Goal: Information Seeking & Learning: Find specific page/section

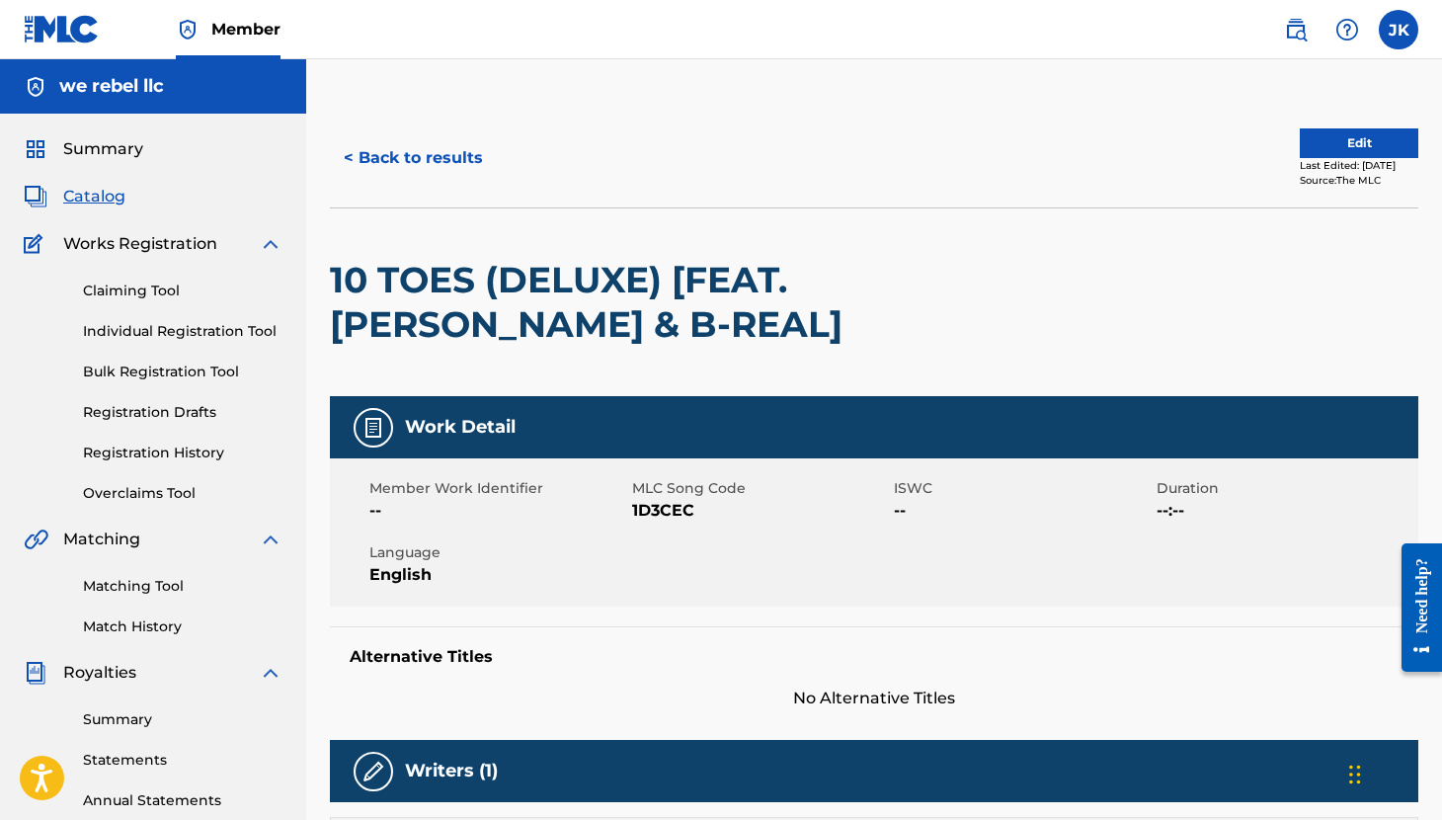
click at [92, 201] on span "Catalog" at bounding box center [94, 197] width 62 height 24
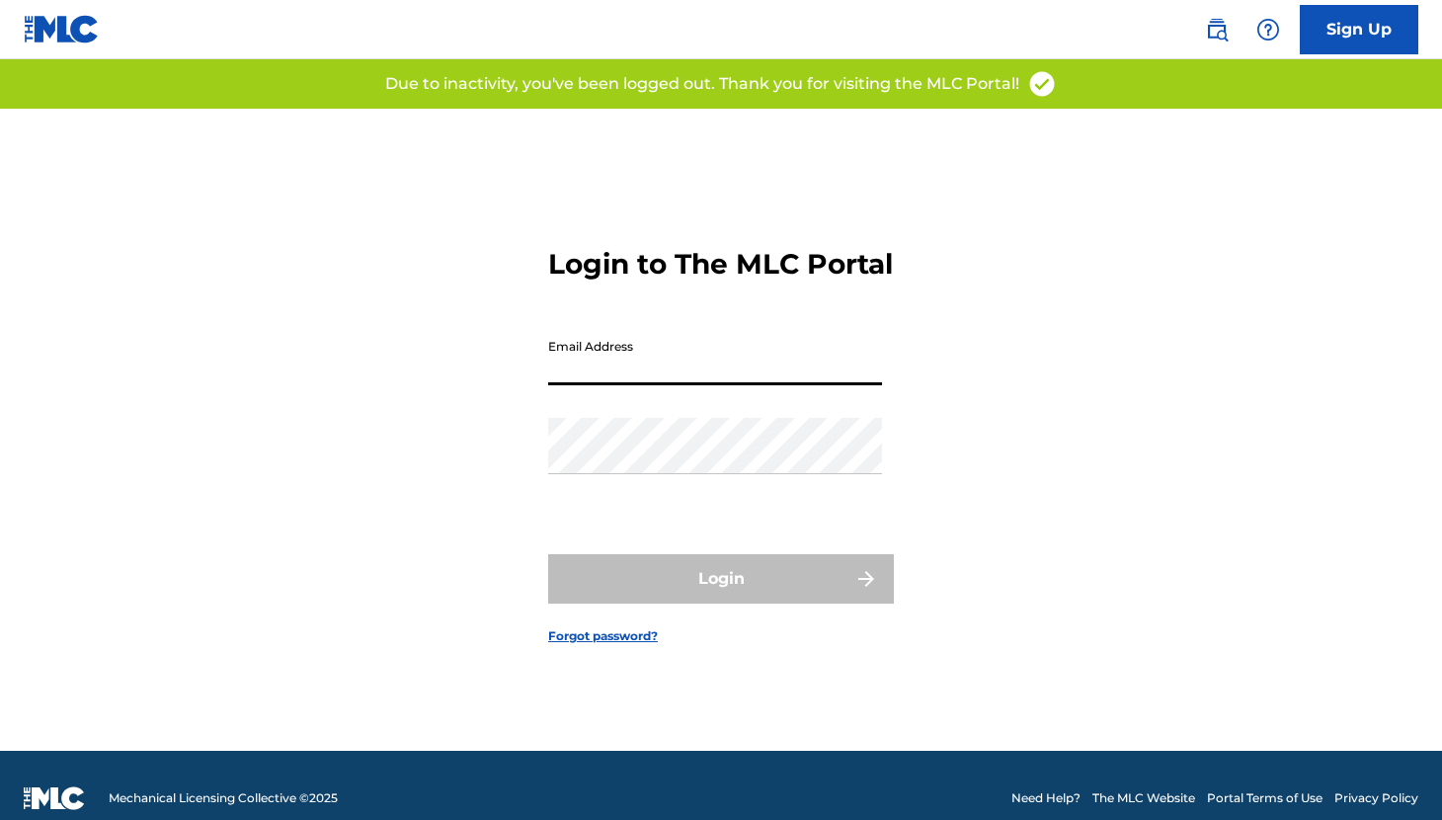
scroll to position [19, 0]
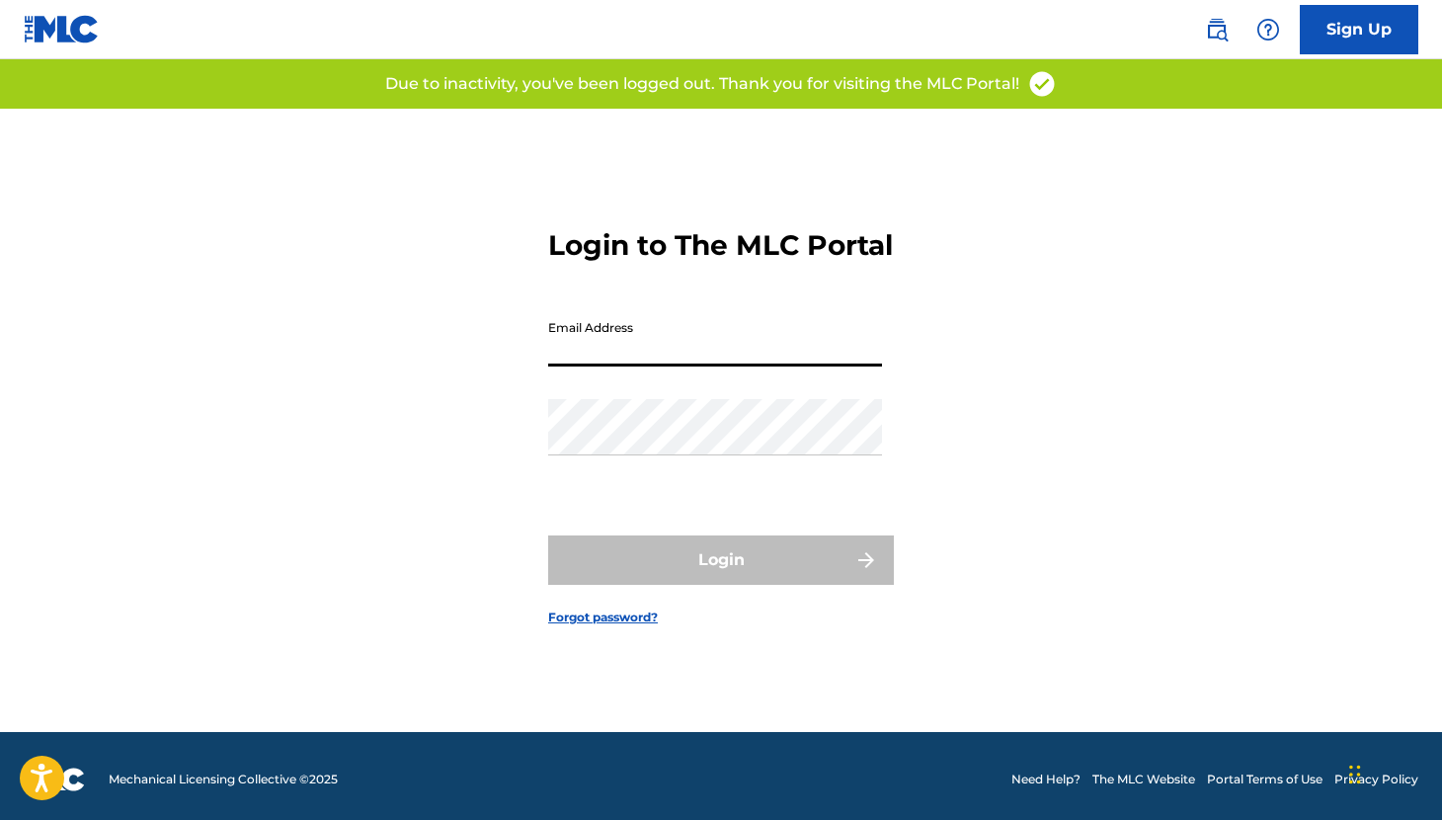
click at [698, 349] on input "Email Address" at bounding box center [715, 338] width 334 height 56
type input "[EMAIL_ADDRESS][DOMAIN_NAME]"
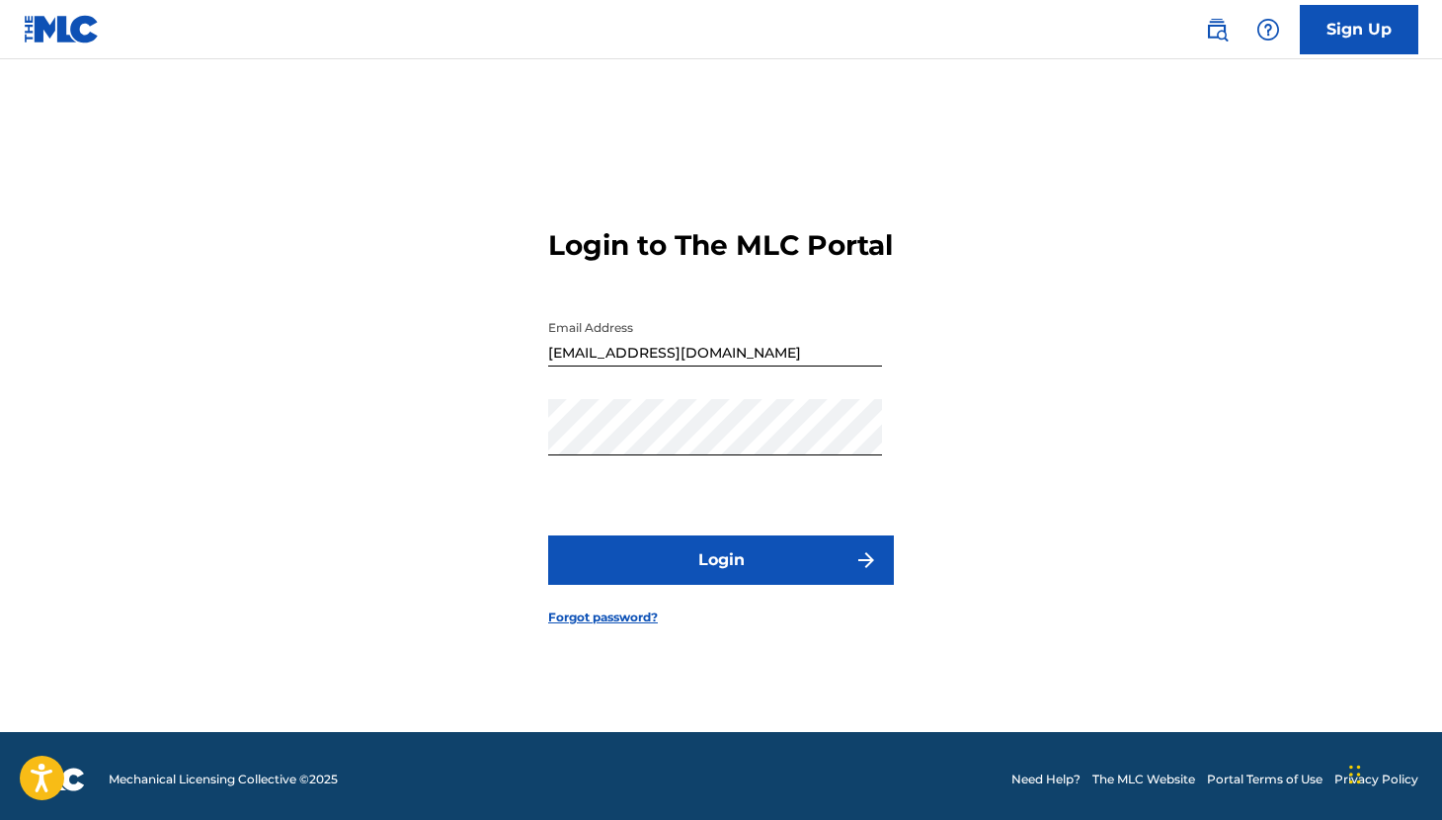
click at [1210, 26] on img at bounding box center [1217, 30] width 24 height 24
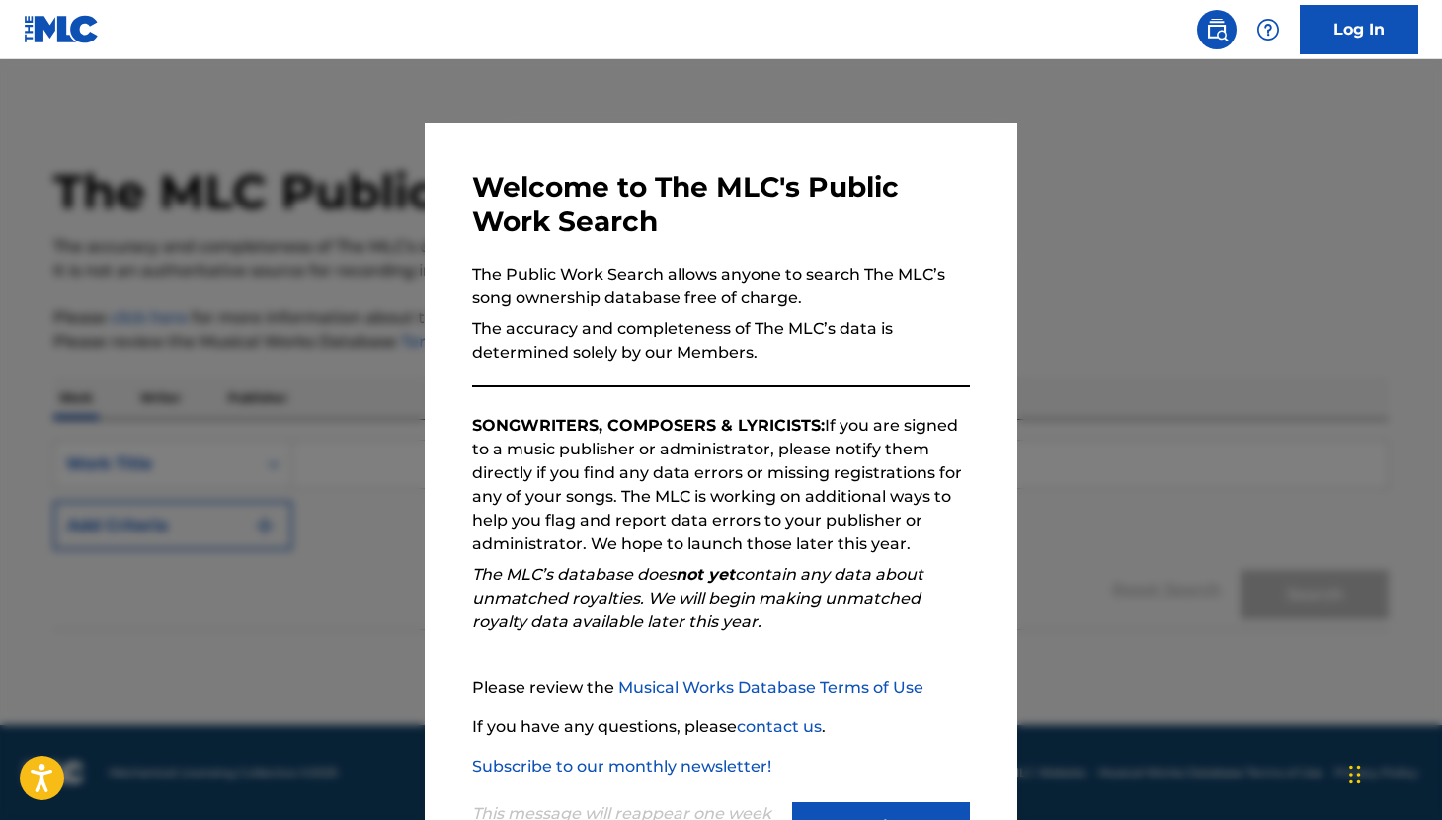
scroll to position [84, 0]
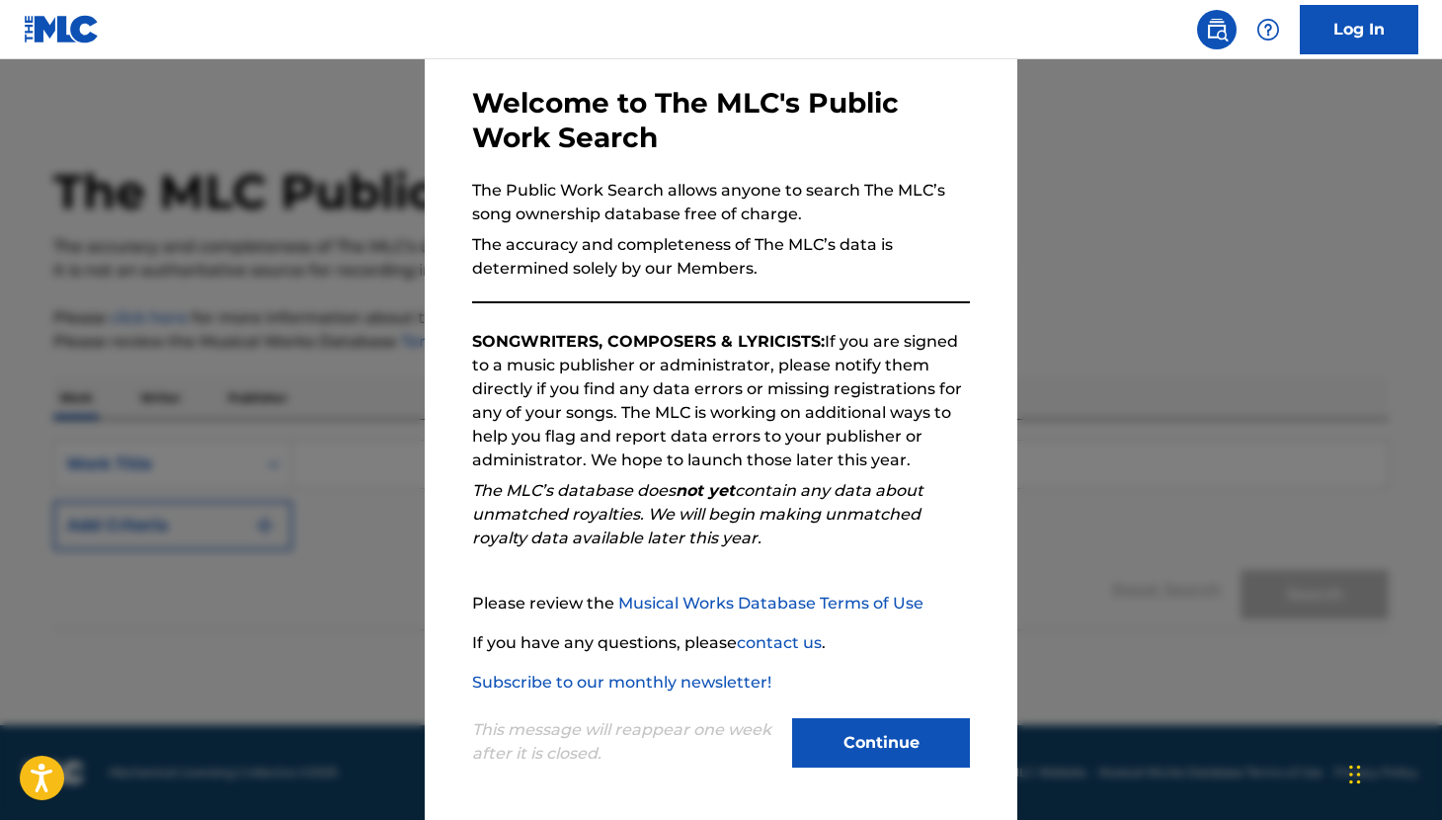
click at [870, 748] on button "Continue" at bounding box center [881, 742] width 178 height 49
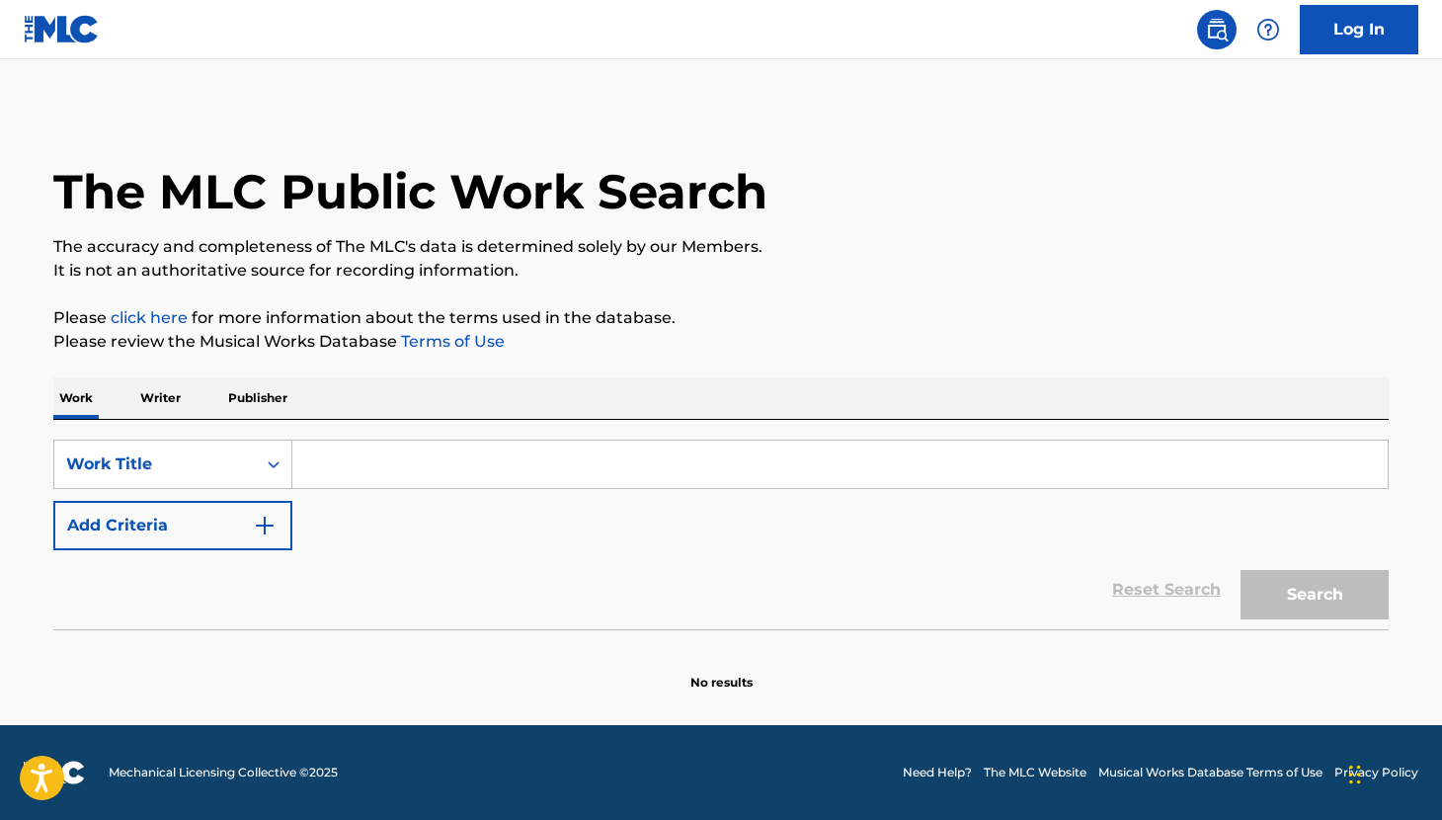
click at [350, 471] on input "Search Form" at bounding box center [840, 464] width 1096 height 47
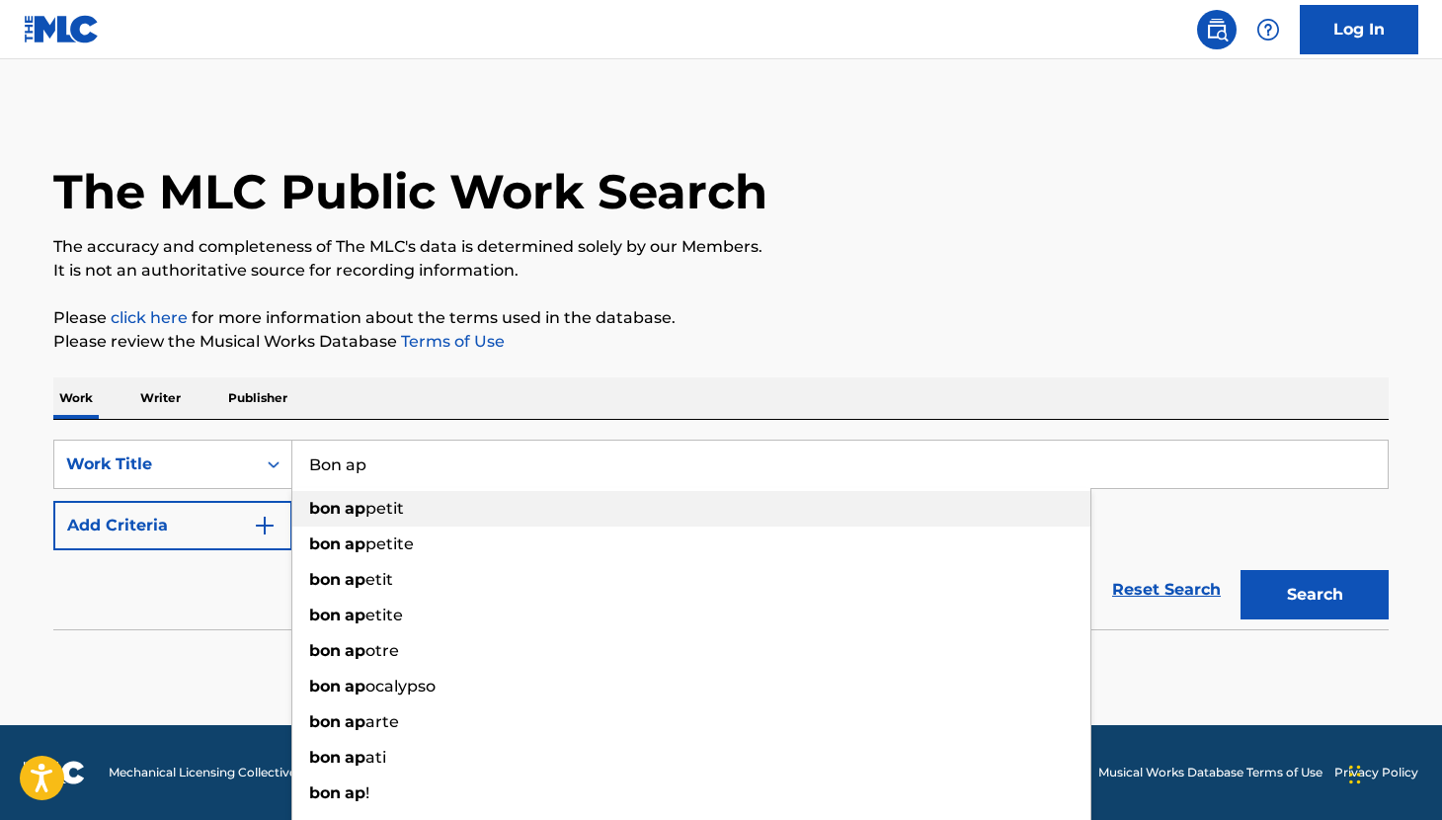
click at [377, 515] on span "petit" at bounding box center [385, 508] width 39 height 19
type input "bon appetit"
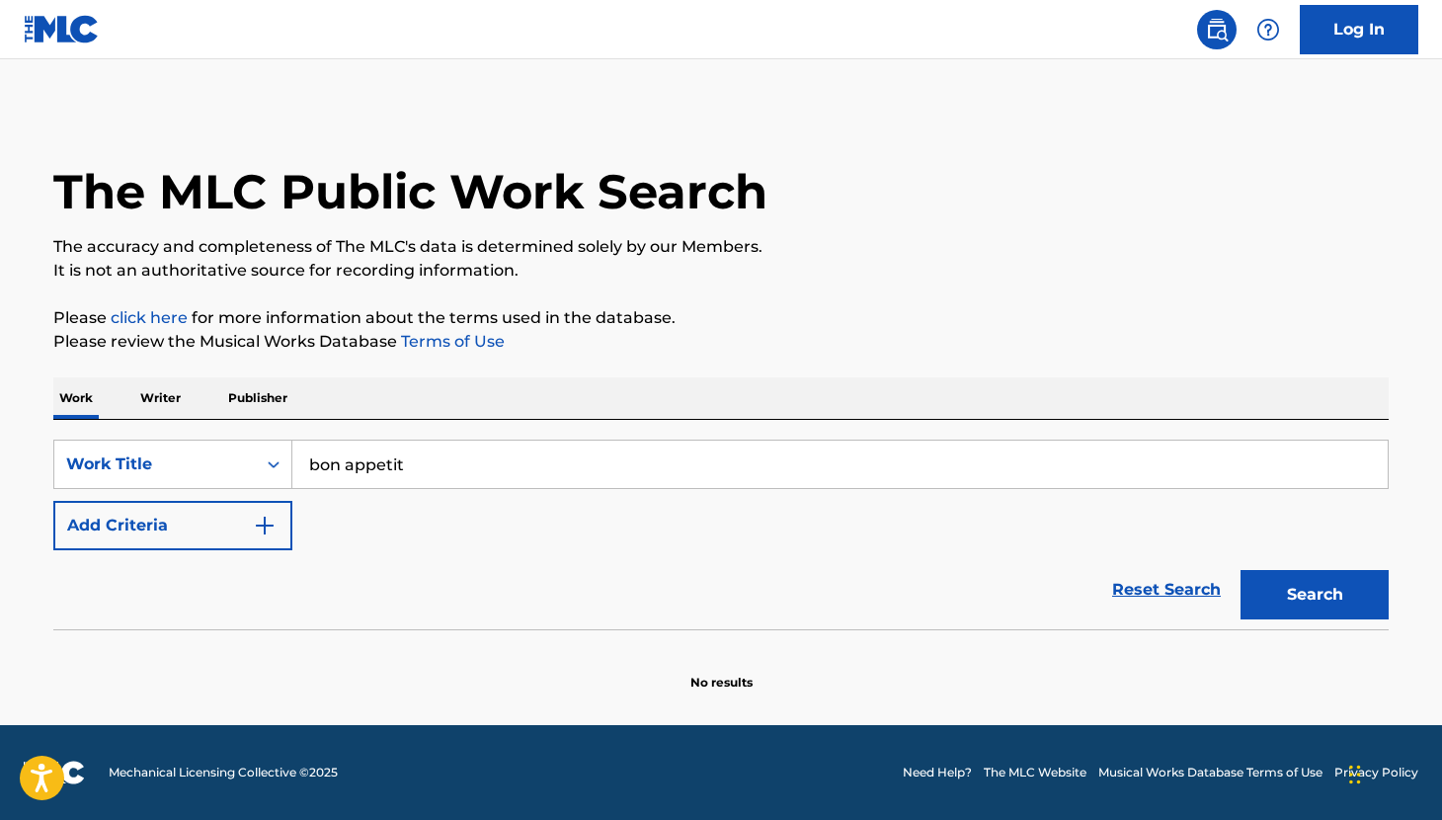
click at [259, 527] on img "Search Form" at bounding box center [265, 526] width 24 height 24
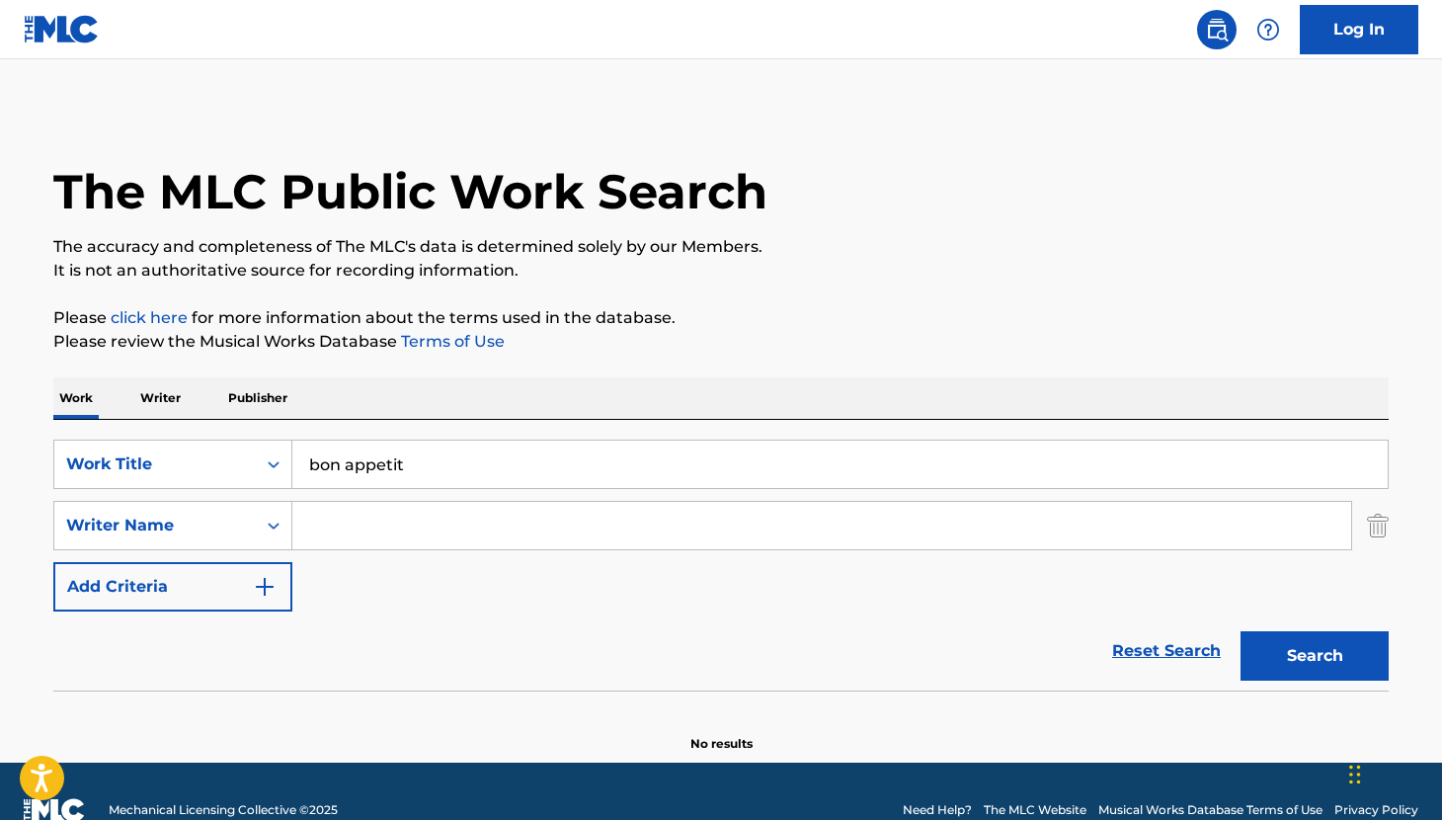
click at [345, 512] on input "Search Form" at bounding box center [821, 525] width 1059 height 47
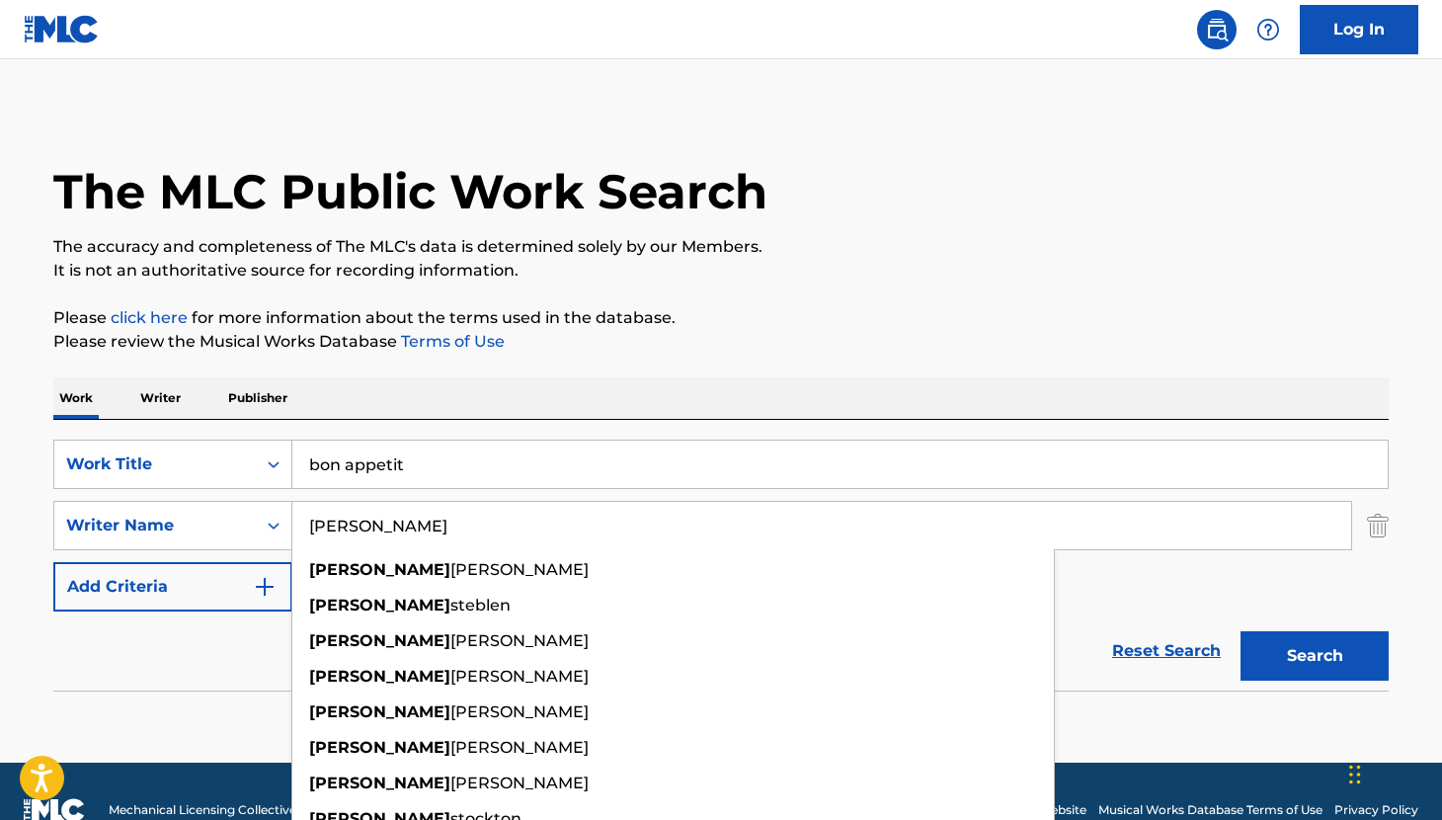
click at [1241, 631] on button "Search" at bounding box center [1315, 655] width 148 height 49
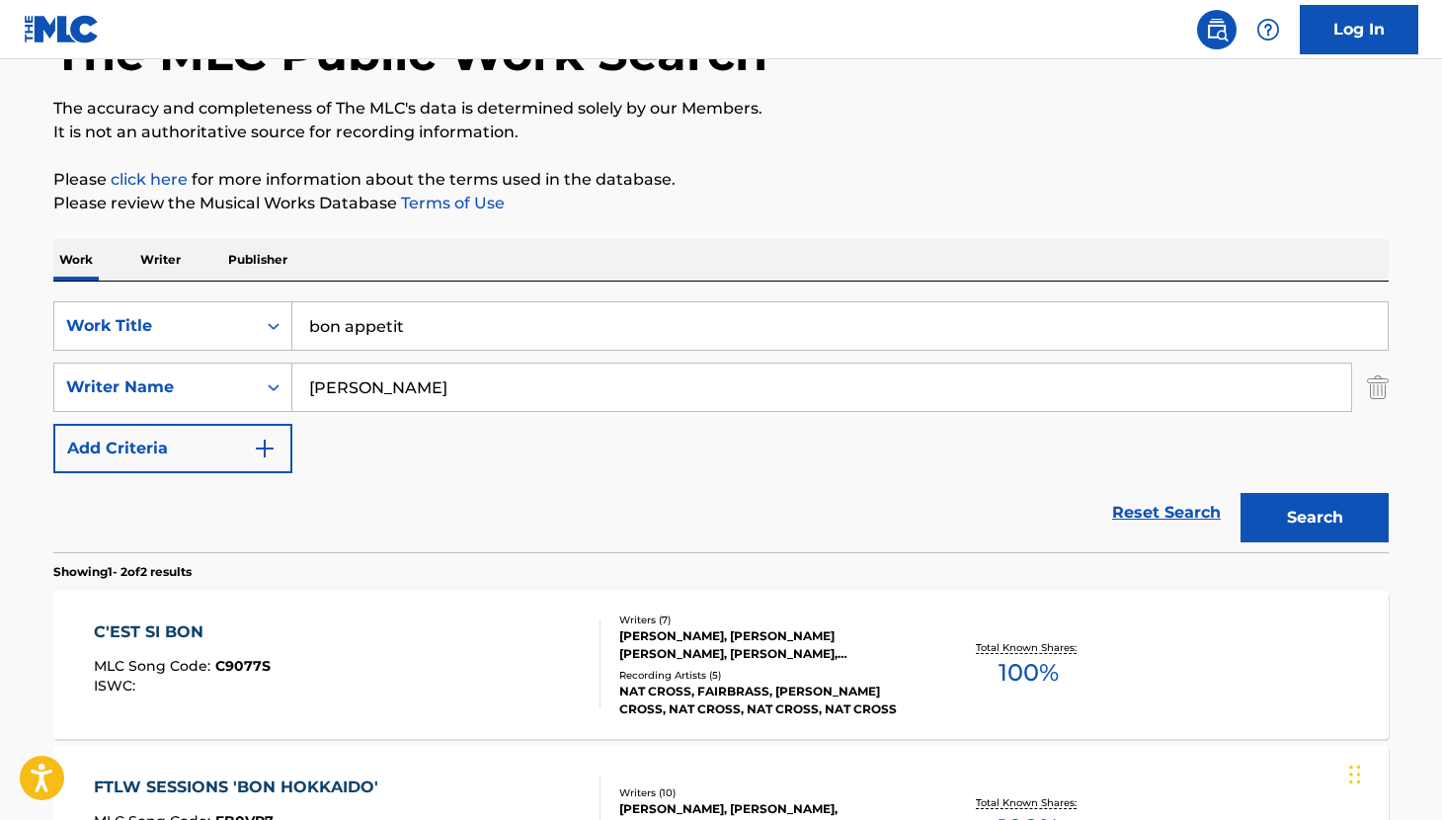
scroll to position [0, 0]
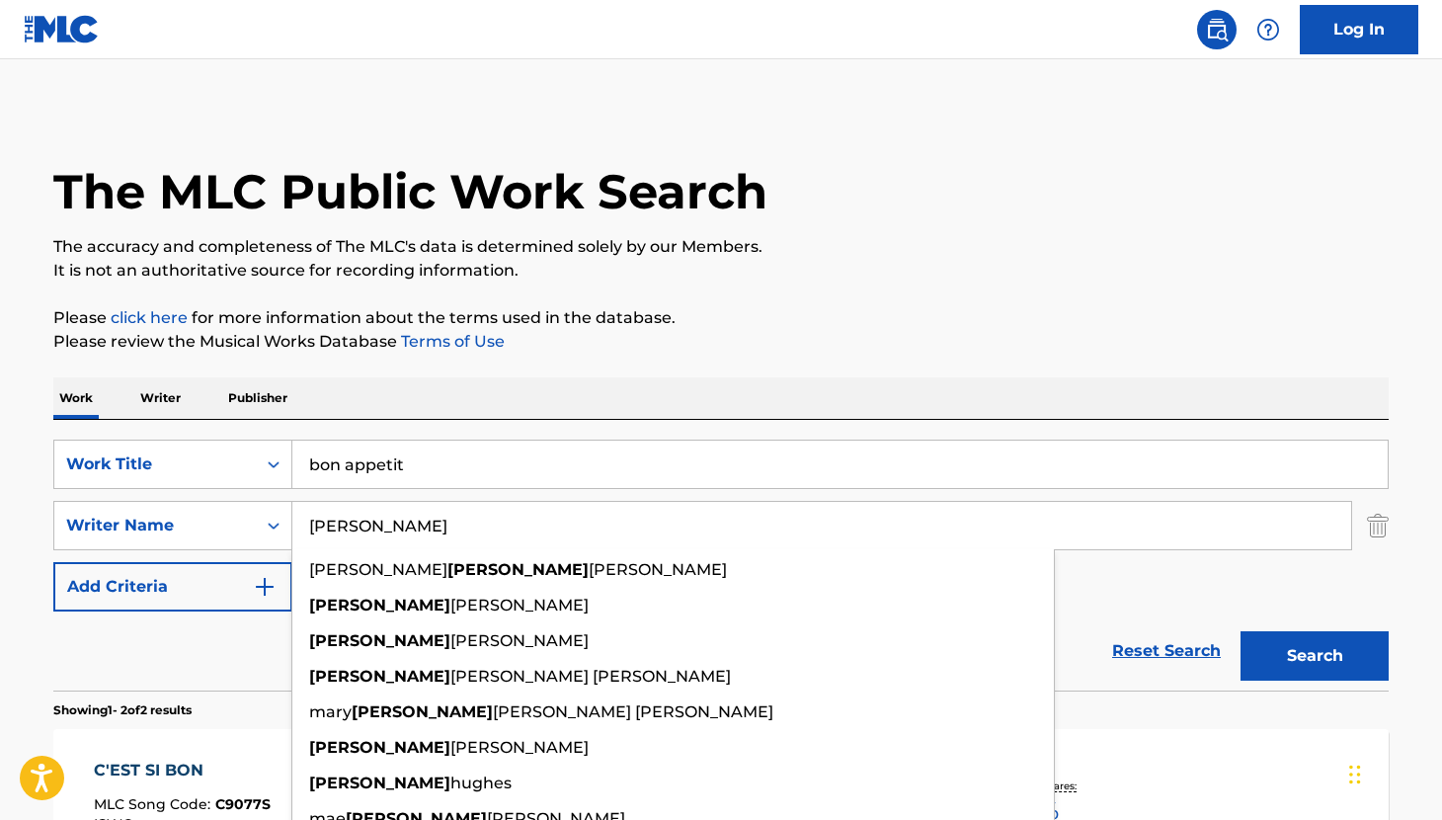
paste input "ATHERYN"
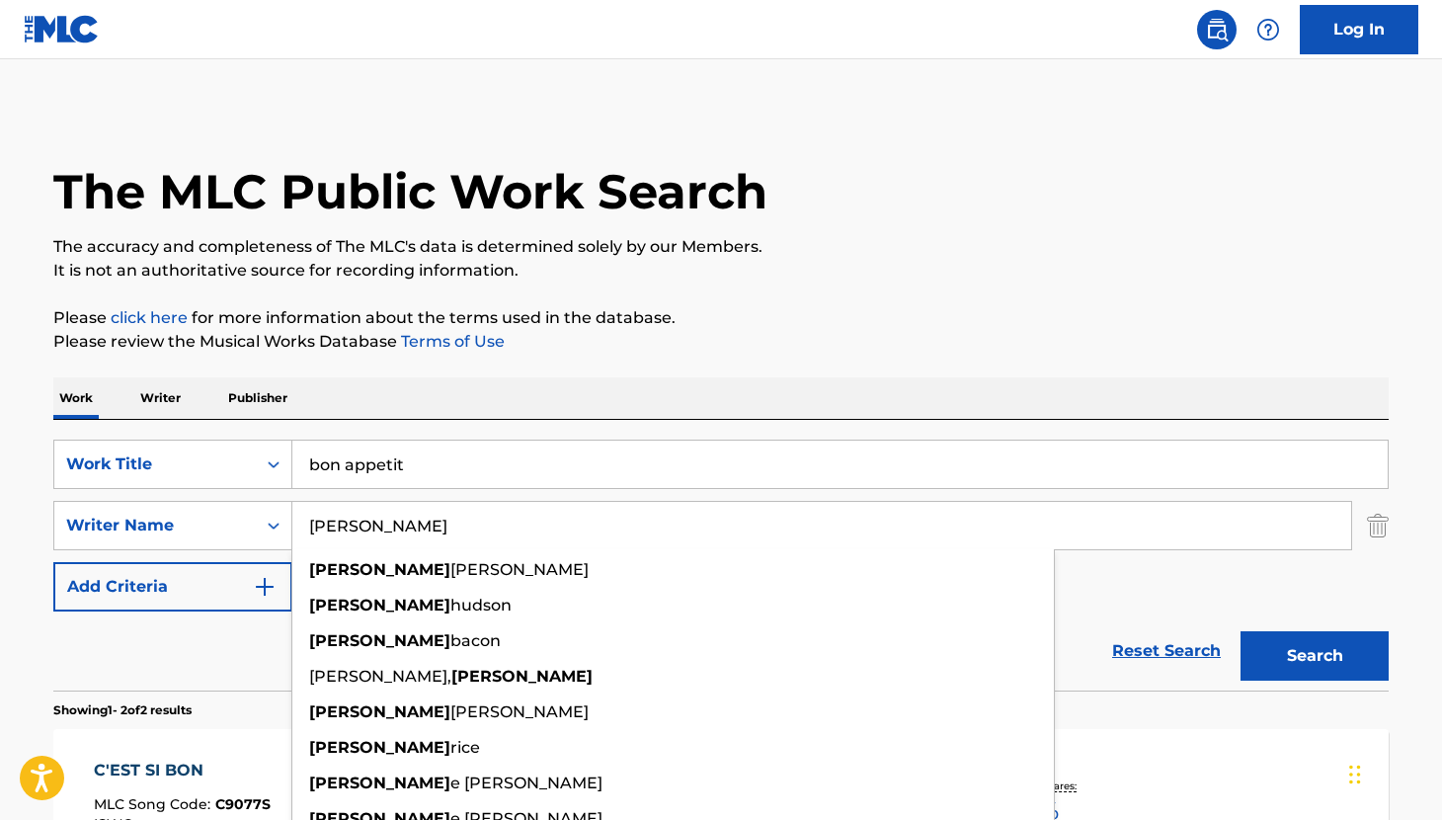
type input "[PERSON_NAME]"
click at [1340, 658] on button "Search" at bounding box center [1315, 655] width 148 height 49
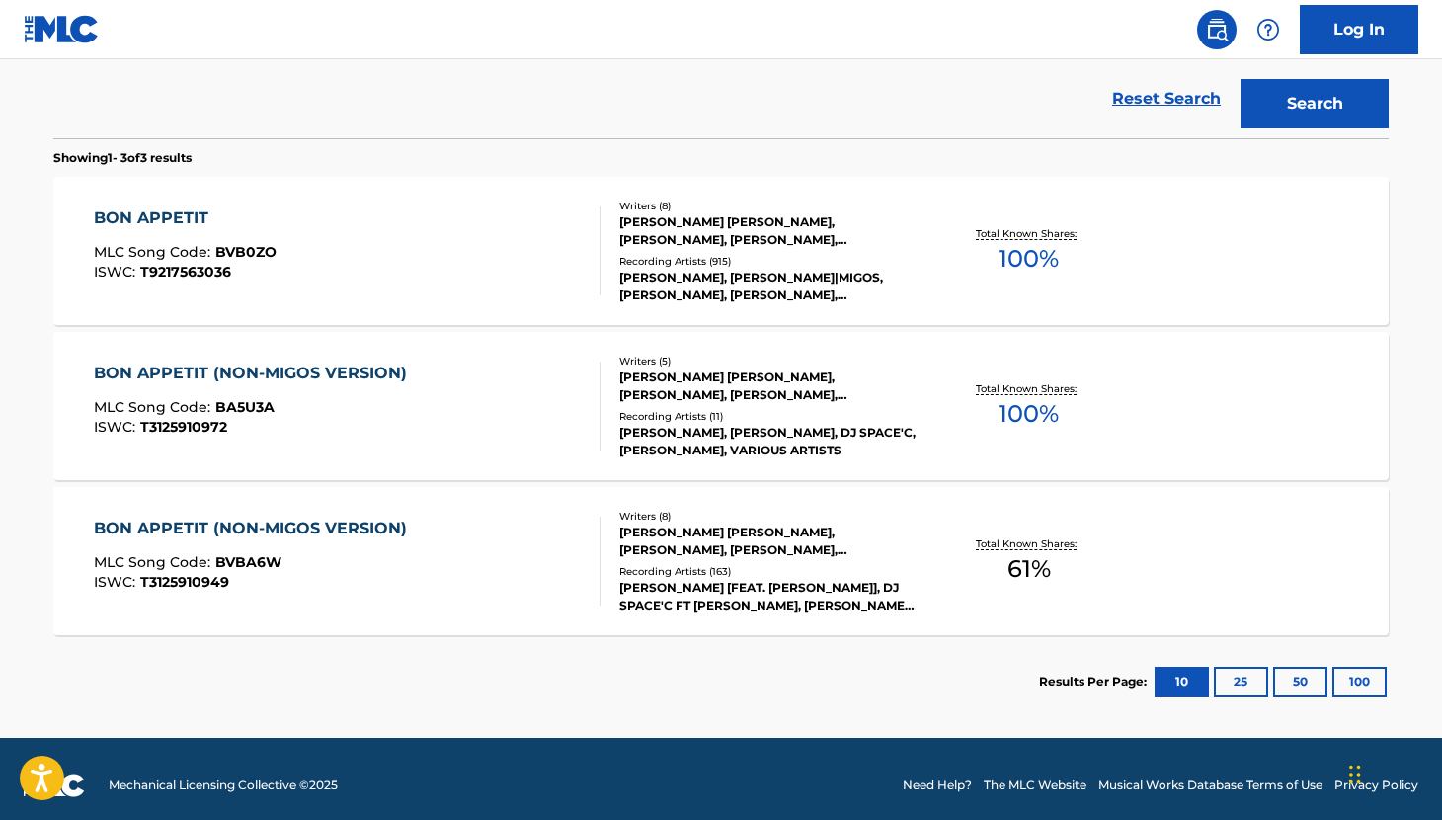
scroll to position [565, 0]
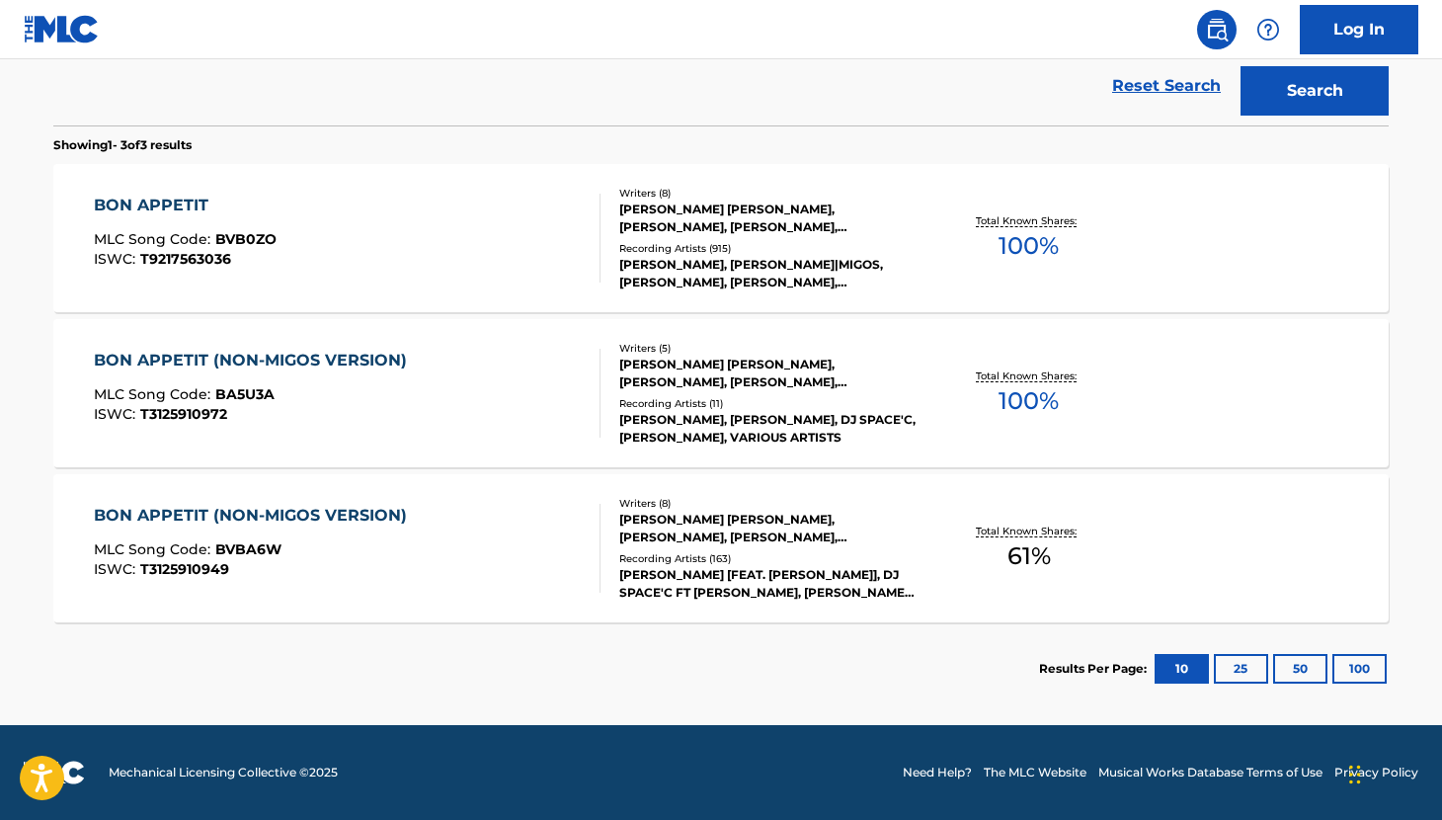
click at [259, 514] on div "BON APPETIT (NON-MIGOS VERSION)" at bounding box center [255, 516] width 323 height 24
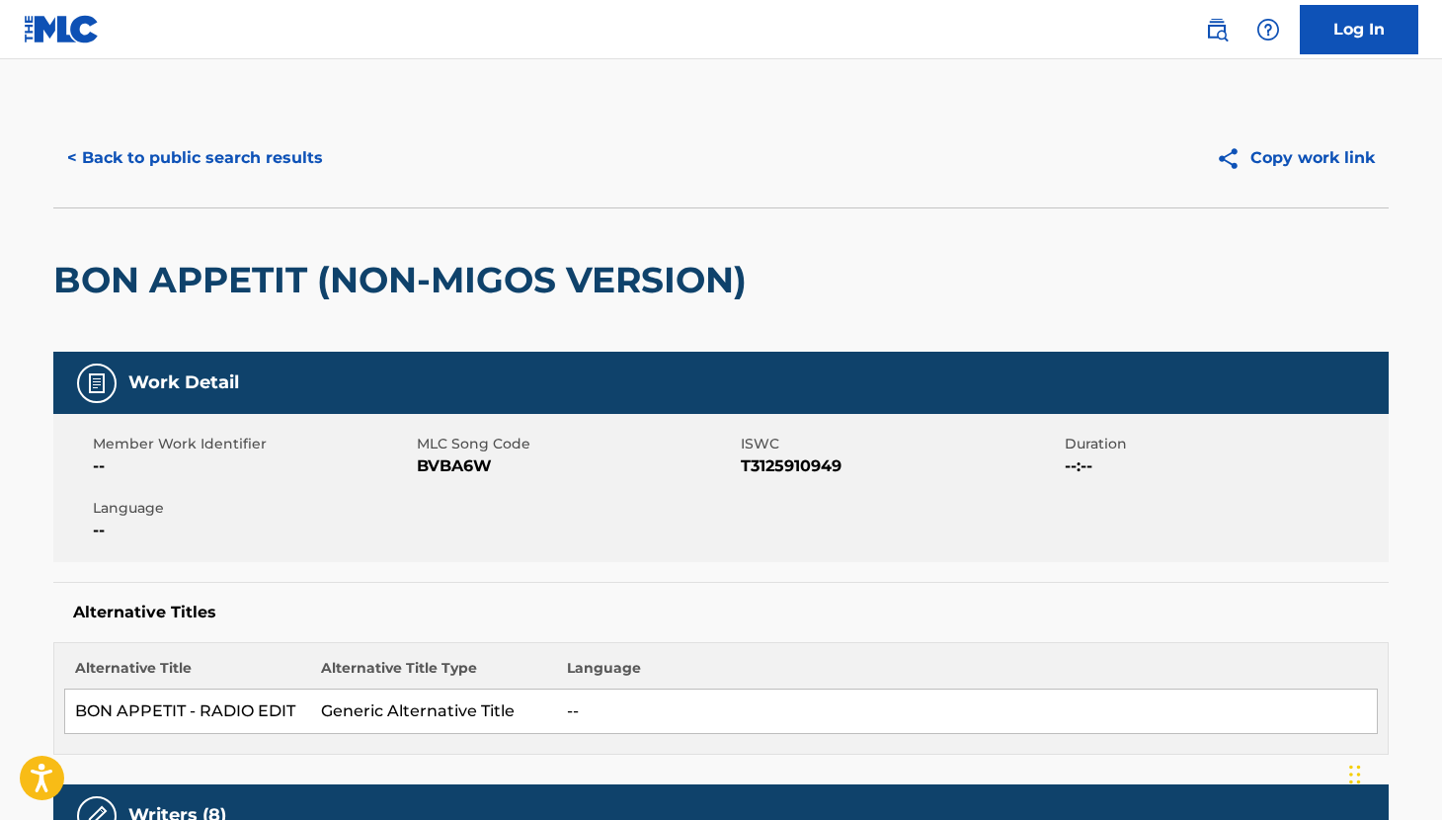
click at [137, 162] on button "< Back to public search results" at bounding box center [195, 157] width 284 height 49
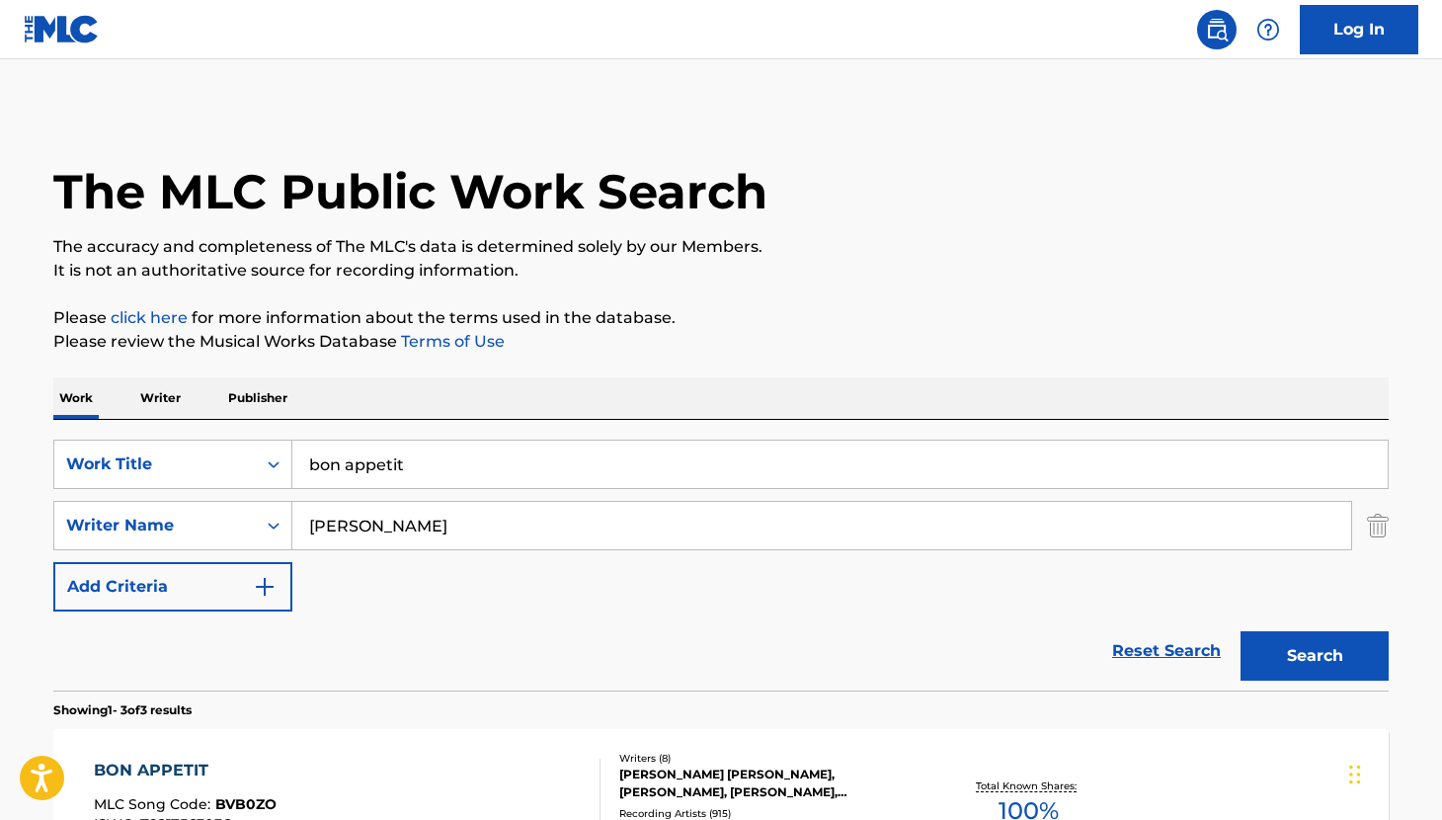
click at [431, 458] on input "bon appetit" at bounding box center [840, 464] width 1096 height 47
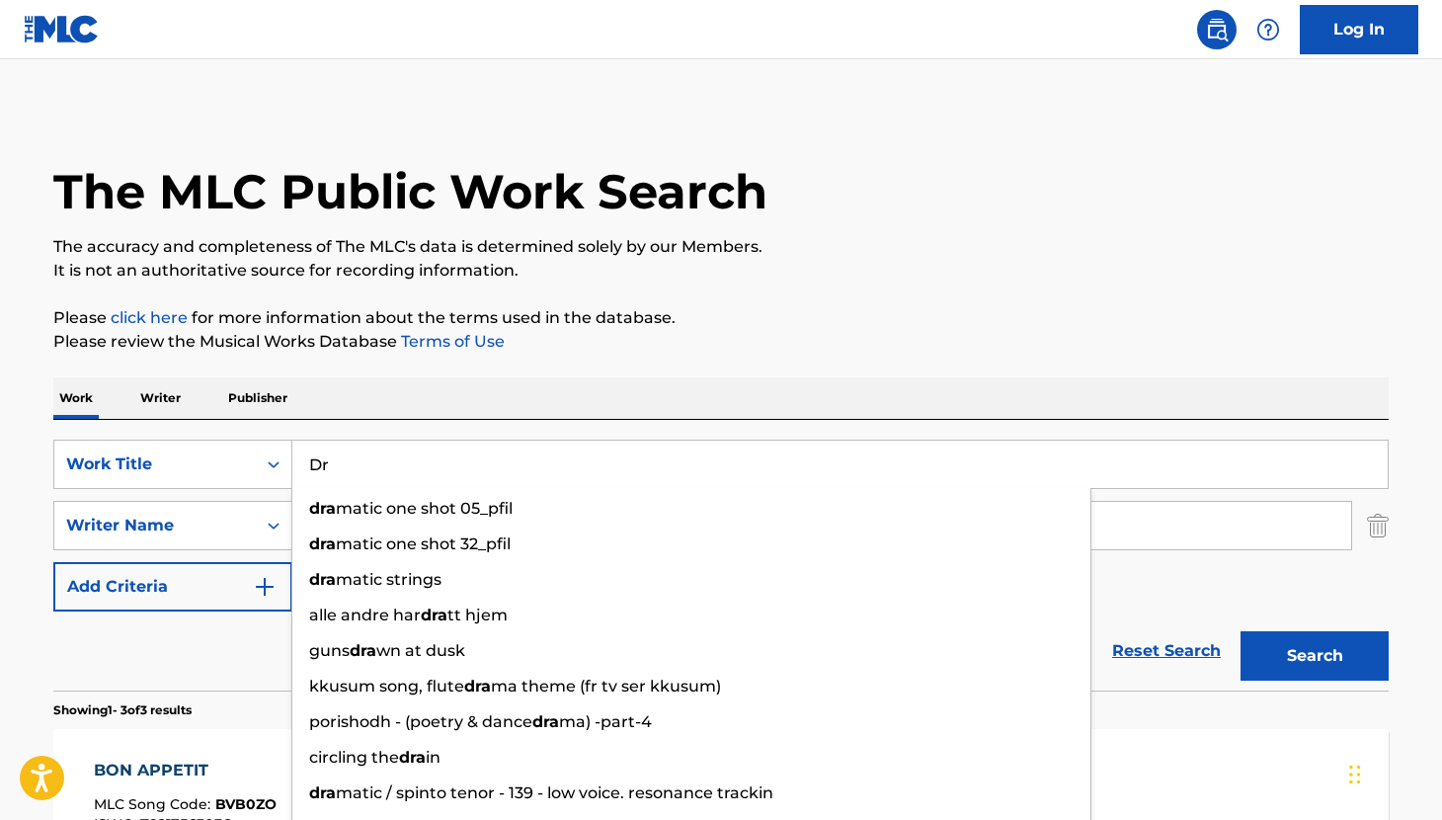
type input "D"
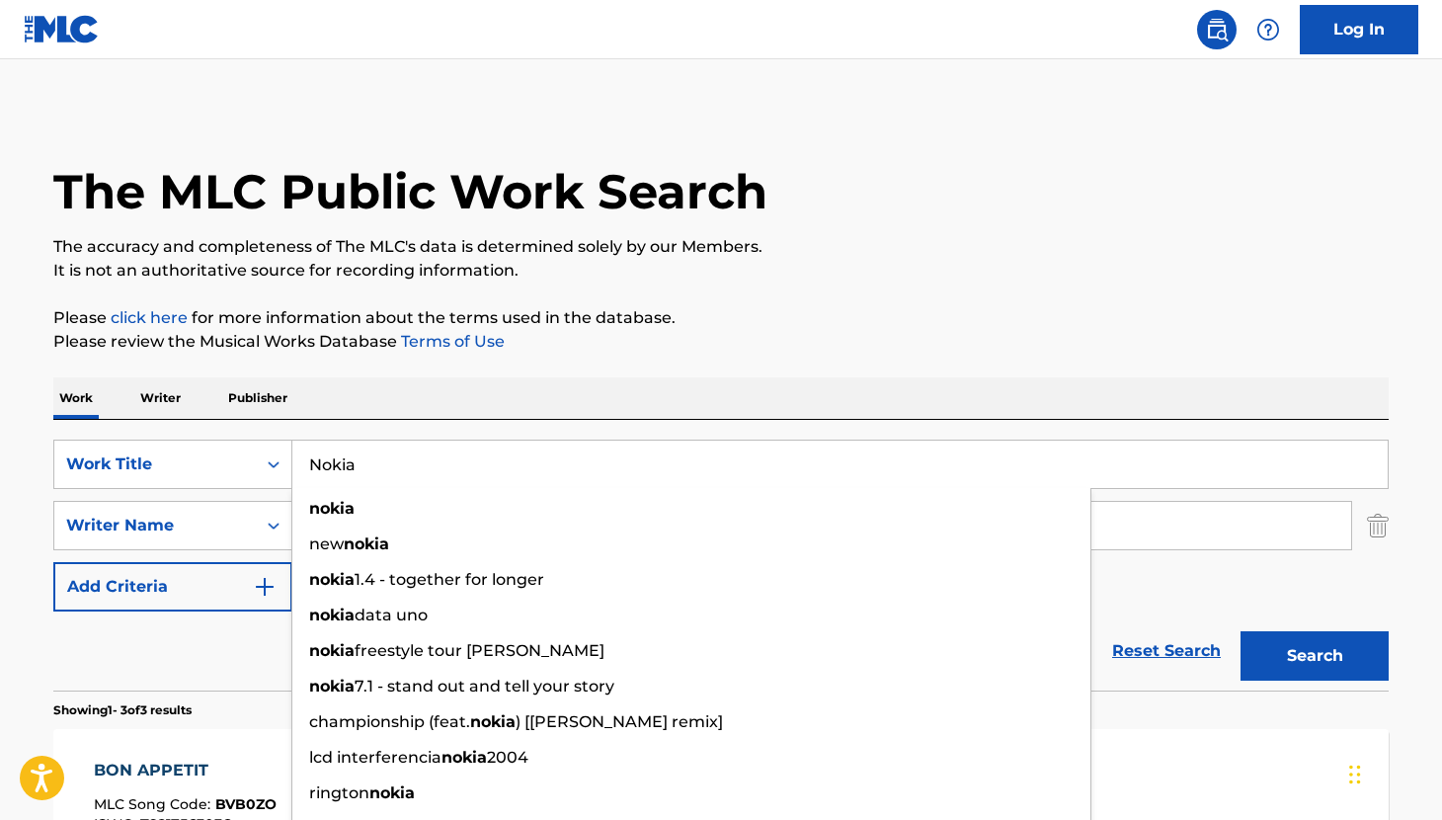
type input "Nokia"
click at [506, 397] on div "Work Writer Publisher" at bounding box center [721, 397] width 1336 height 41
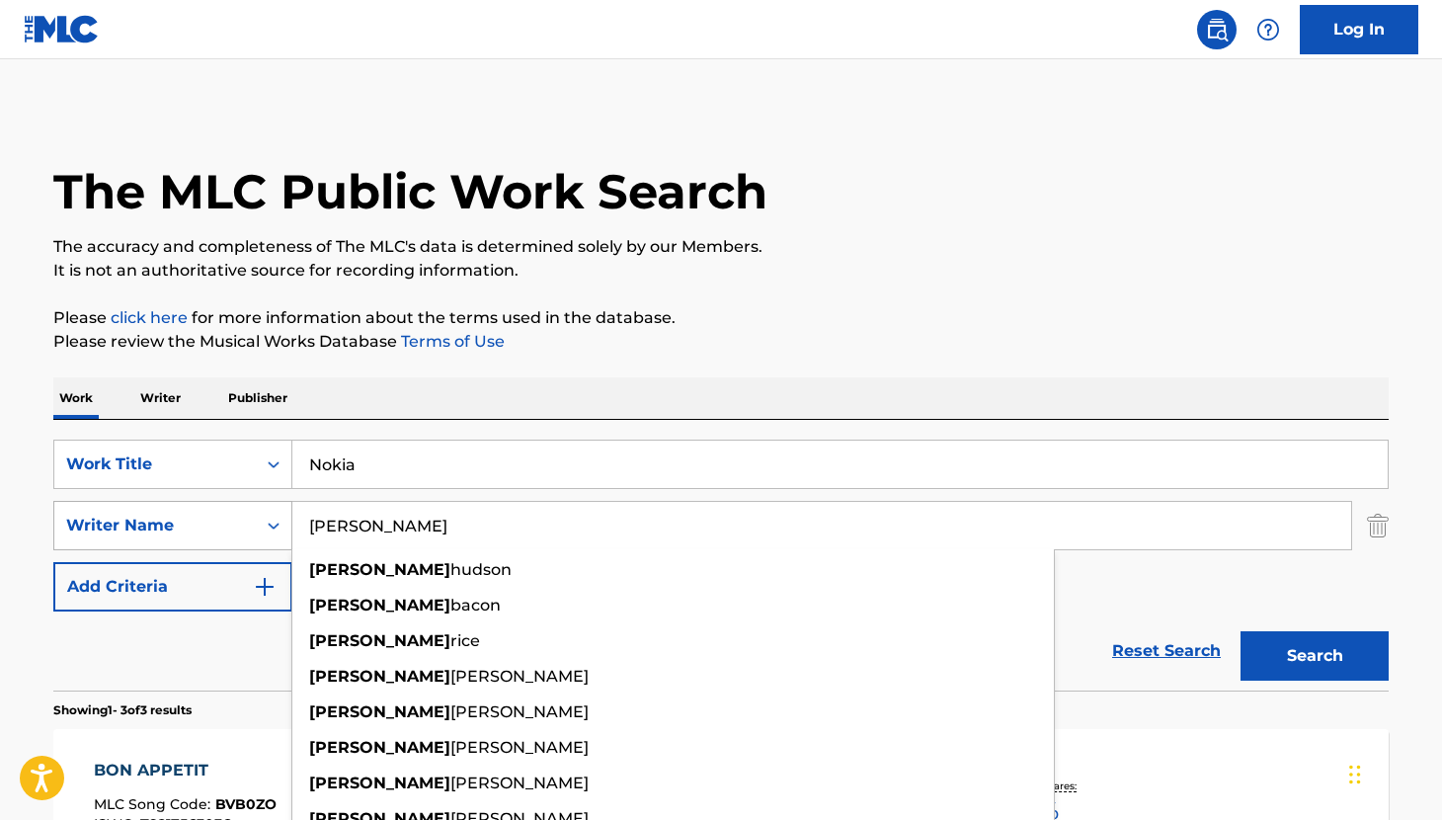
drag, startPoint x: 422, startPoint y: 528, endPoint x: 253, endPoint y: 522, distance: 169.1
click at [253, 522] on div "SearchWithCriteria27eaee03-f099-4785-97cf-dd37cdb548d0 Writer Name [PERSON_NAME…" at bounding box center [721, 525] width 1336 height 49
type input "[PERSON_NAME]"
click at [1280, 657] on button "Search" at bounding box center [1315, 655] width 148 height 49
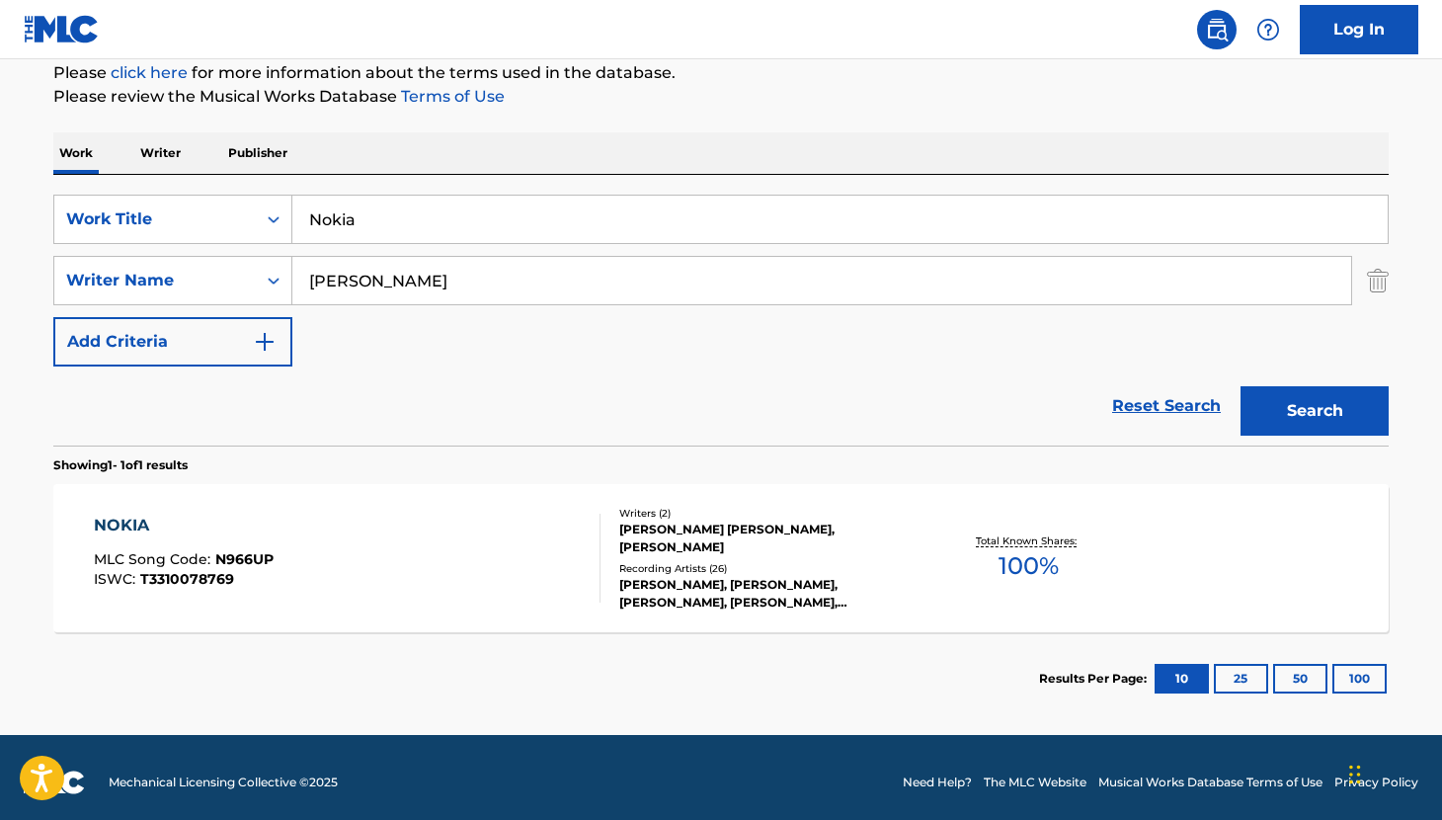
scroll to position [255, 0]
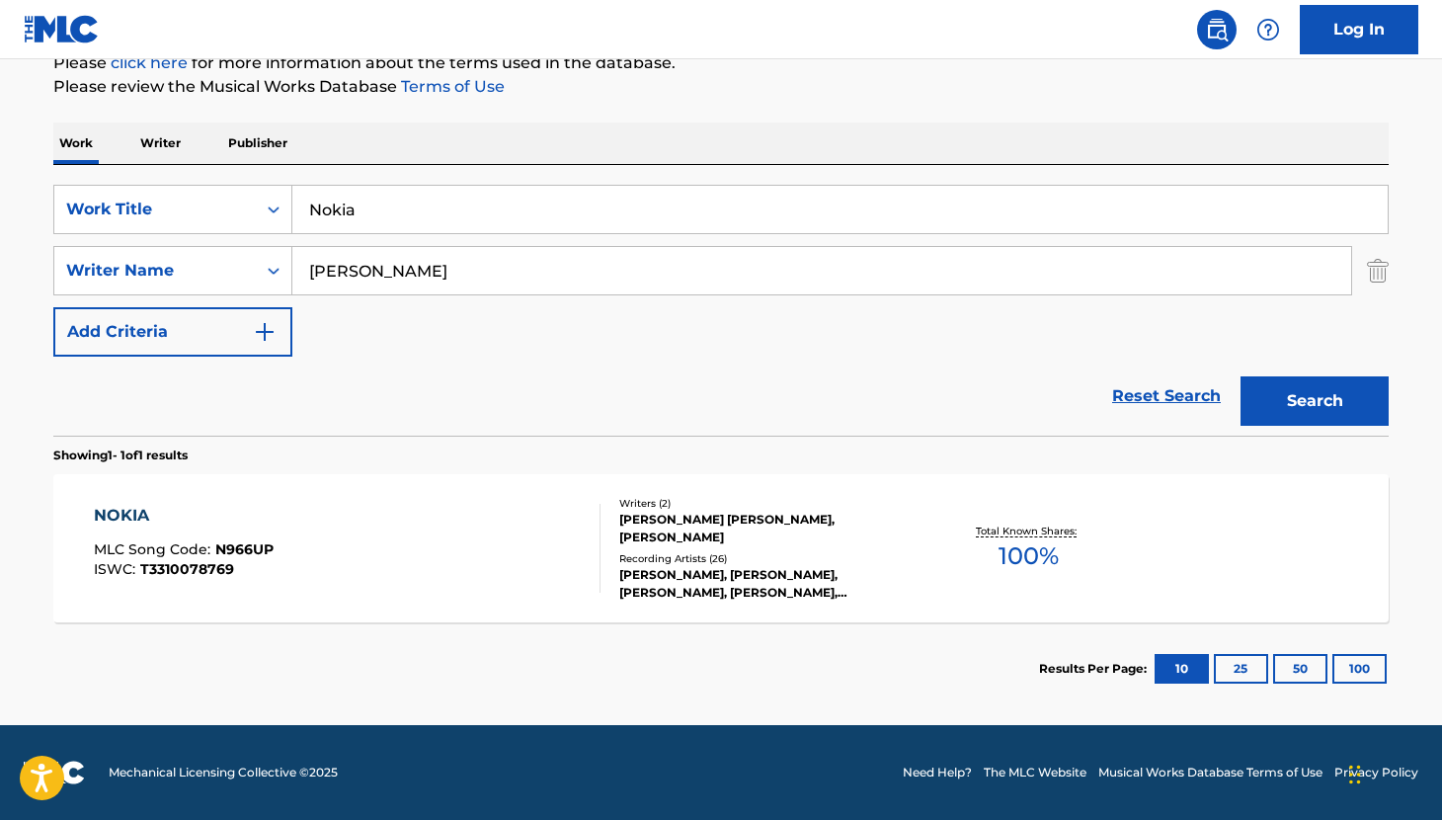
click at [150, 522] on div "NOKIA" at bounding box center [184, 516] width 180 height 24
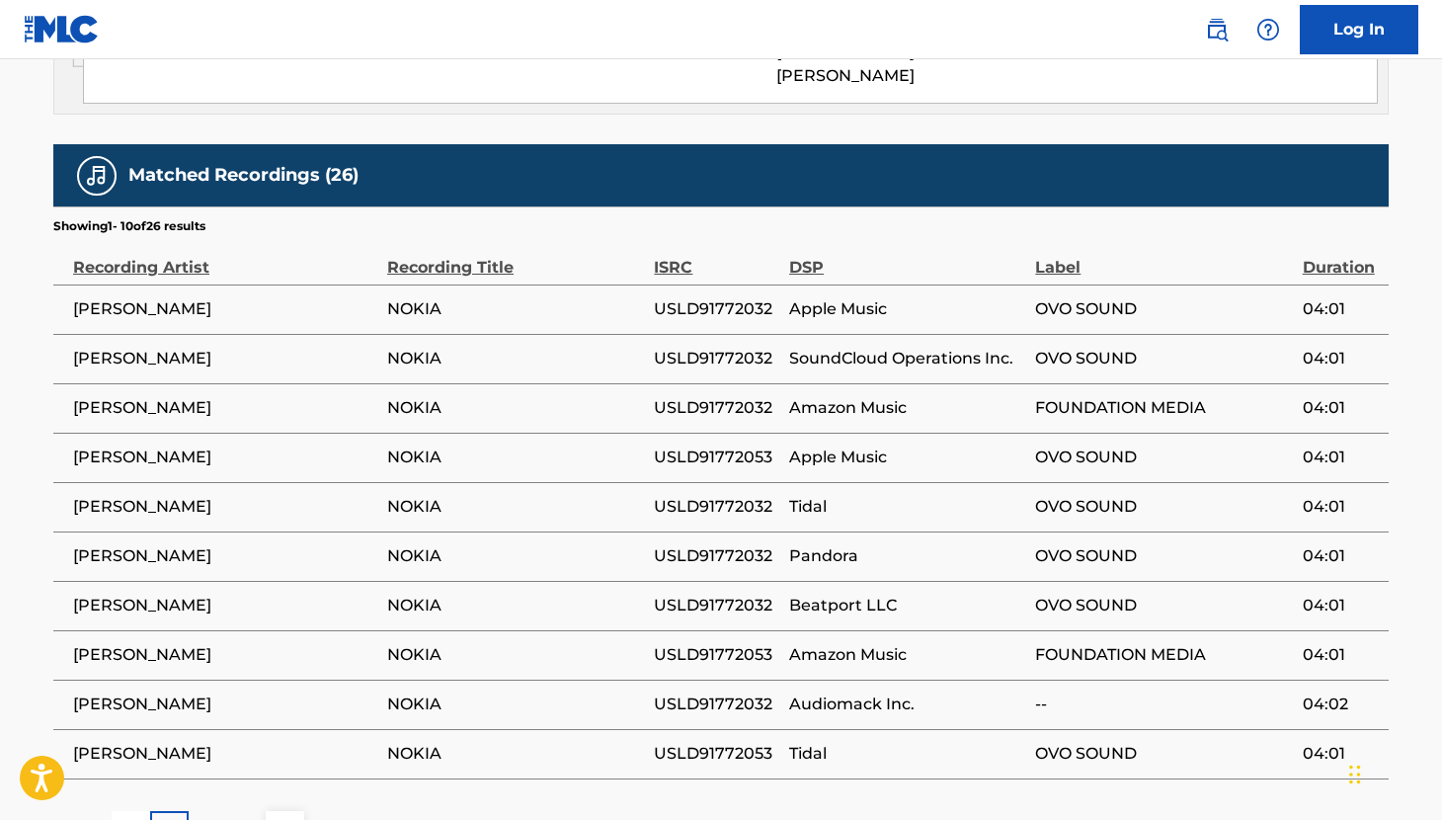
scroll to position [1636, 0]
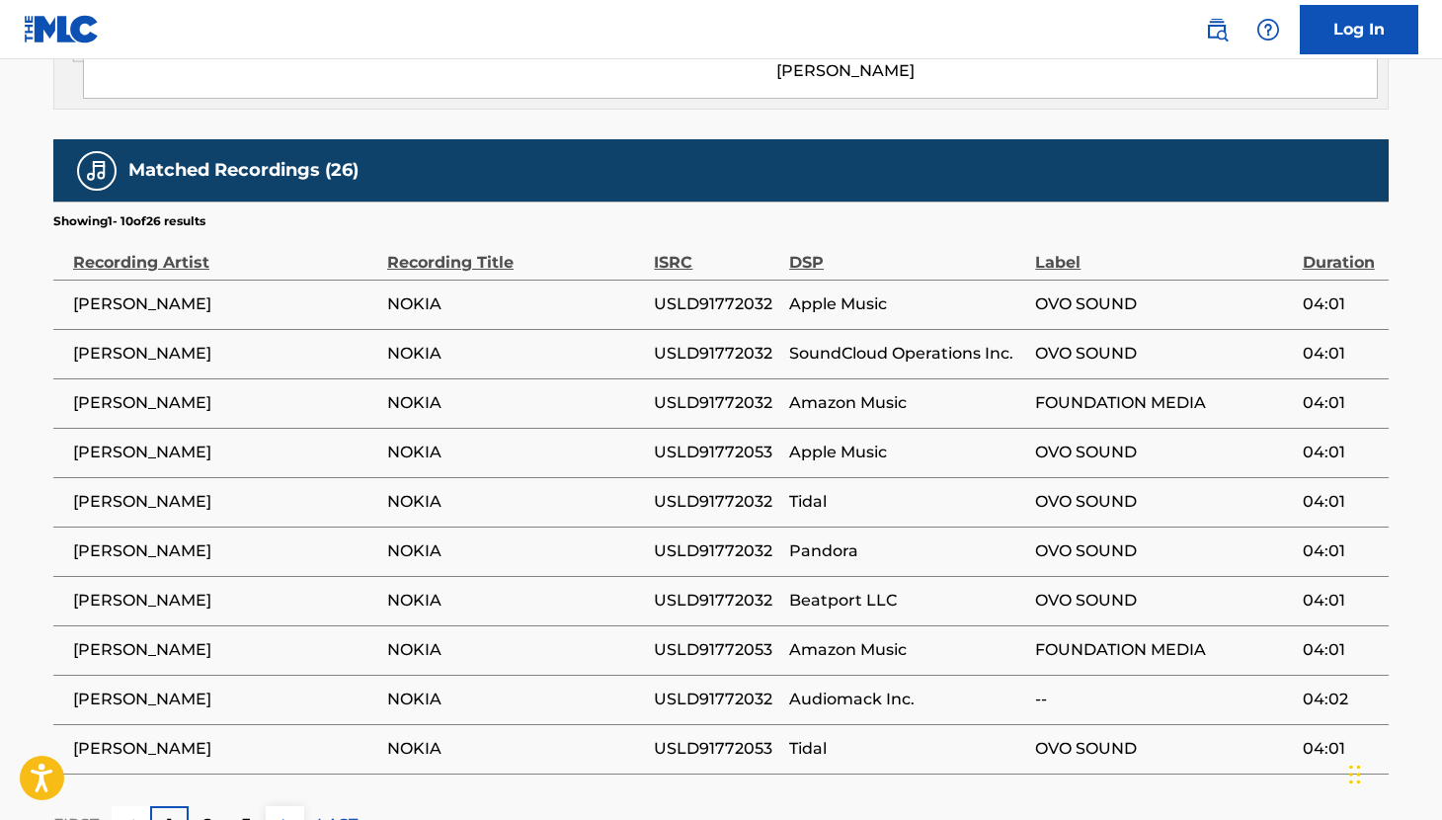
click at [210, 813] on p "2" at bounding box center [208, 825] width 9 height 24
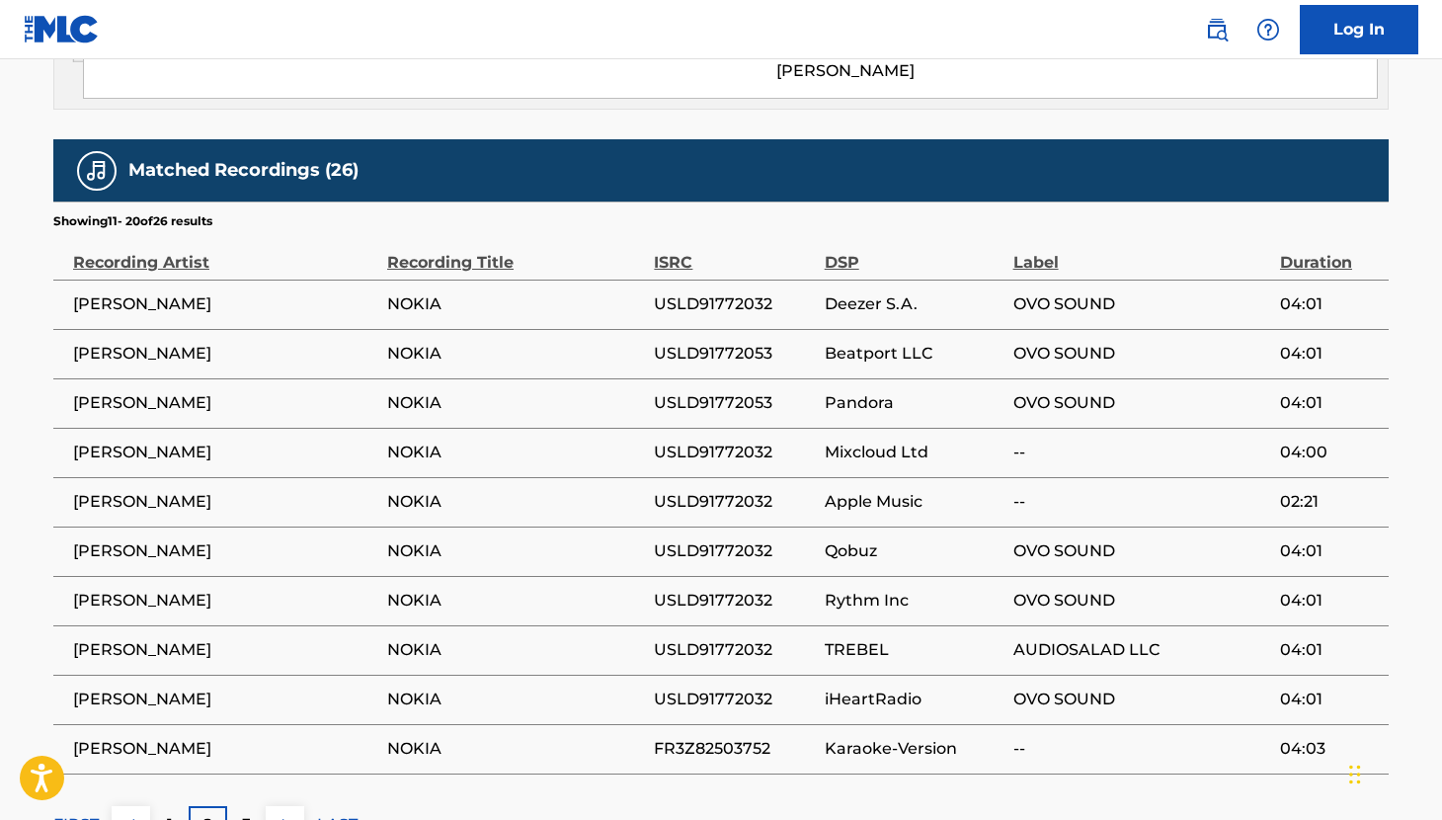
click at [243, 813] on p "3" at bounding box center [246, 825] width 9 height 24
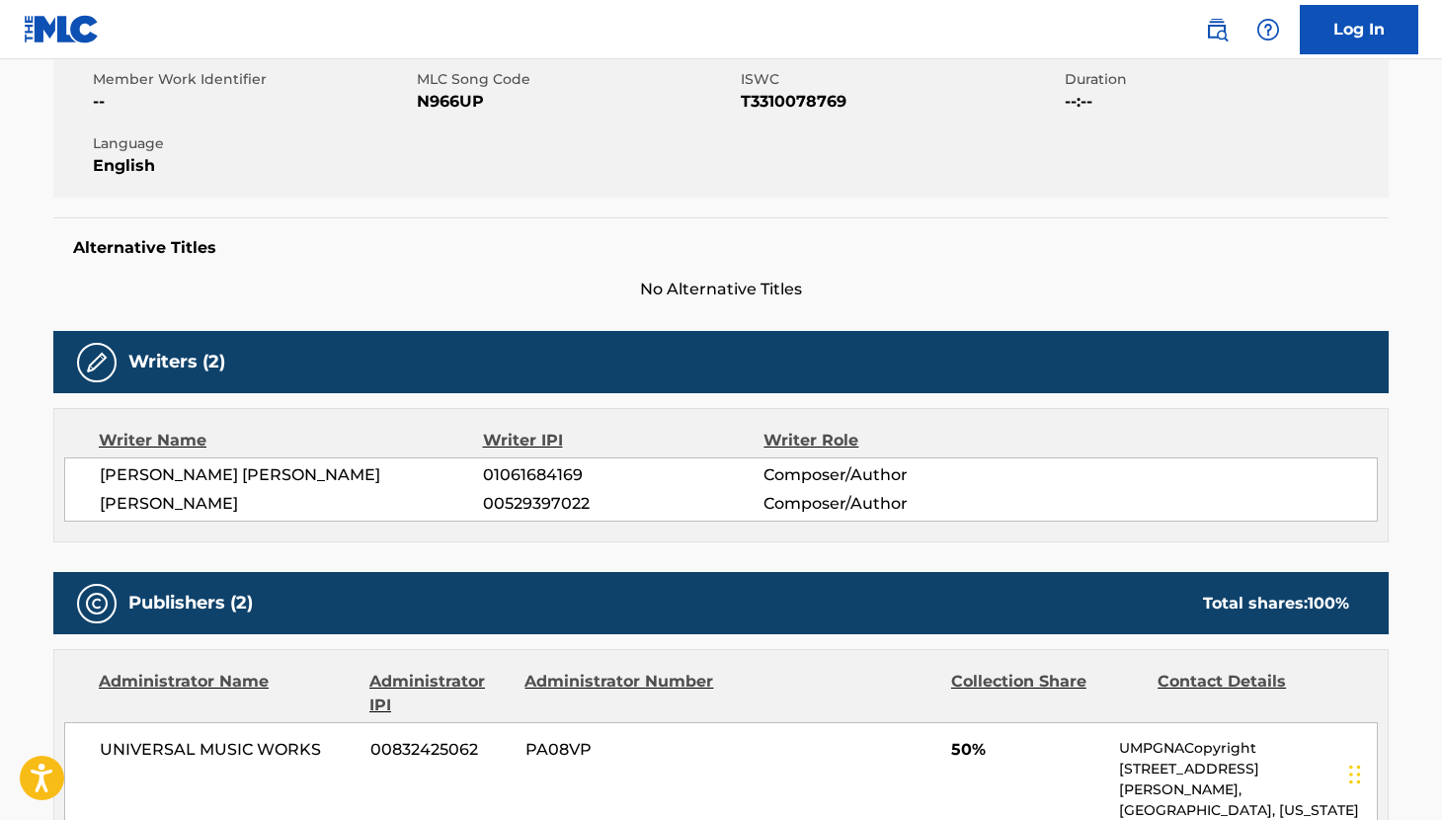
scroll to position [0, 0]
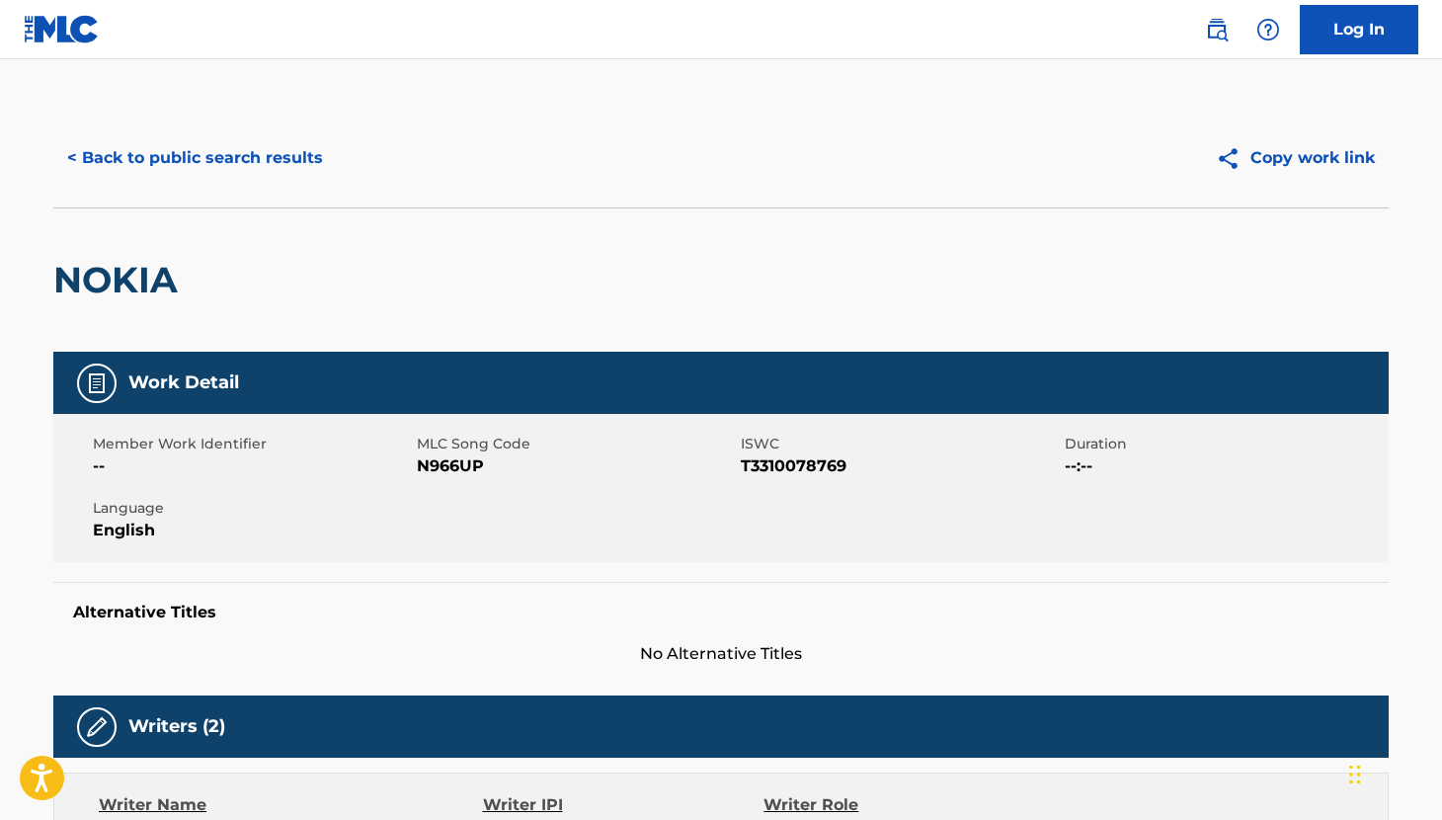
scroll to position [142, 0]
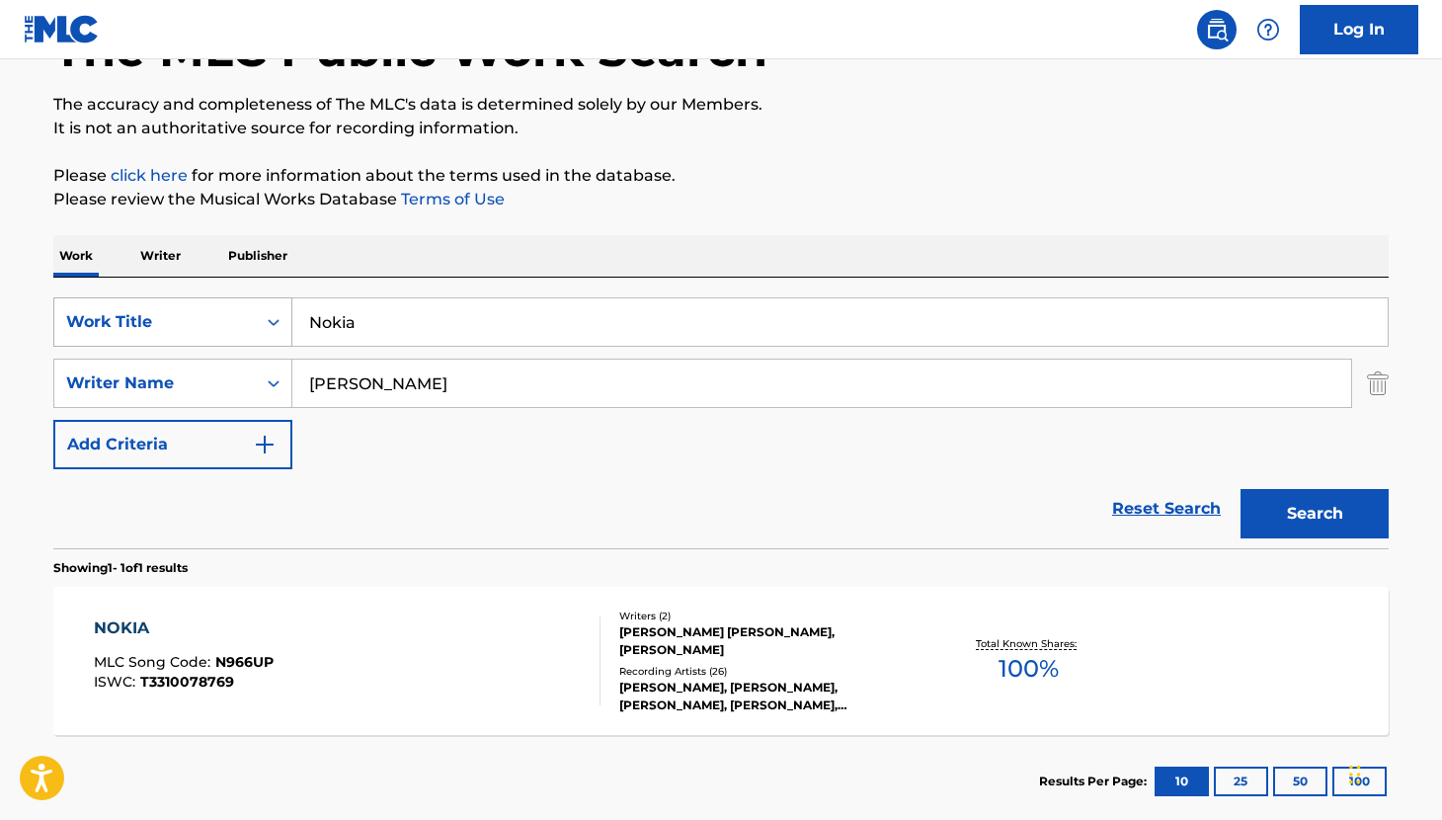
drag, startPoint x: 385, startPoint y: 328, endPoint x: 251, endPoint y: 302, distance: 136.8
click at [251, 302] on div "SearchWithCriteriaf2ca1832-1d50-4e10-9ac1-b4ab3d9b433c Work Title Nokia" at bounding box center [721, 321] width 1336 height 49
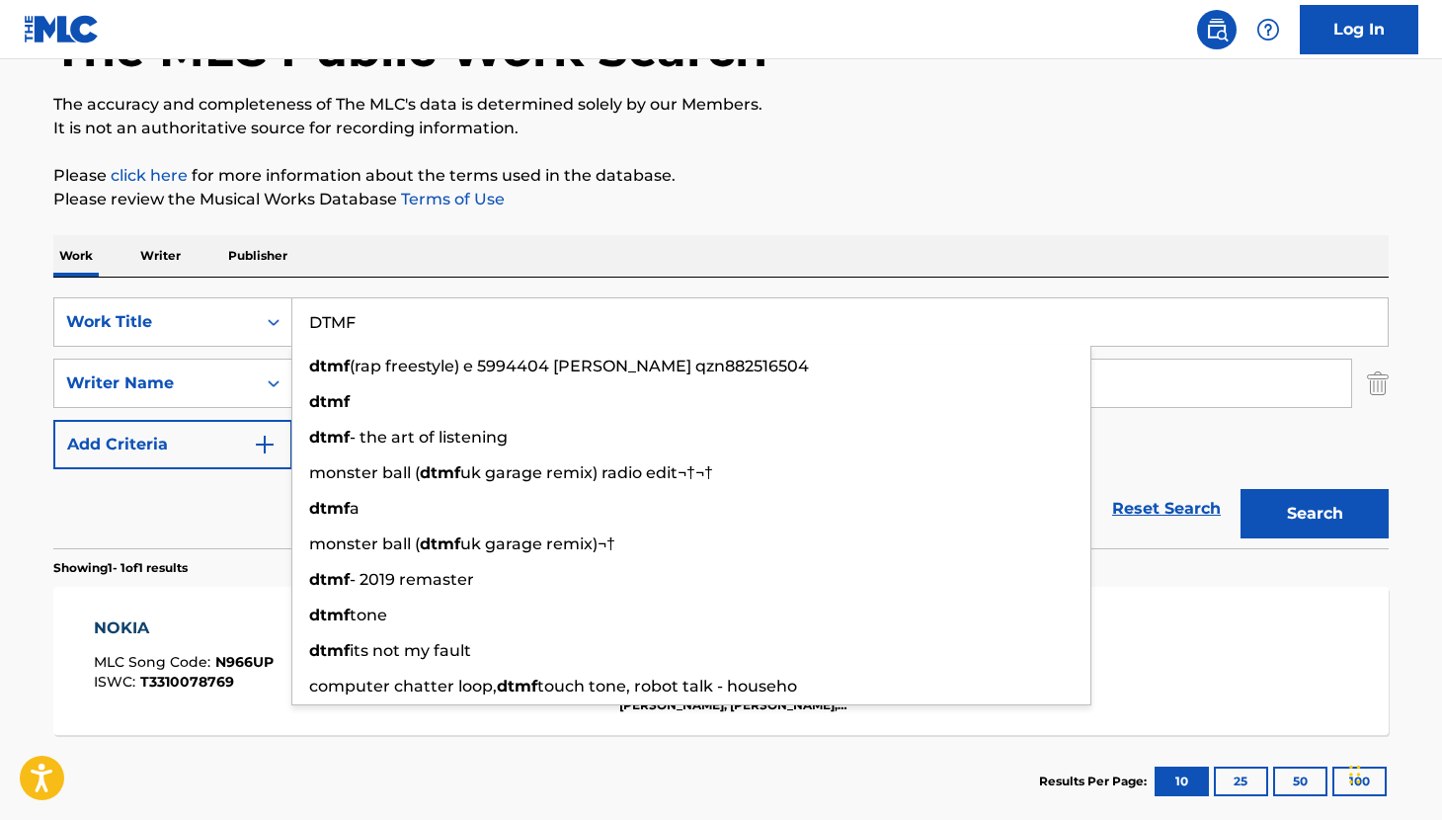
type input "DTMF"
click at [427, 262] on div "Work Writer Publisher" at bounding box center [721, 255] width 1336 height 41
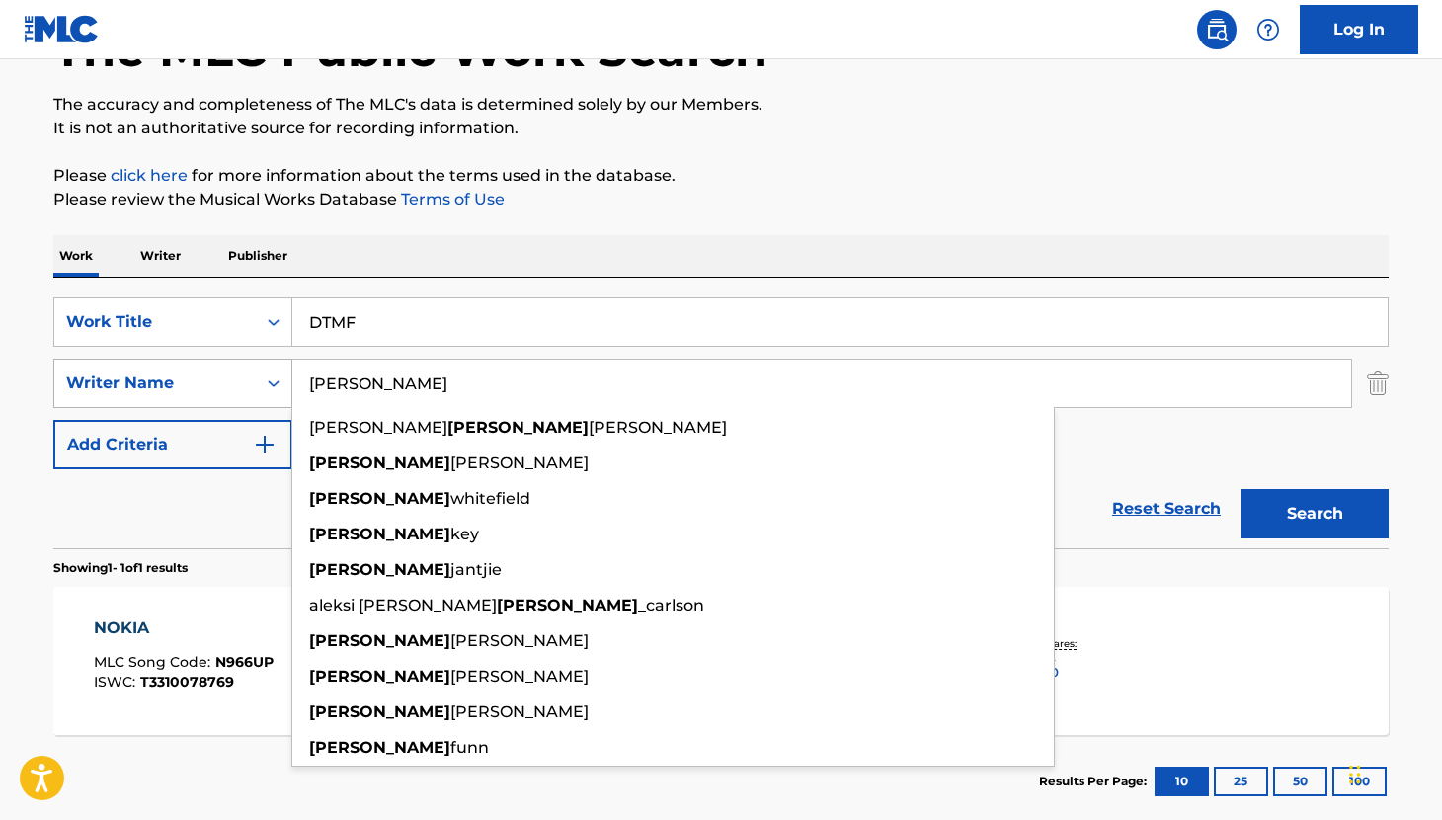
drag, startPoint x: 407, startPoint y: 388, endPoint x: 221, endPoint y: 370, distance: 186.6
click at [221, 370] on div "SearchWithCriteria27eaee03-f099-4785-97cf-dd37cdb548d0 Writer Name [PERSON_NAME…" at bounding box center [721, 383] width 1336 height 49
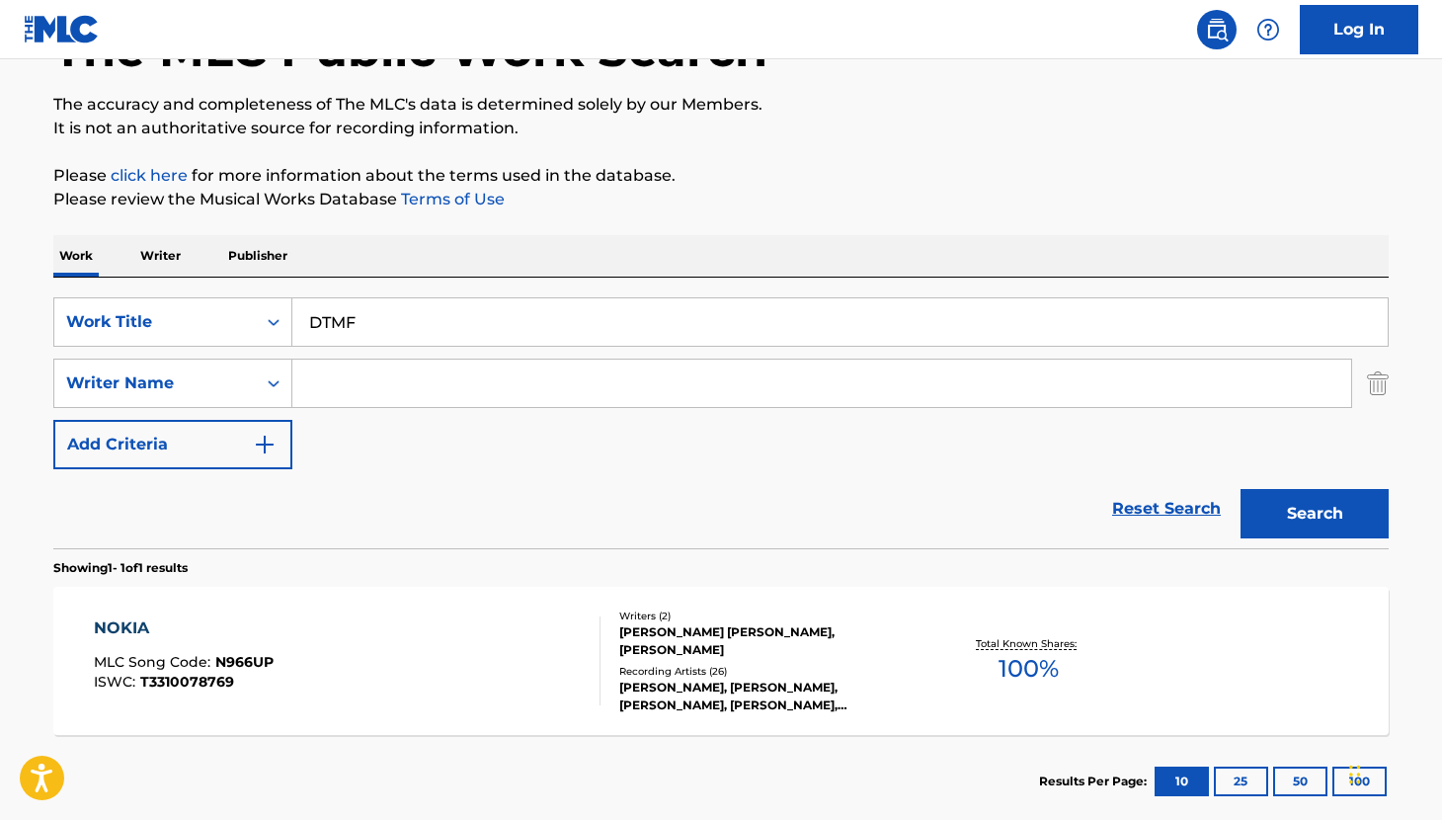
click at [1325, 525] on button "Search" at bounding box center [1315, 513] width 148 height 49
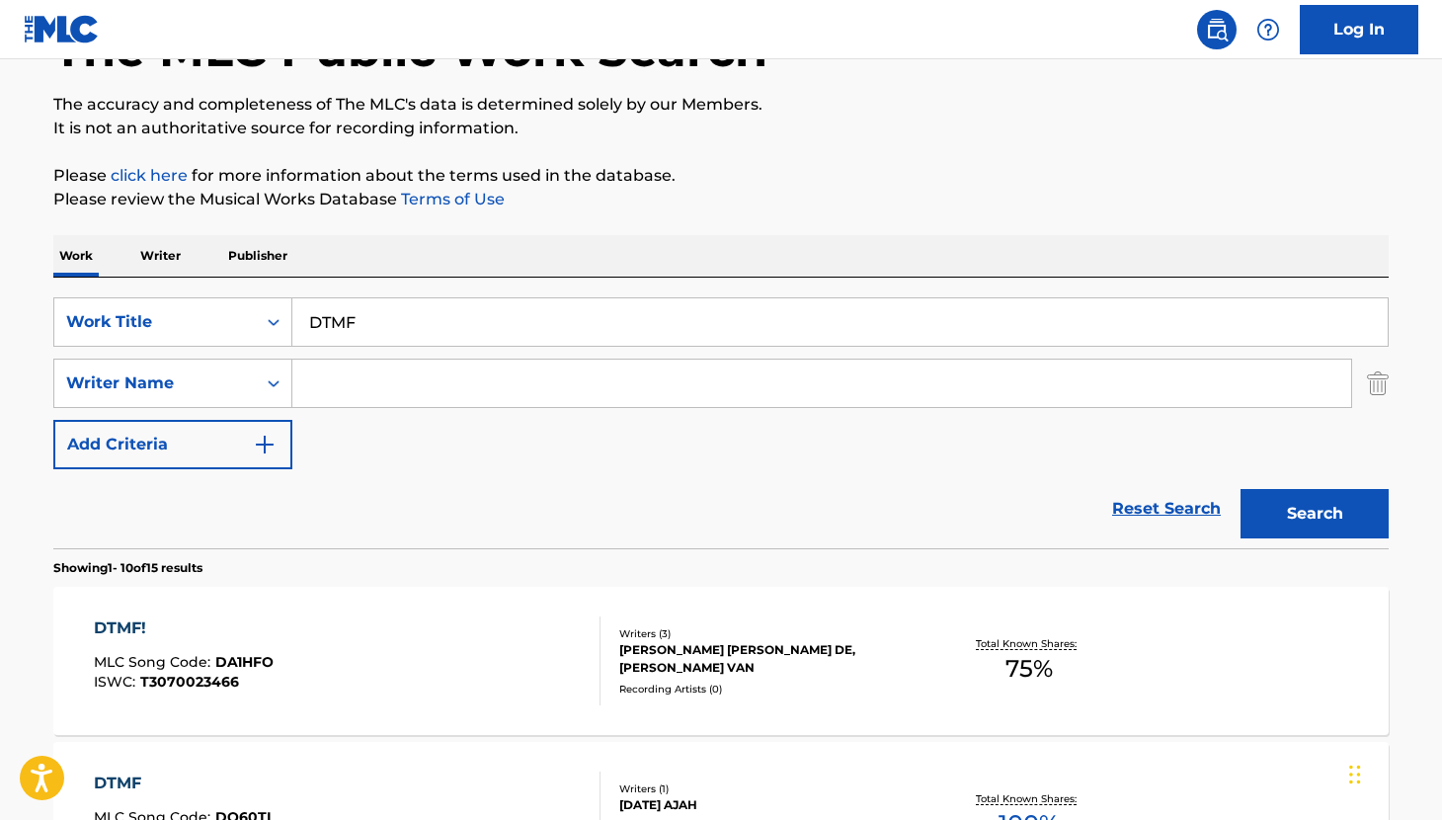
click at [364, 376] on input "Search Form" at bounding box center [821, 383] width 1059 height 47
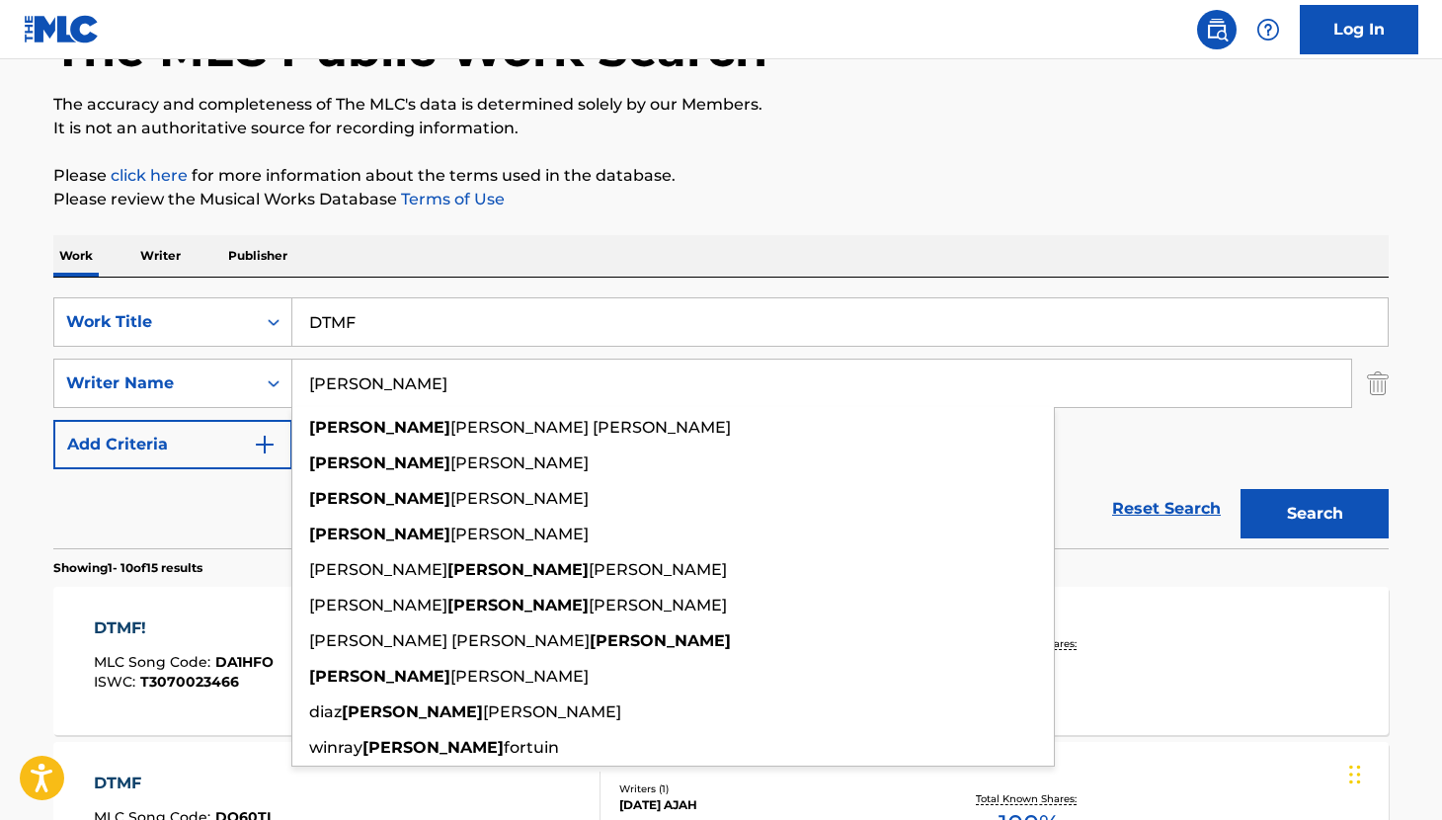
type input "[PERSON_NAME]"
click at [1341, 504] on button "Search" at bounding box center [1315, 513] width 148 height 49
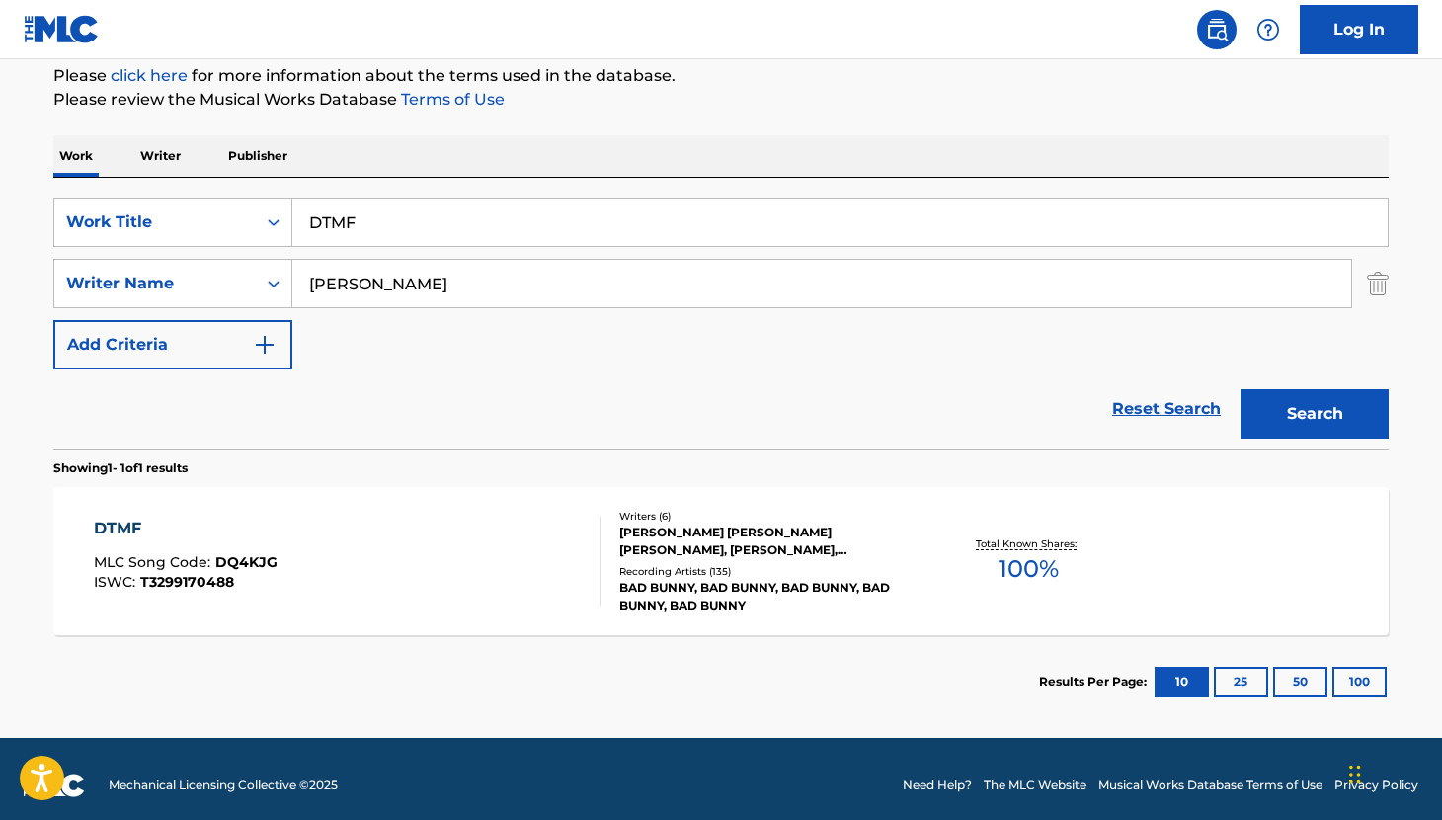
scroll to position [255, 0]
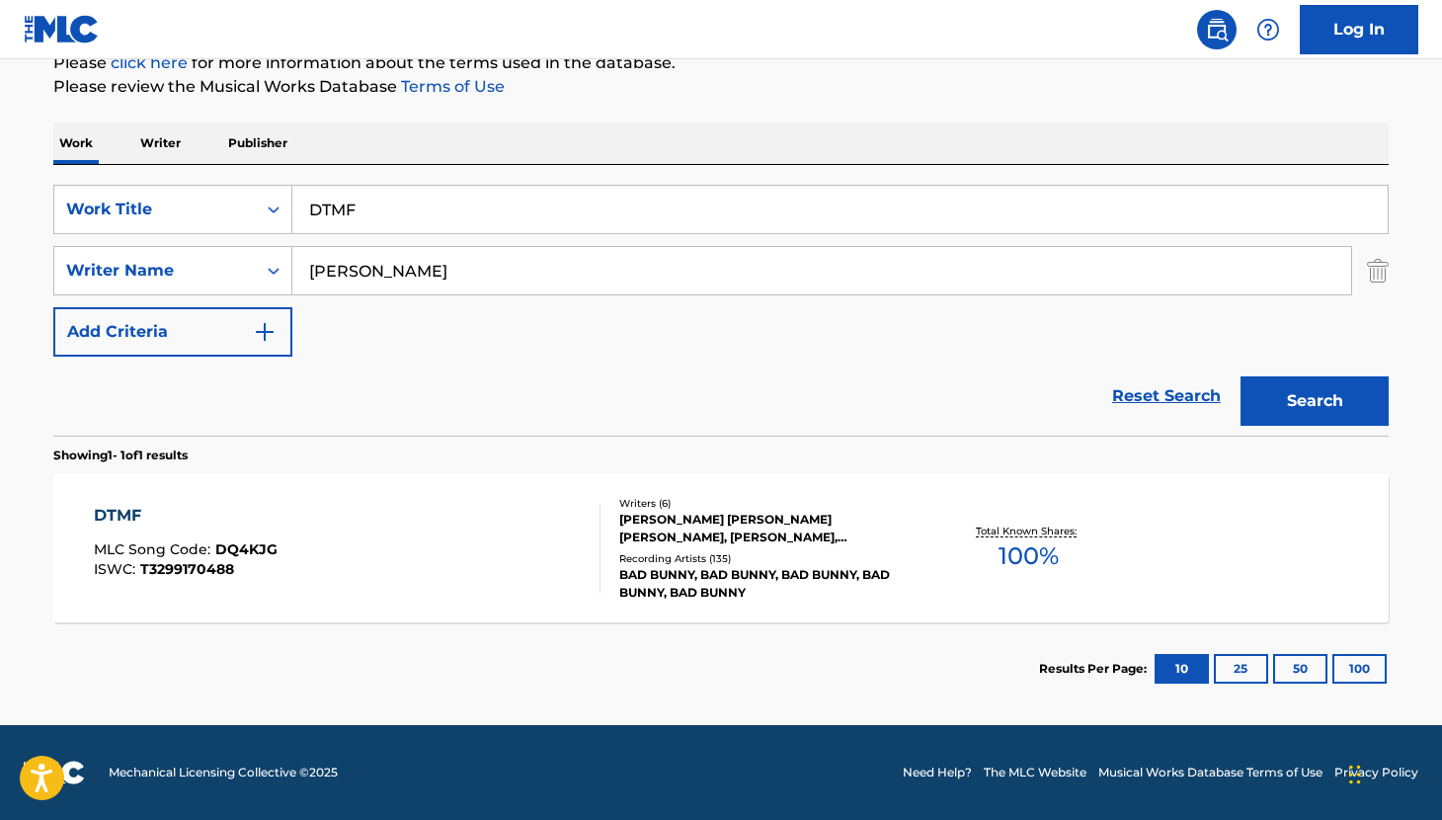
click at [123, 519] on div "DTMF" at bounding box center [186, 516] width 184 height 24
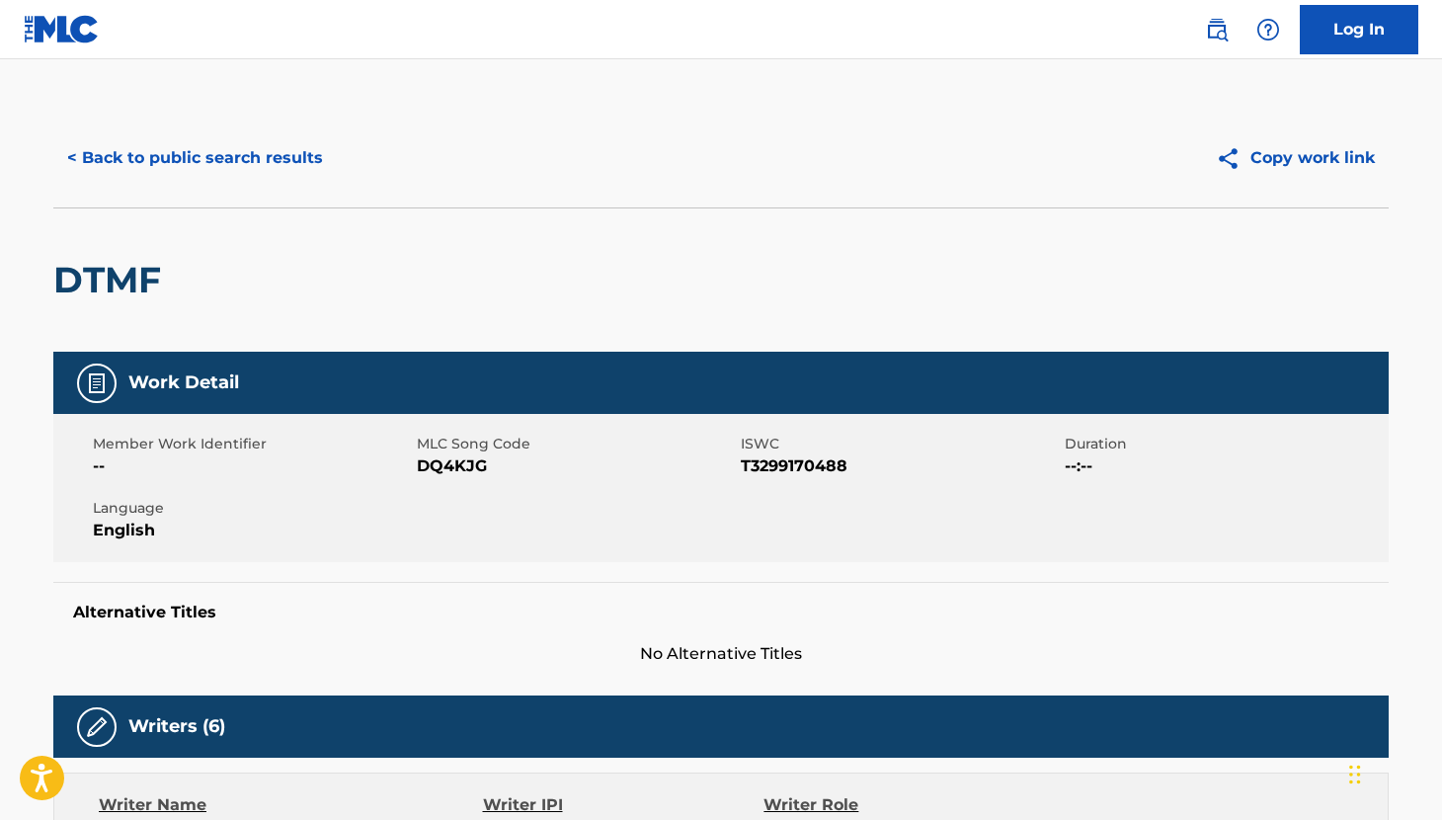
click at [97, 170] on button "< Back to public search results" at bounding box center [195, 157] width 284 height 49
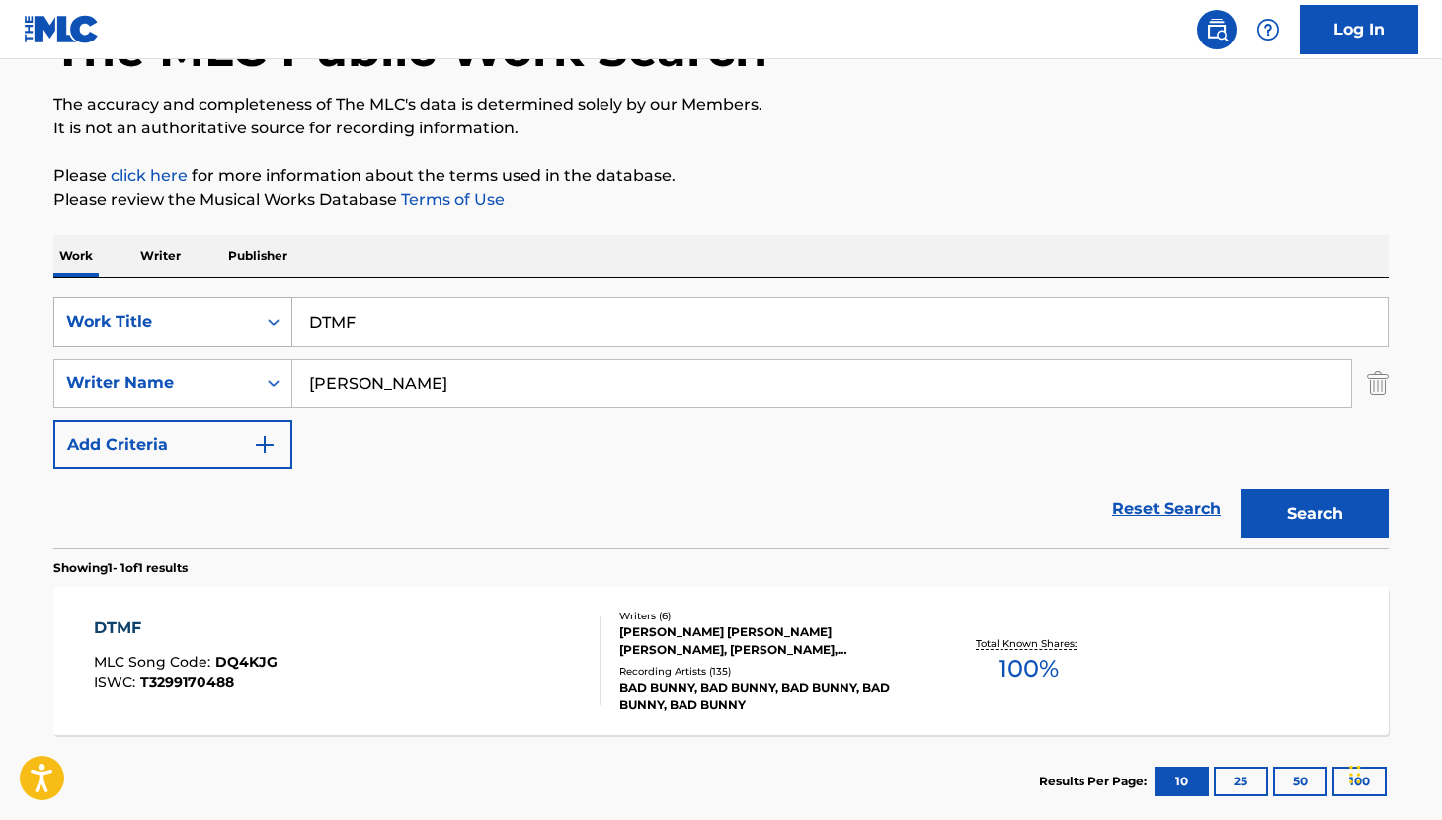
drag, startPoint x: 380, startPoint y: 325, endPoint x: 263, endPoint y: 314, distance: 118.1
click at [263, 314] on div "SearchWithCriteriaf2ca1832-1d50-4e10-9ac1-b4ab3d9b433c Work Title DTMF" at bounding box center [721, 321] width 1336 height 49
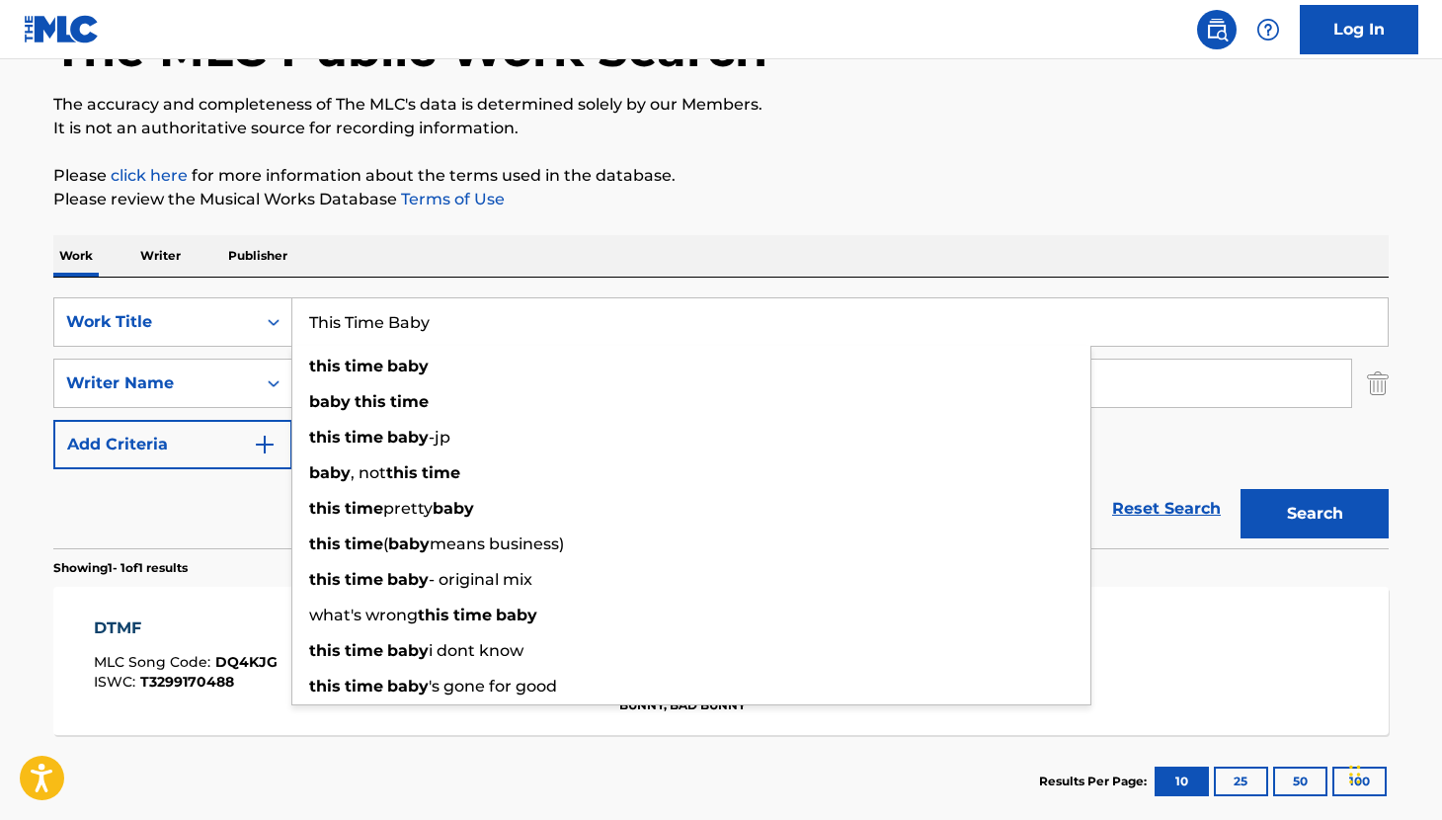
type input "This Time Baby"
click at [540, 256] on div "Work Writer Publisher" at bounding box center [721, 255] width 1336 height 41
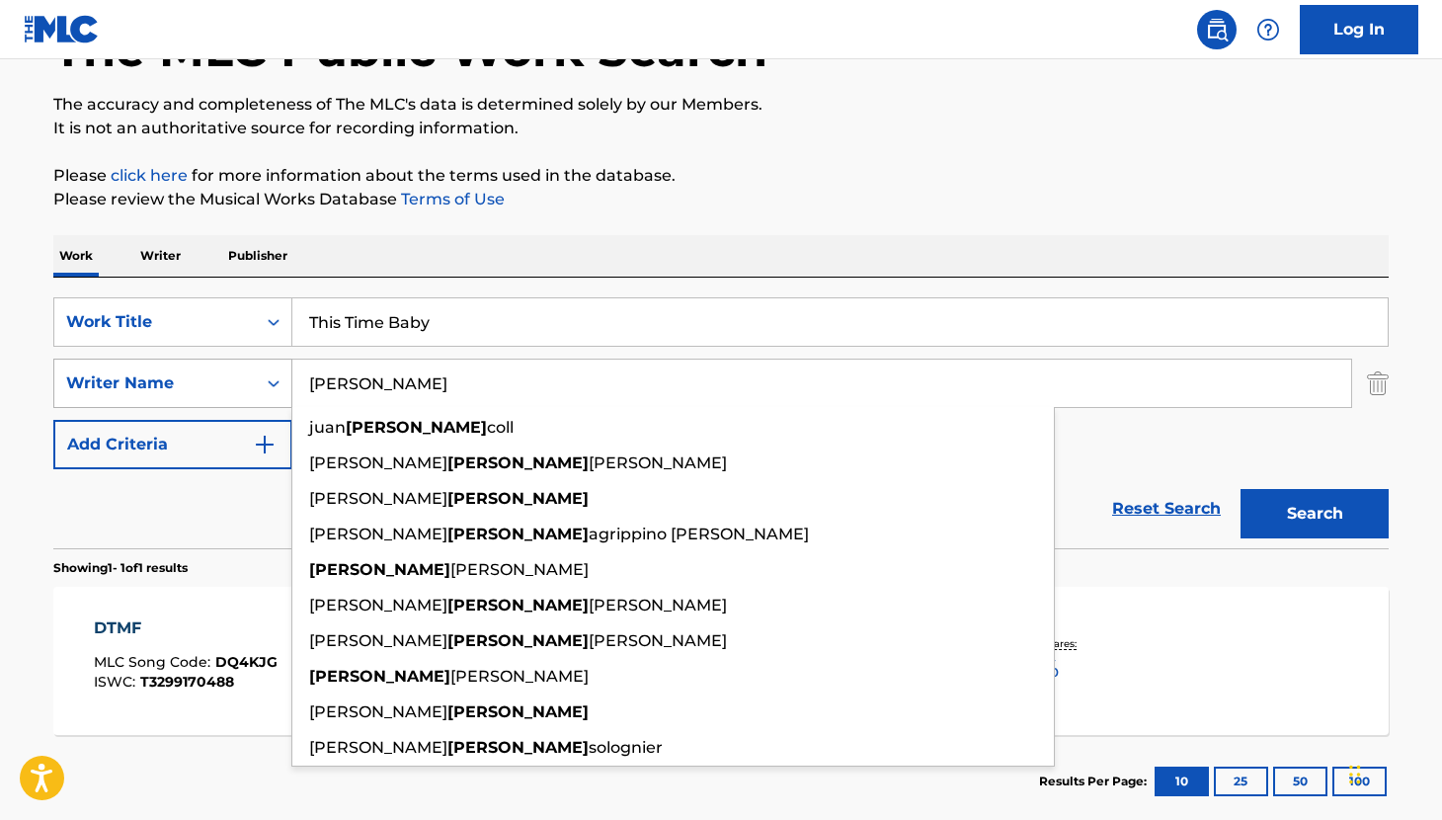
drag, startPoint x: 432, startPoint y: 376, endPoint x: 252, endPoint y: 377, distance: 179.8
click at [252, 377] on div "SearchWithCriteria27eaee03-f099-4785-97cf-dd37cdb548d0 Writer Name [PERSON_NAME…" at bounding box center [721, 383] width 1336 height 49
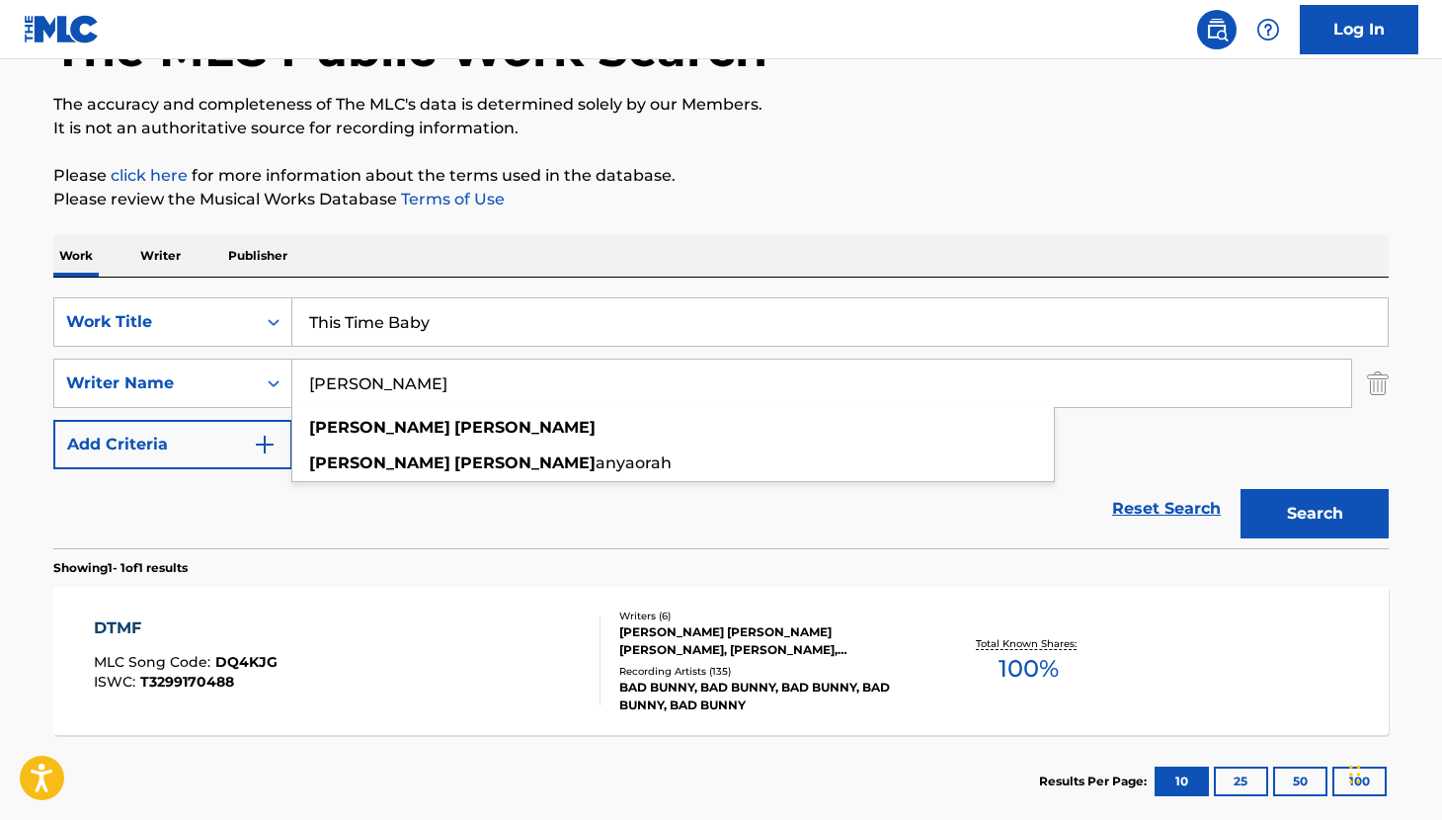
type input "[PERSON_NAME]"
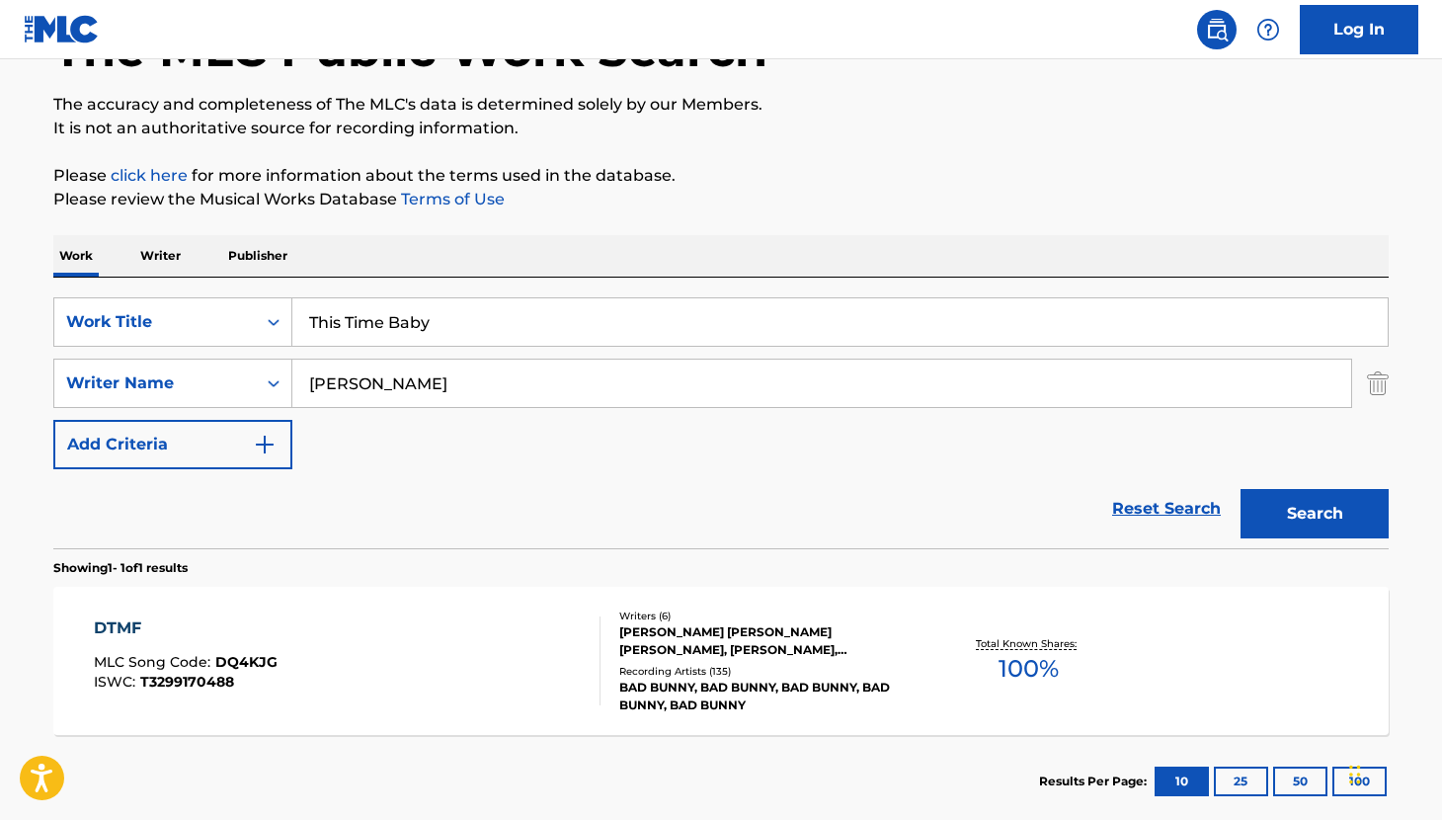
click at [1113, 152] on div "The MLC Public Work Search The accuracy and completeness of The MLC's data is d…" at bounding box center [721, 397] width 1383 height 862
click at [1325, 503] on button "Search" at bounding box center [1315, 513] width 148 height 49
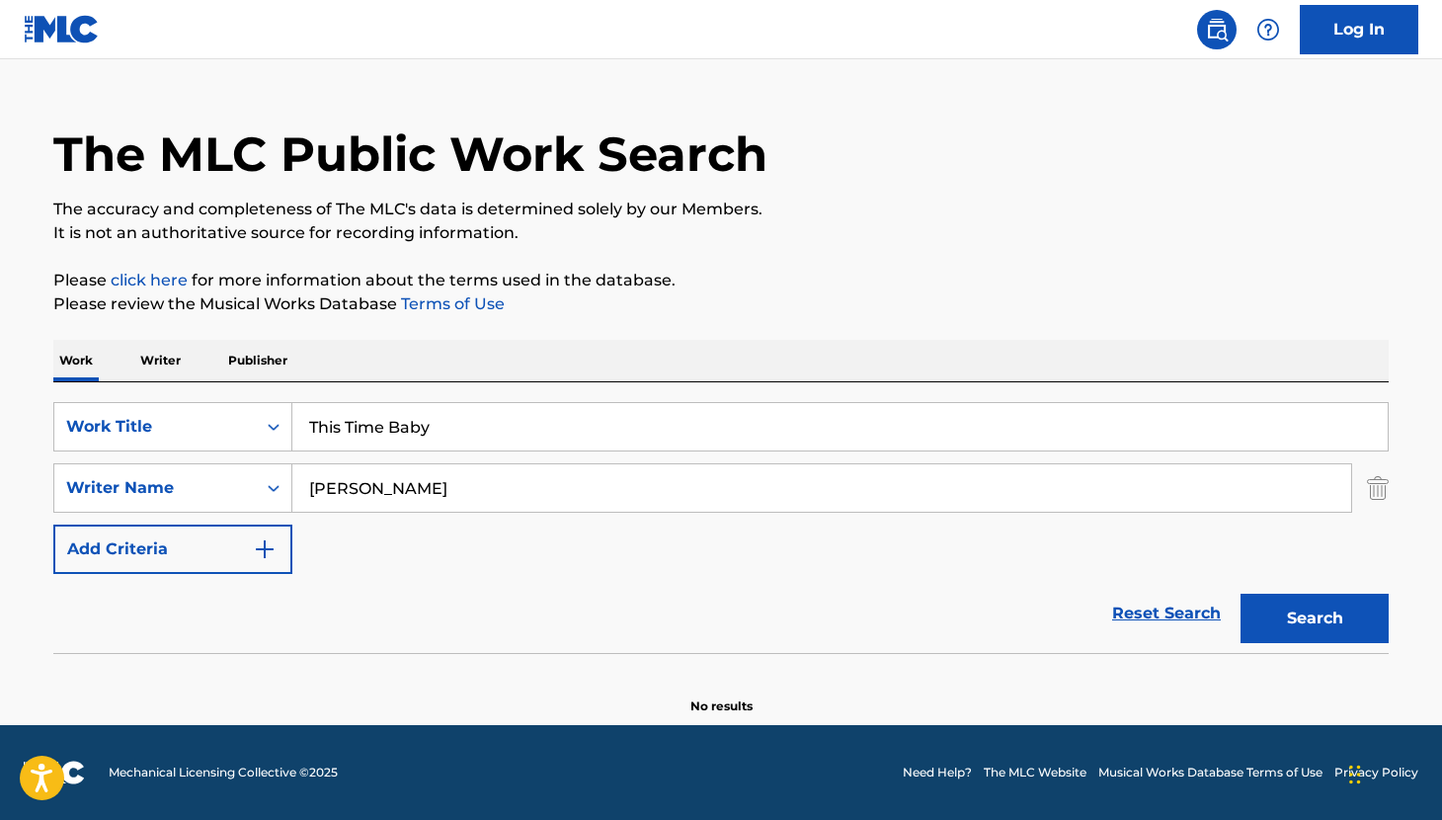
scroll to position [38, 0]
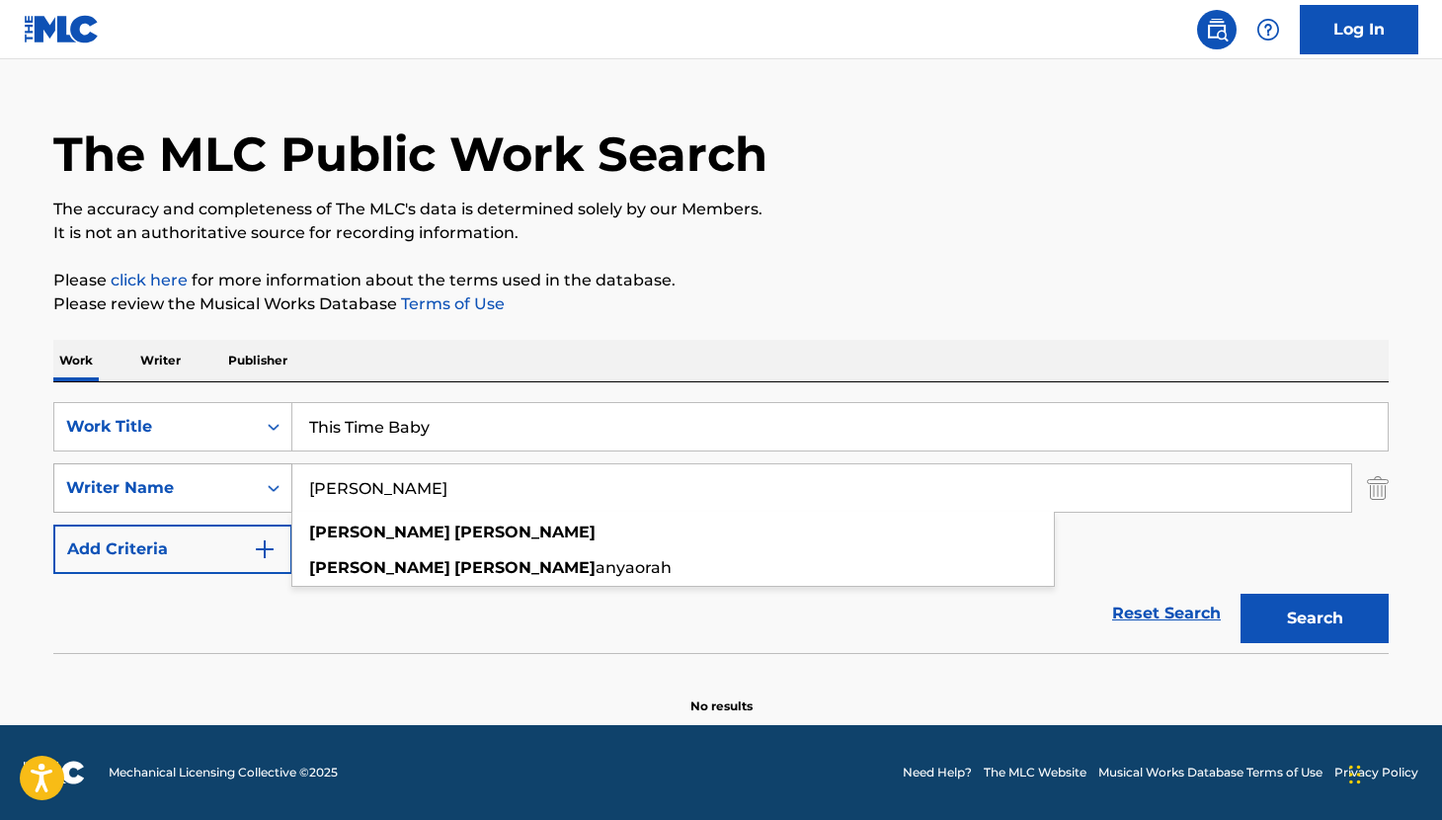
drag, startPoint x: 464, startPoint y: 499, endPoint x: 229, endPoint y: 468, distance: 237.1
click at [229, 468] on div "SearchWithCriteria27eaee03-f099-4785-97cf-dd37cdb548d0 Writer Name [PERSON_NAME…" at bounding box center [721, 487] width 1336 height 49
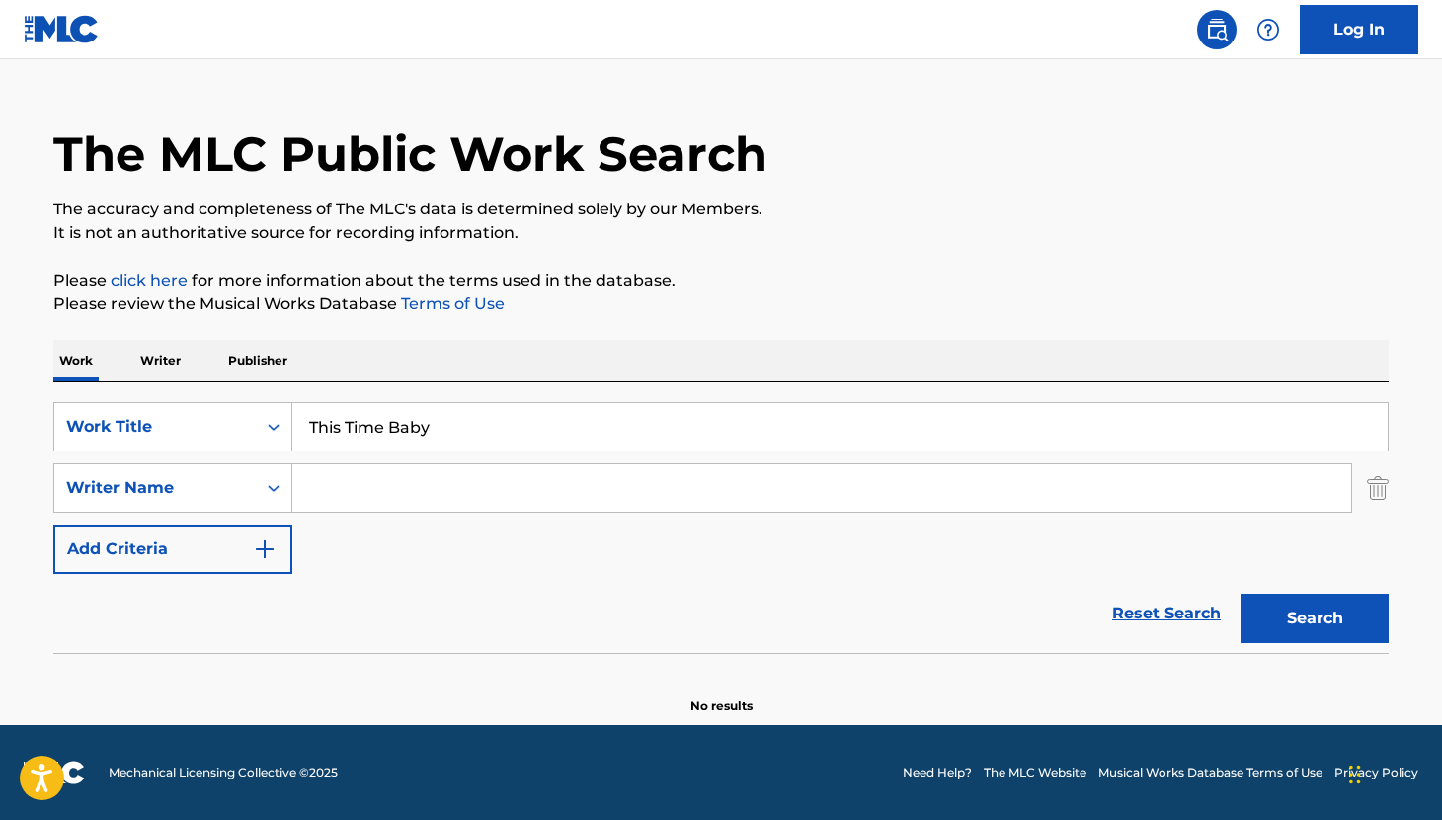
click at [1261, 634] on button "Search" at bounding box center [1315, 618] width 148 height 49
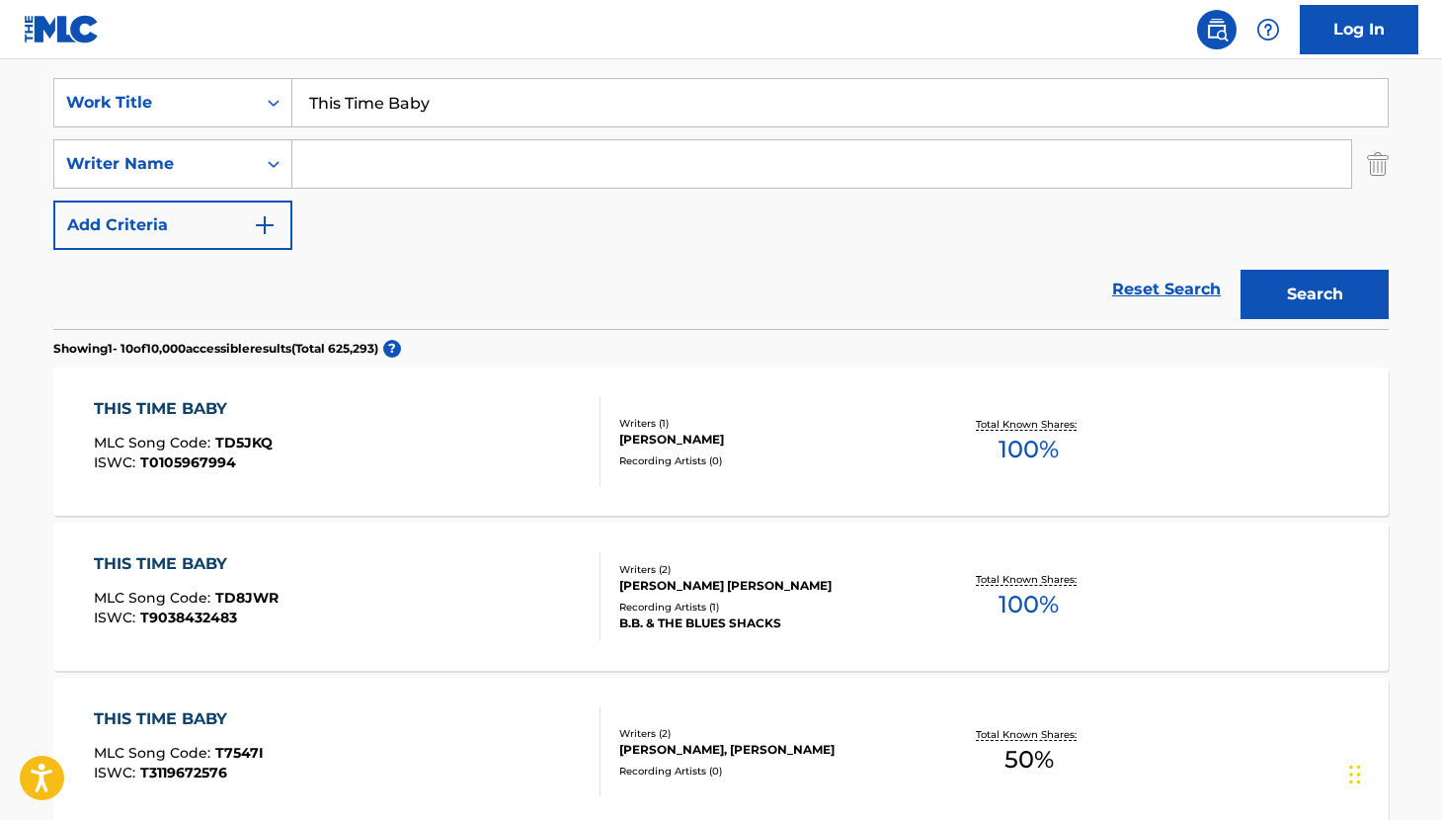
scroll to position [0, 0]
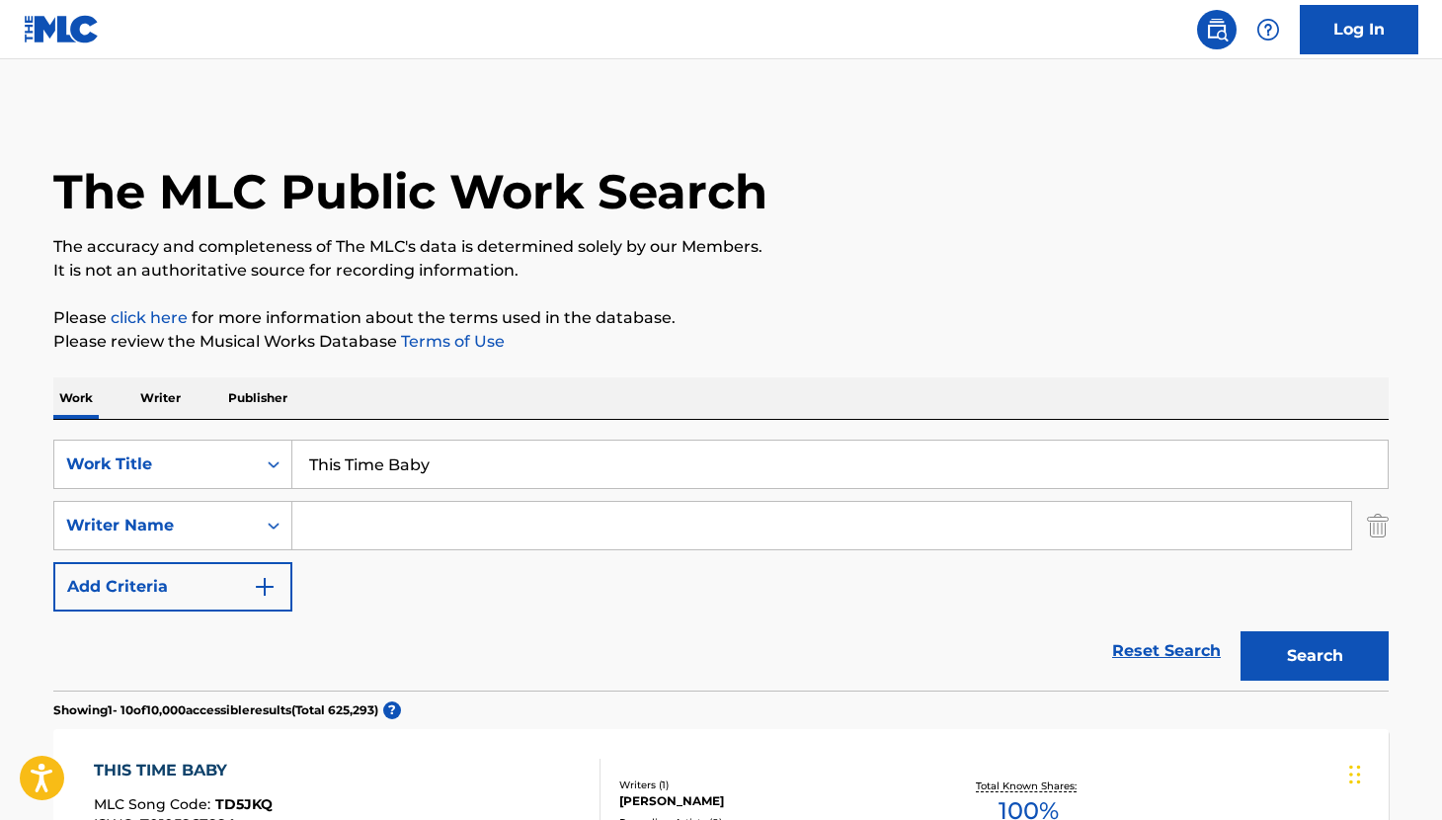
click at [451, 454] on input "This Time Baby" at bounding box center [840, 464] width 1096 height 47
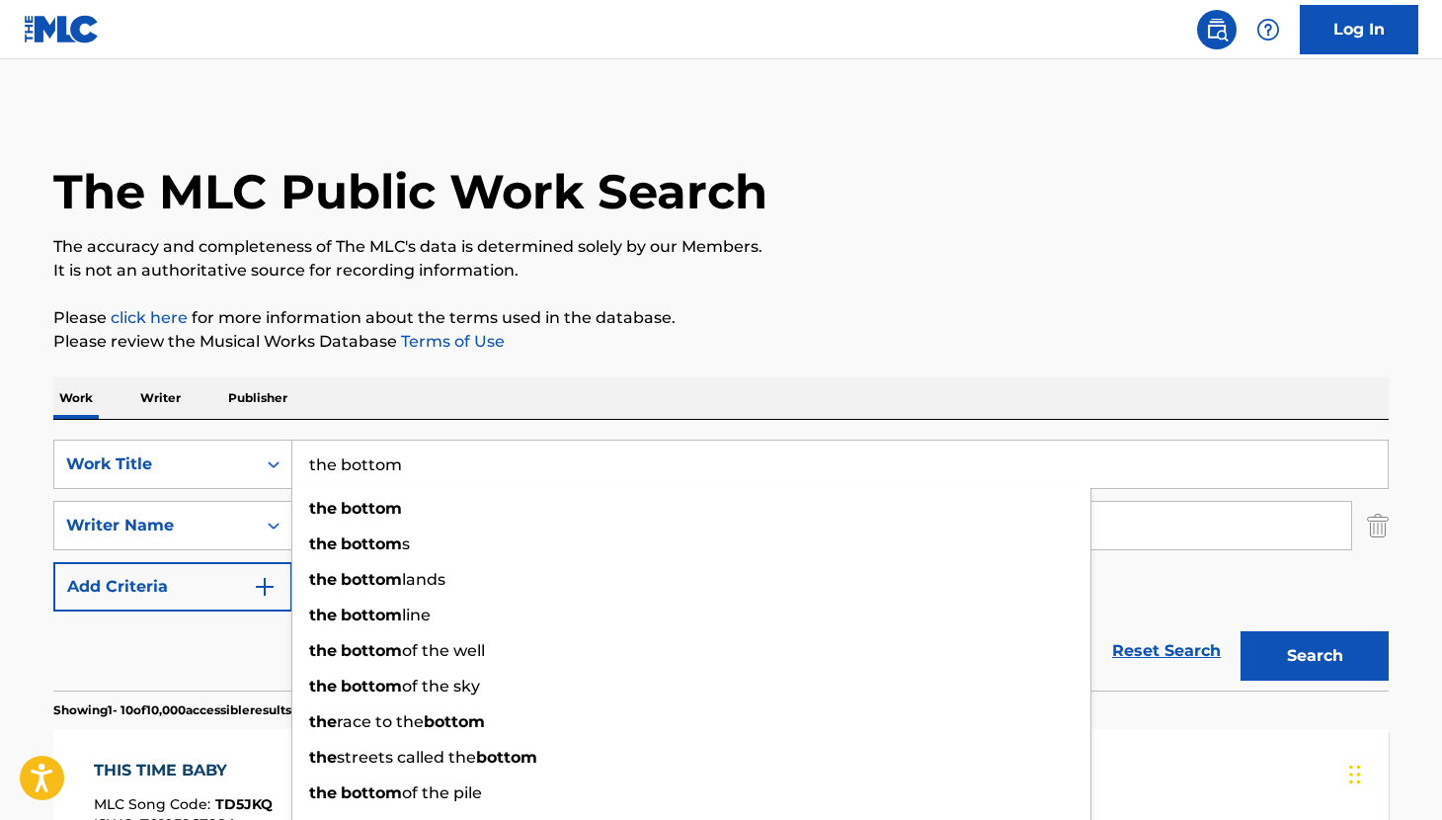
click at [725, 410] on div "Work Writer Publisher" at bounding box center [721, 397] width 1336 height 41
drag, startPoint x: 431, startPoint y: 454, endPoint x: 298, endPoint y: 444, distance: 132.8
click at [298, 444] on input "the bottom" at bounding box center [840, 464] width 1096 height 47
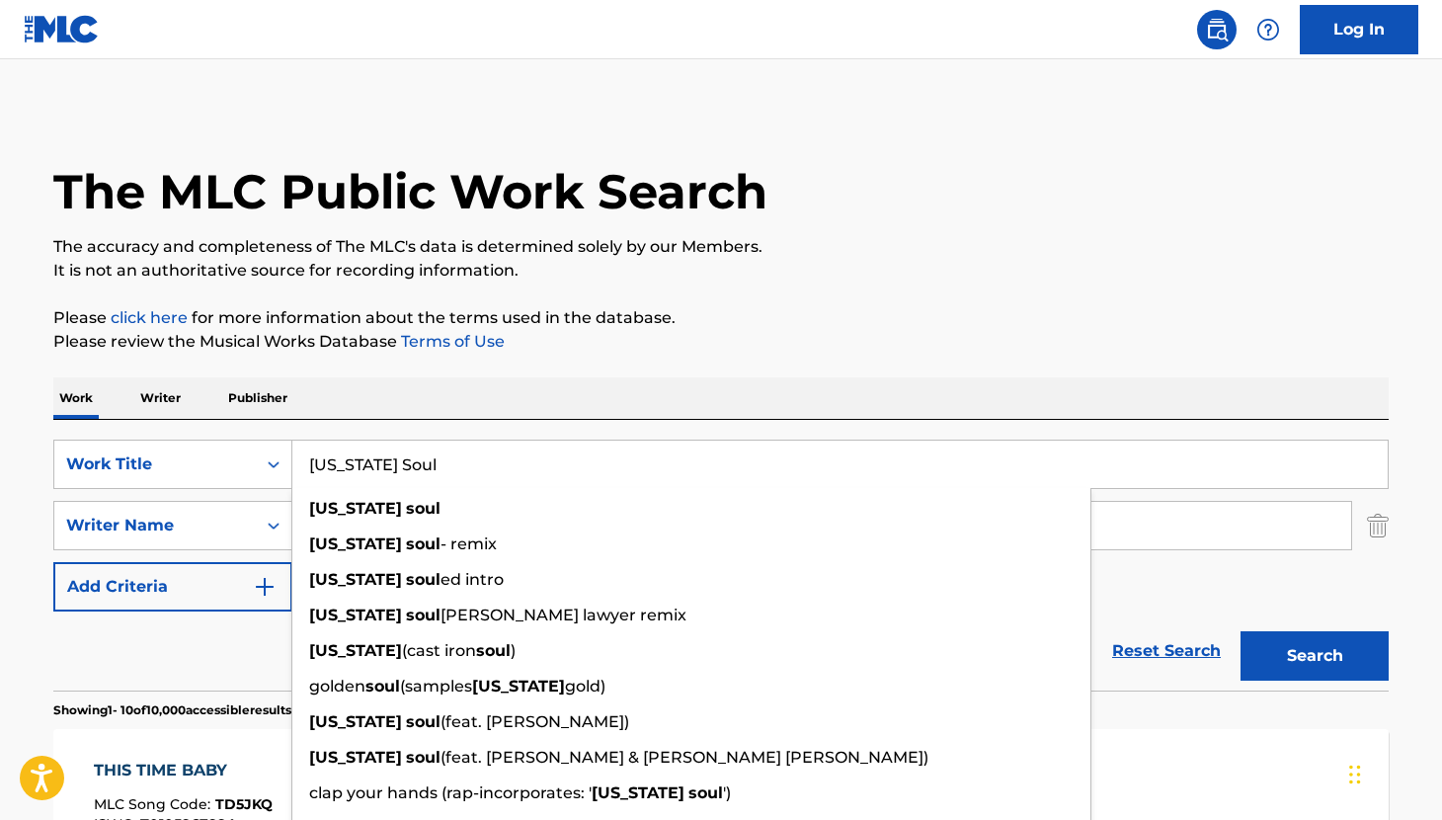
type input "[US_STATE] Soul"
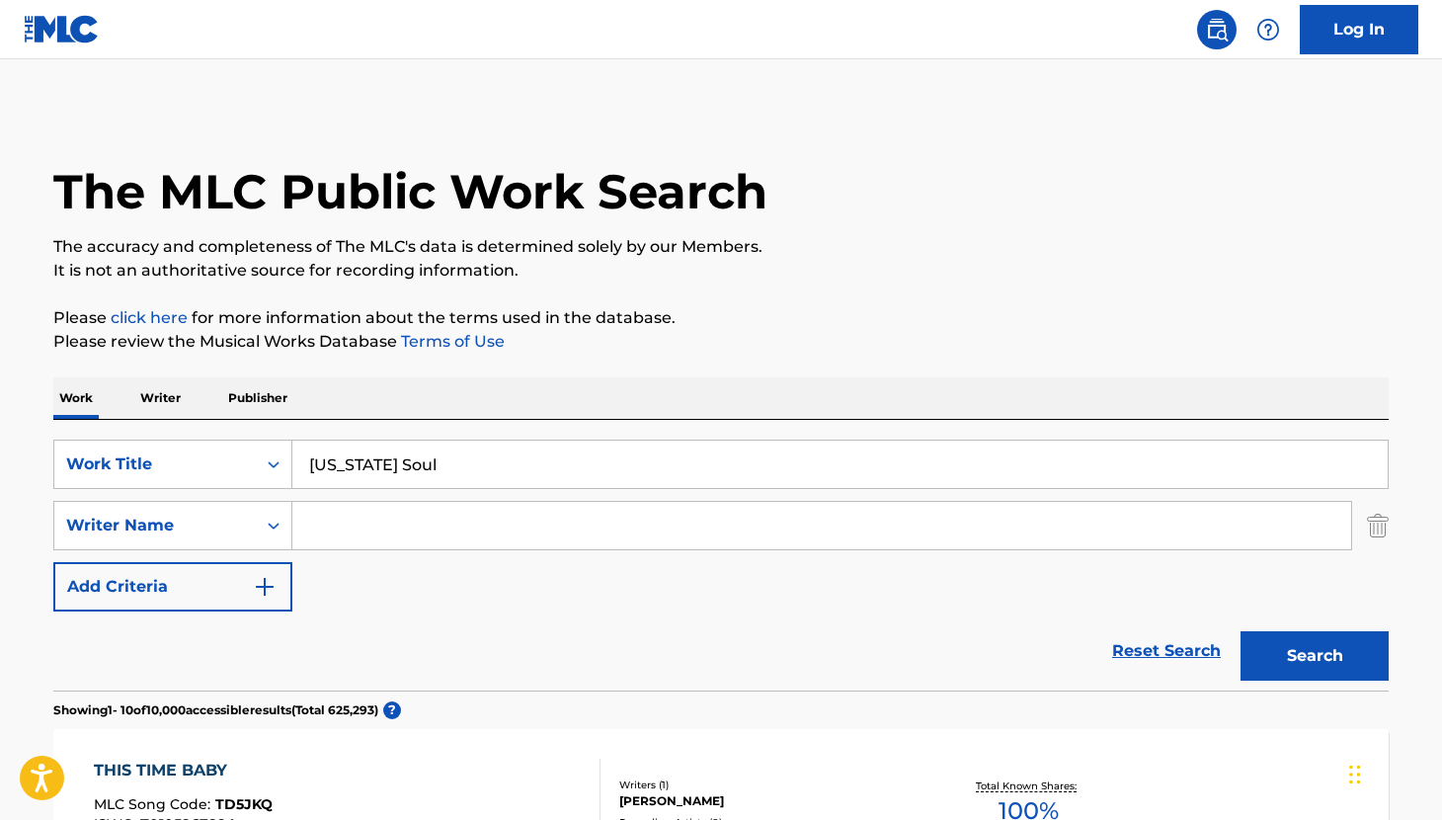
click at [380, 528] on input "Search Form" at bounding box center [821, 525] width 1059 height 47
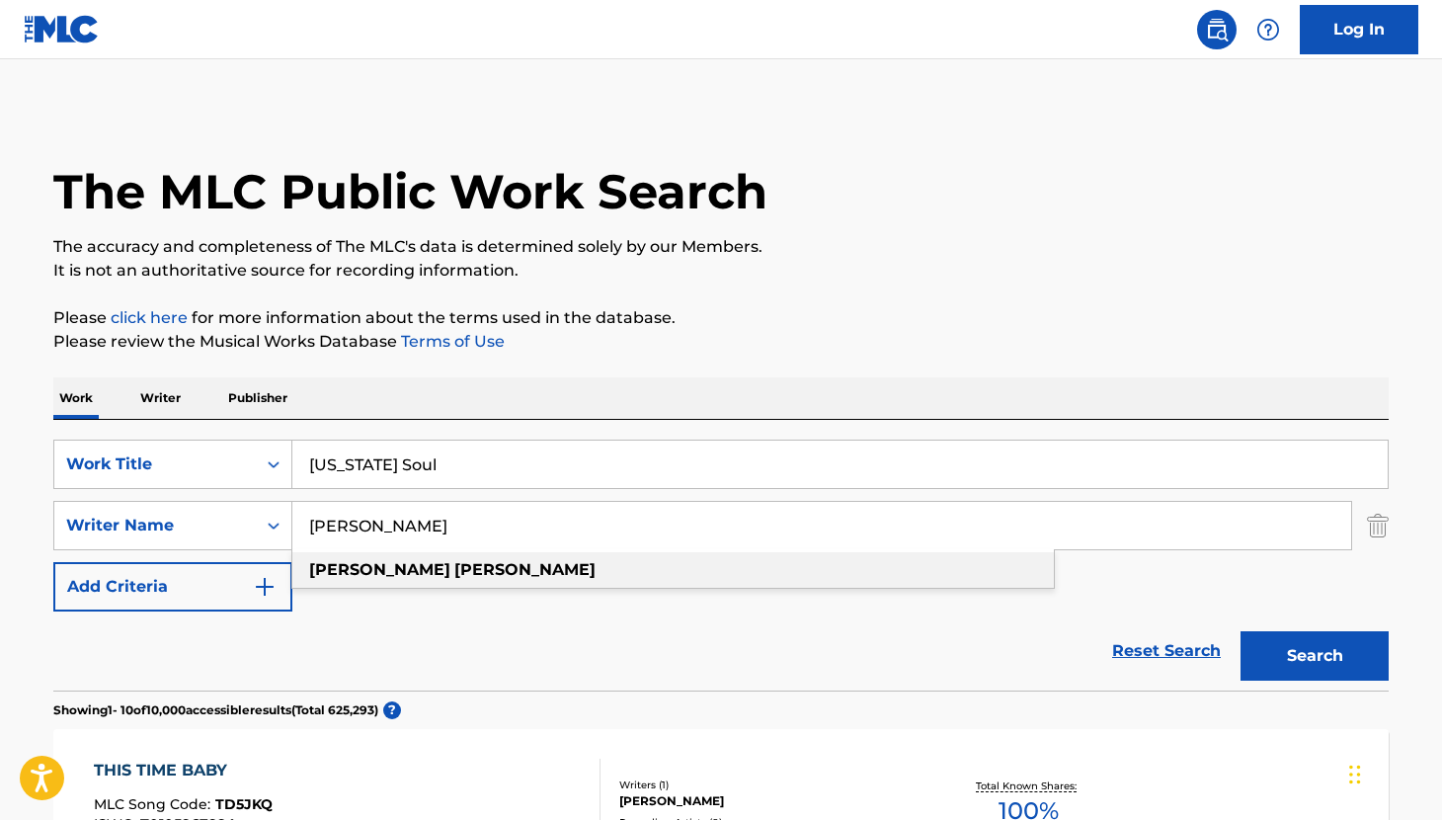
click at [609, 584] on div "[PERSON_NAME]" at bounding box center [673, 570] width 762 height 36
type input "[PERSON_NAME]"
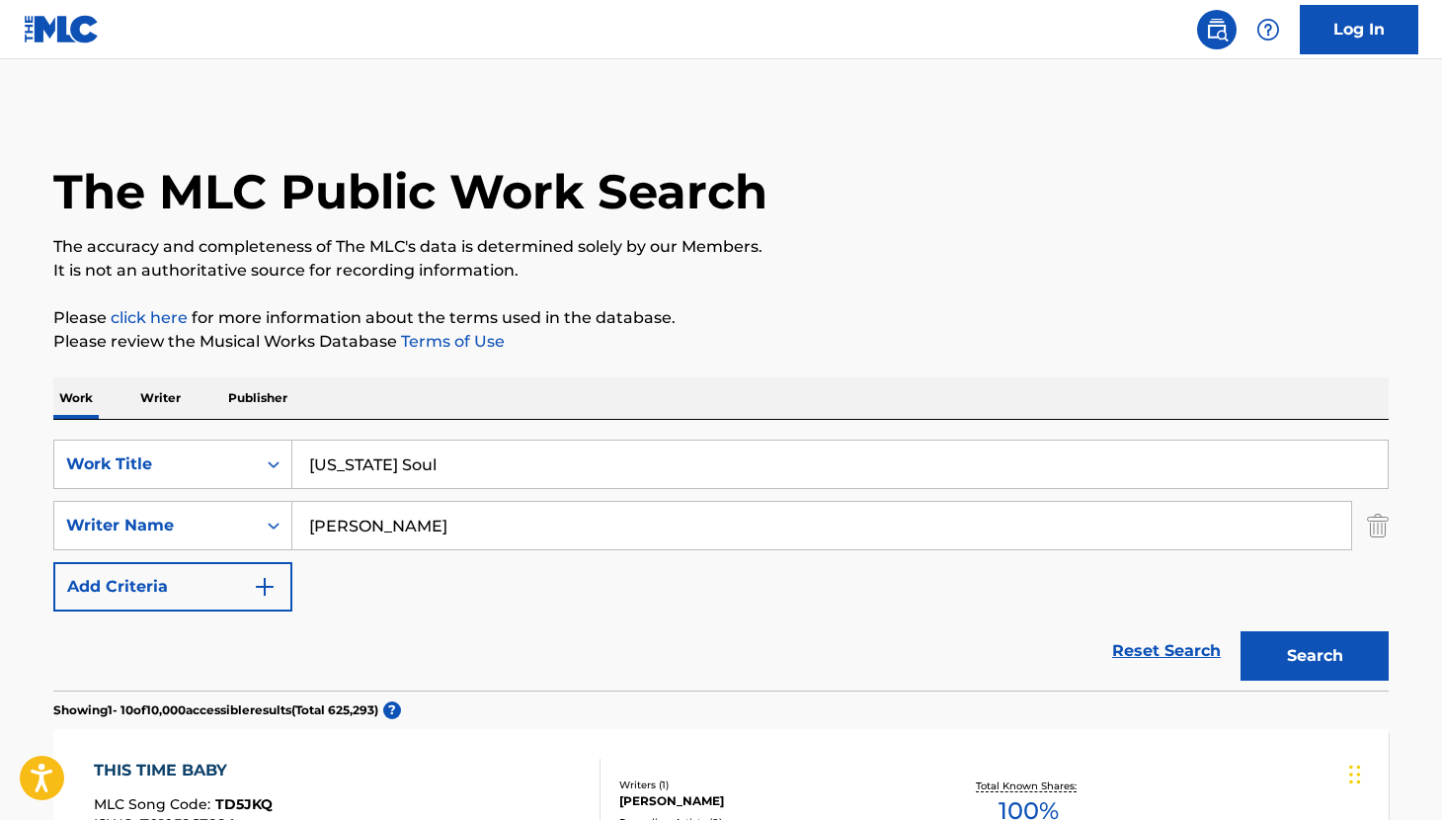
click at [1316, 643] on button "Search" at bounding box center [1315, 655] width 148 height 49
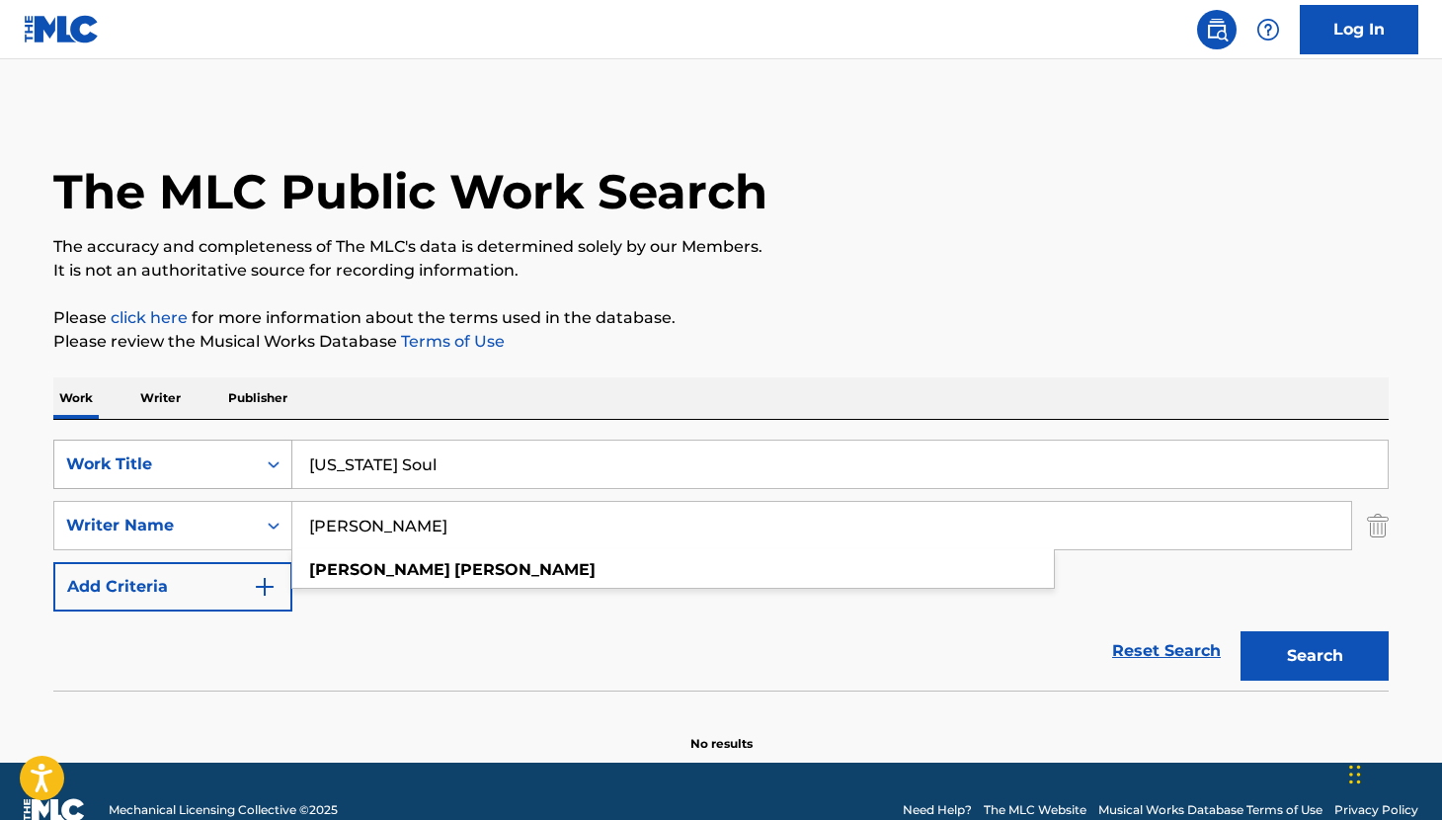
drag, startPoint x: 456, startPoint y: 534, endPoint x: 182, endPoint y: 484, distance: 279.1
click at [182, 484] on div "SearchWithCriteriaf2ca1832-1d50-4e10-9ac1-b4ab3d9b433c Work Title [US_STATE] So…" at bounding box center [721, 526] width 1336 height 172
click at [593, 623] on div "Reset Search Search" at bounding box center [721, 651] width 1336 height 79
click at [1308, 656] on button "Search" at bounding box center [1315, 655] width 148 height 49
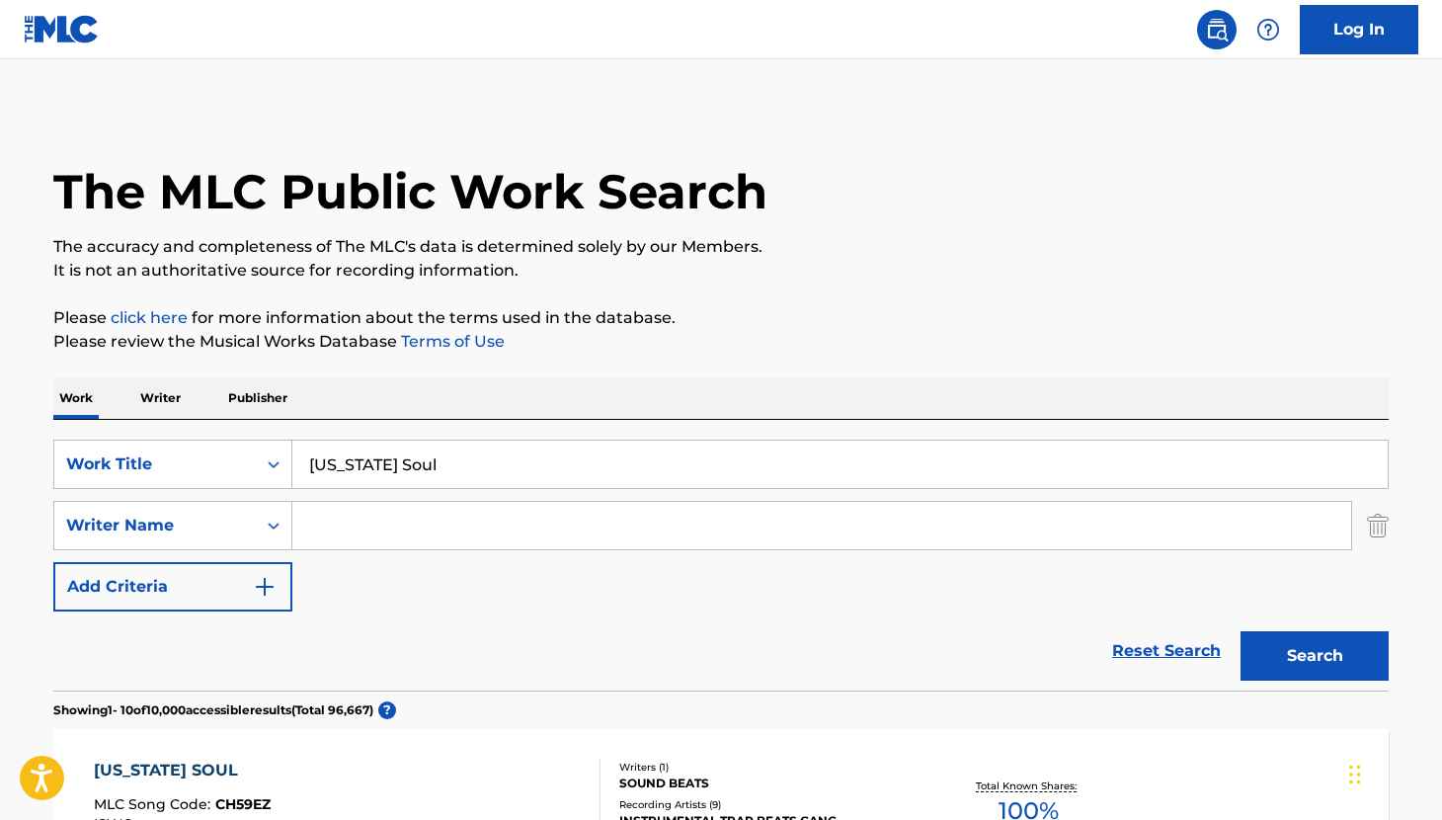
click at [1401, 19] on link "Log In" at bounding box center [1359, 29] width 119 height 49
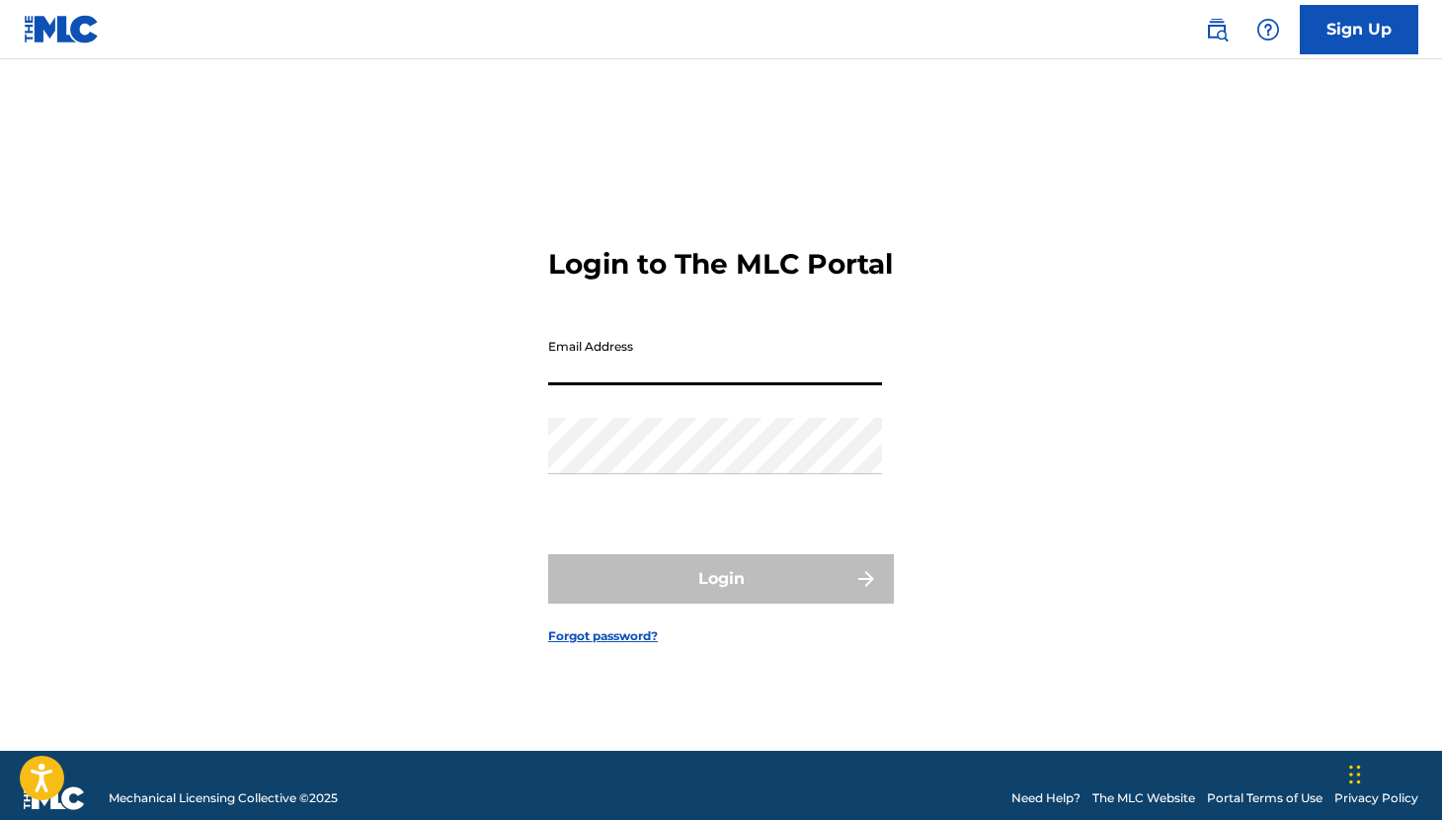
click at [617, 374] on input "Email Address" at bounding box center [715, 357] width 334 height 56
type input "[EMAIL_ADDRESS][DOMAIN_NAME]"
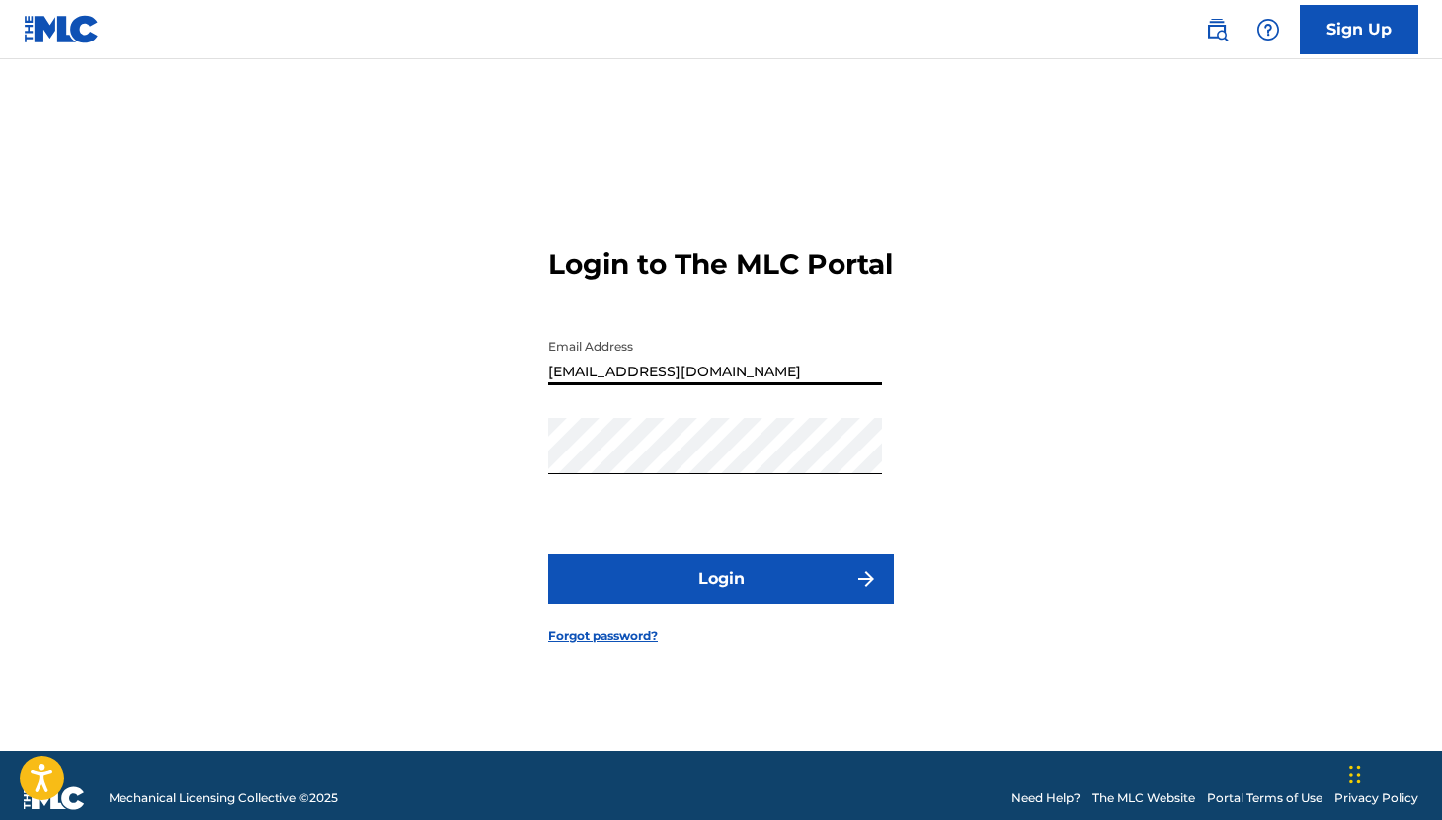
click at [623, 604] on button "Login" at bounding box center [721, 578] width 346 height 49
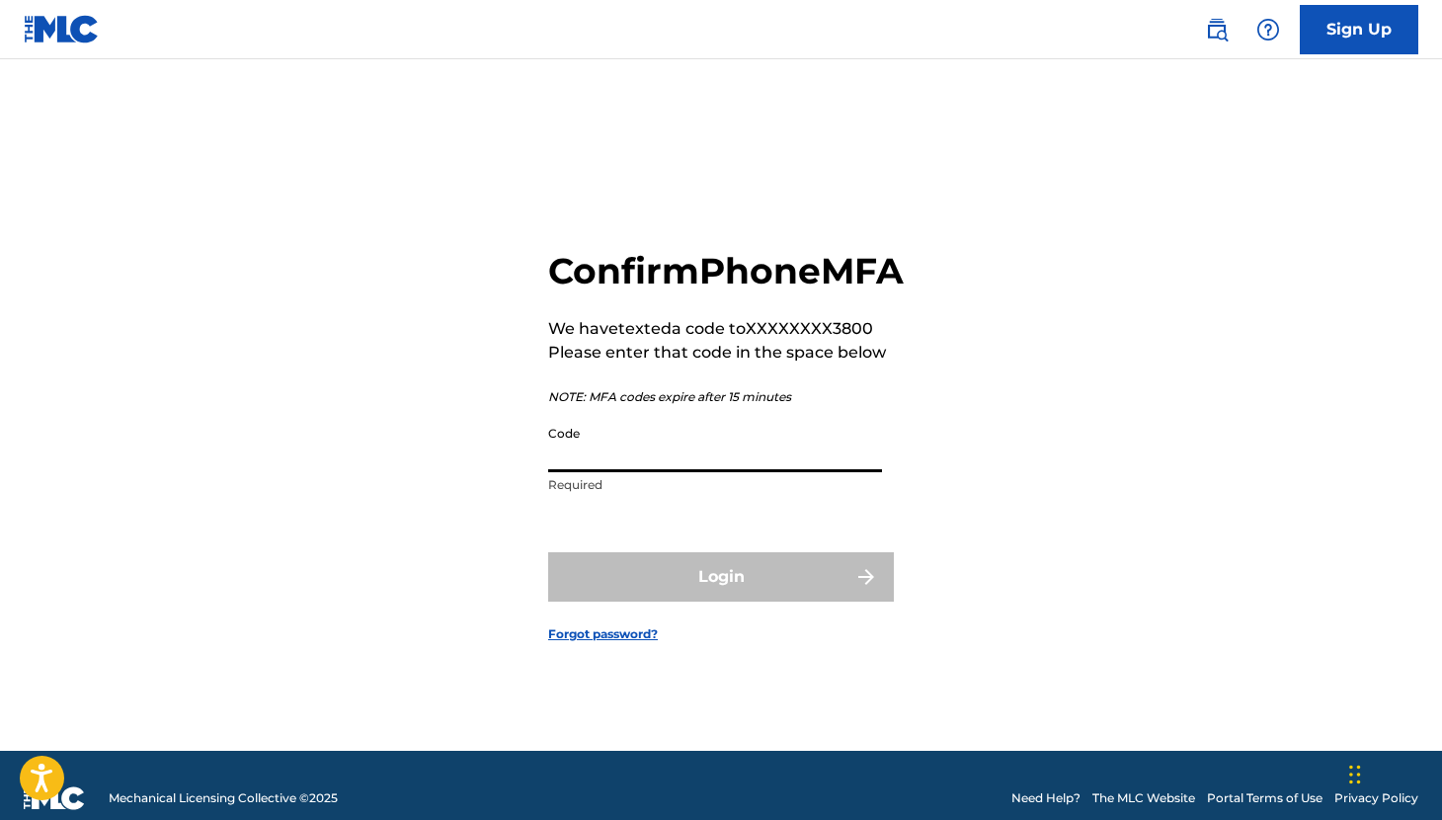
click at [649, 462] on input "Code" at bounding box center [715, 444] width 334 height 56
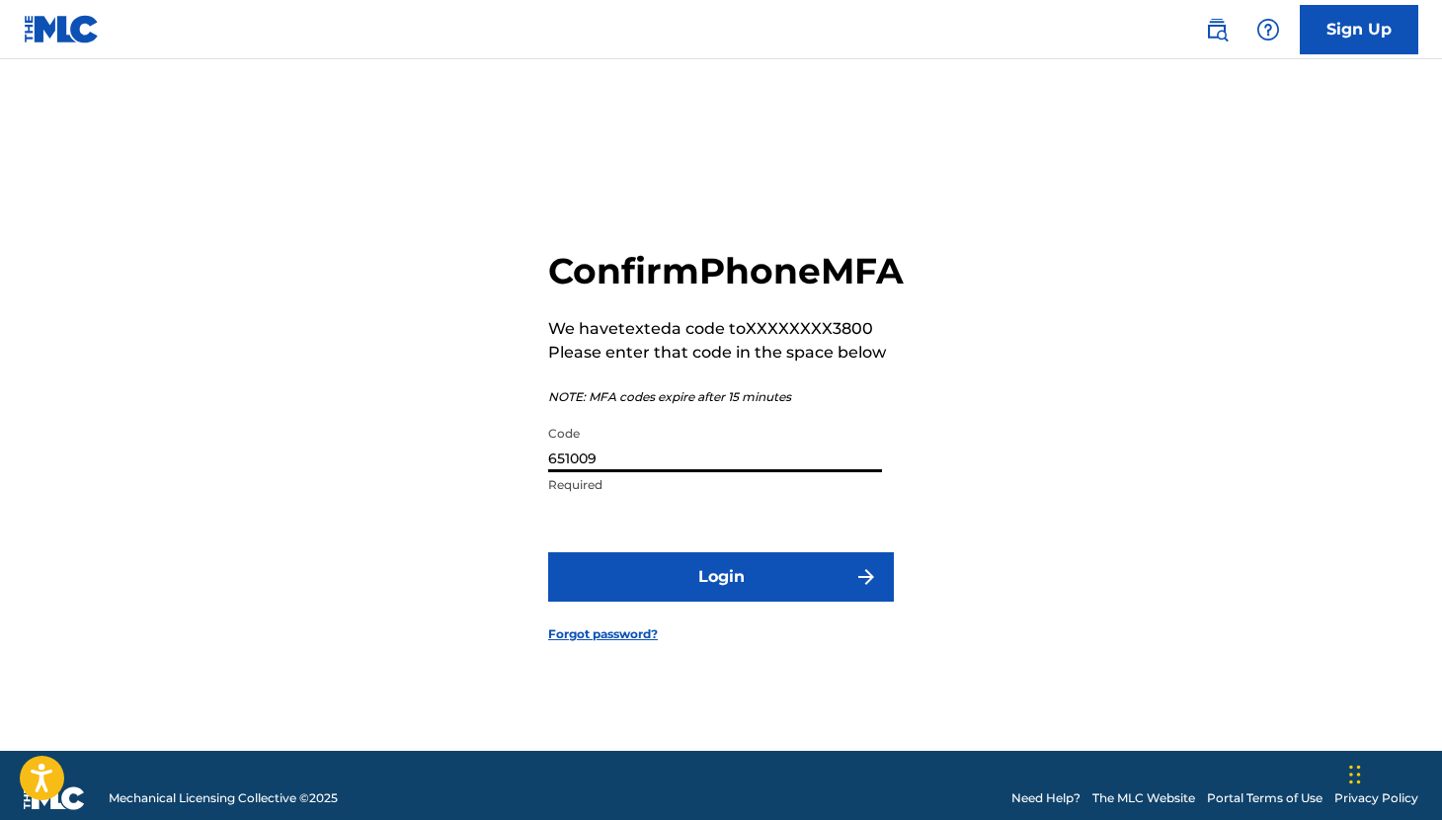
type input "651009"
click at [675, 602] on button "Login" at bounding box center [721, 576] width 346 height 49
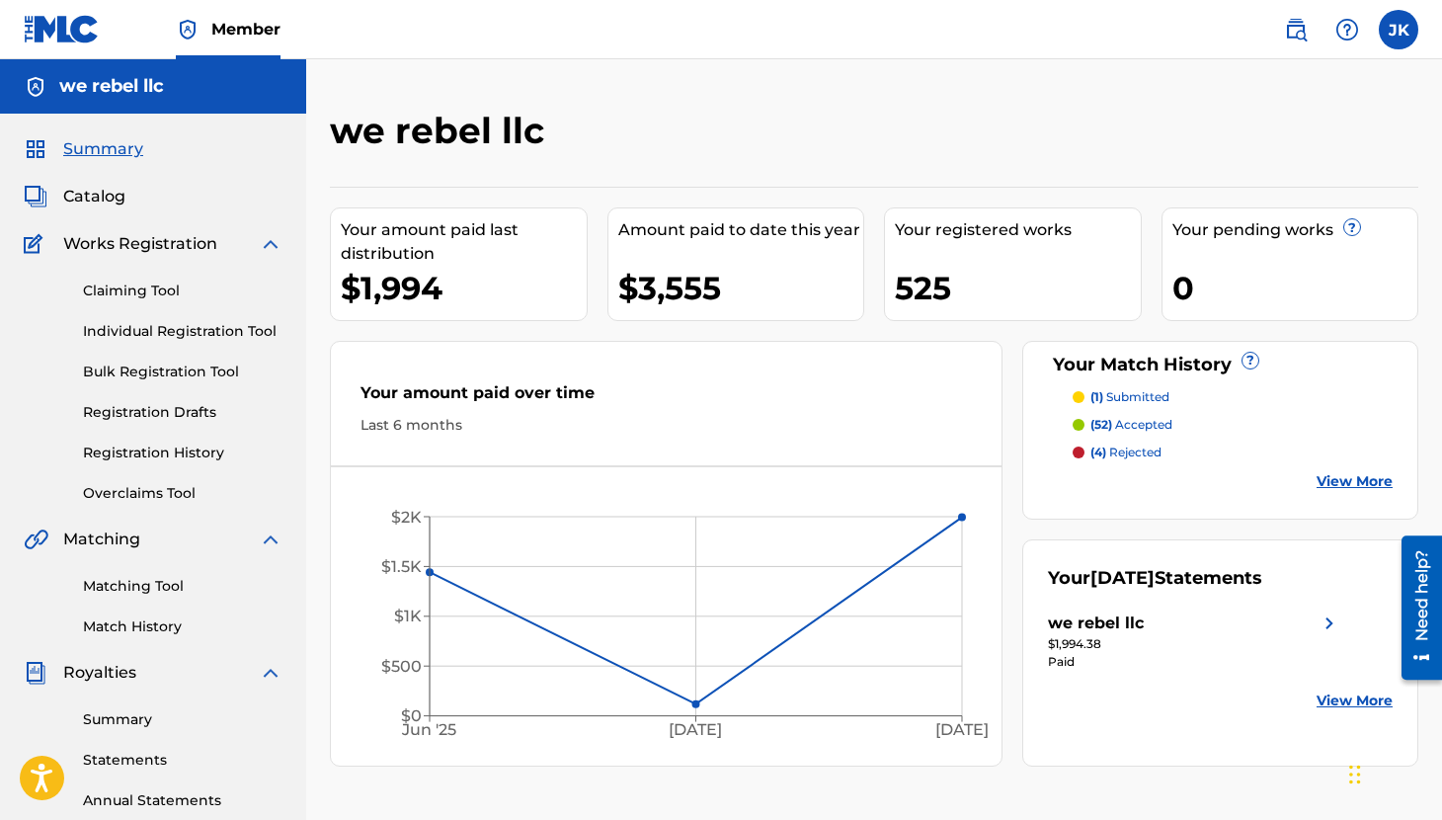
click at [109, 198] on span "Catalog" at bounding box center [94, 197] width 62 height 24
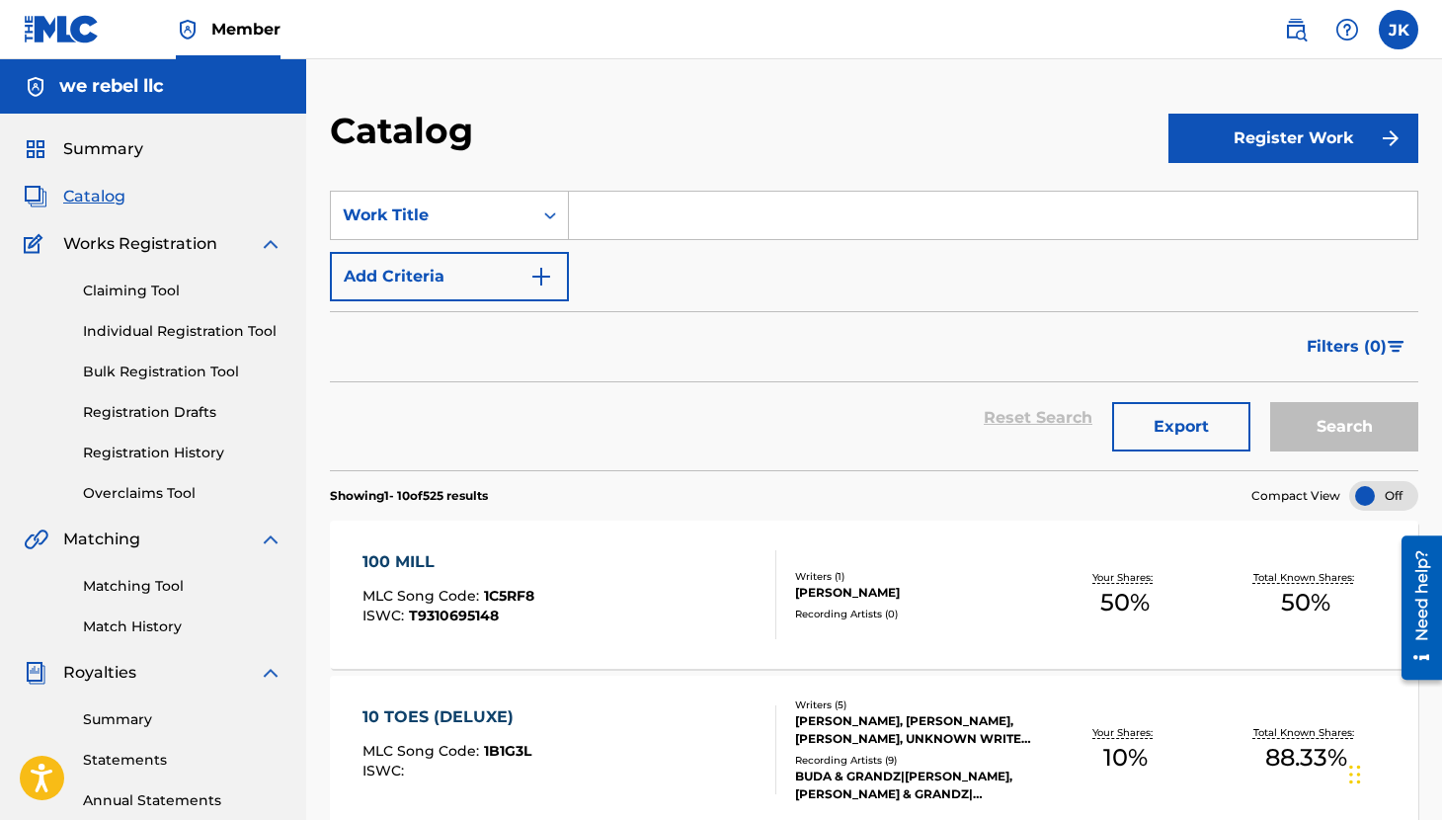
click at [410, 558] on div "100 MILL" at bounding box center [449, 562] width 172 height 24
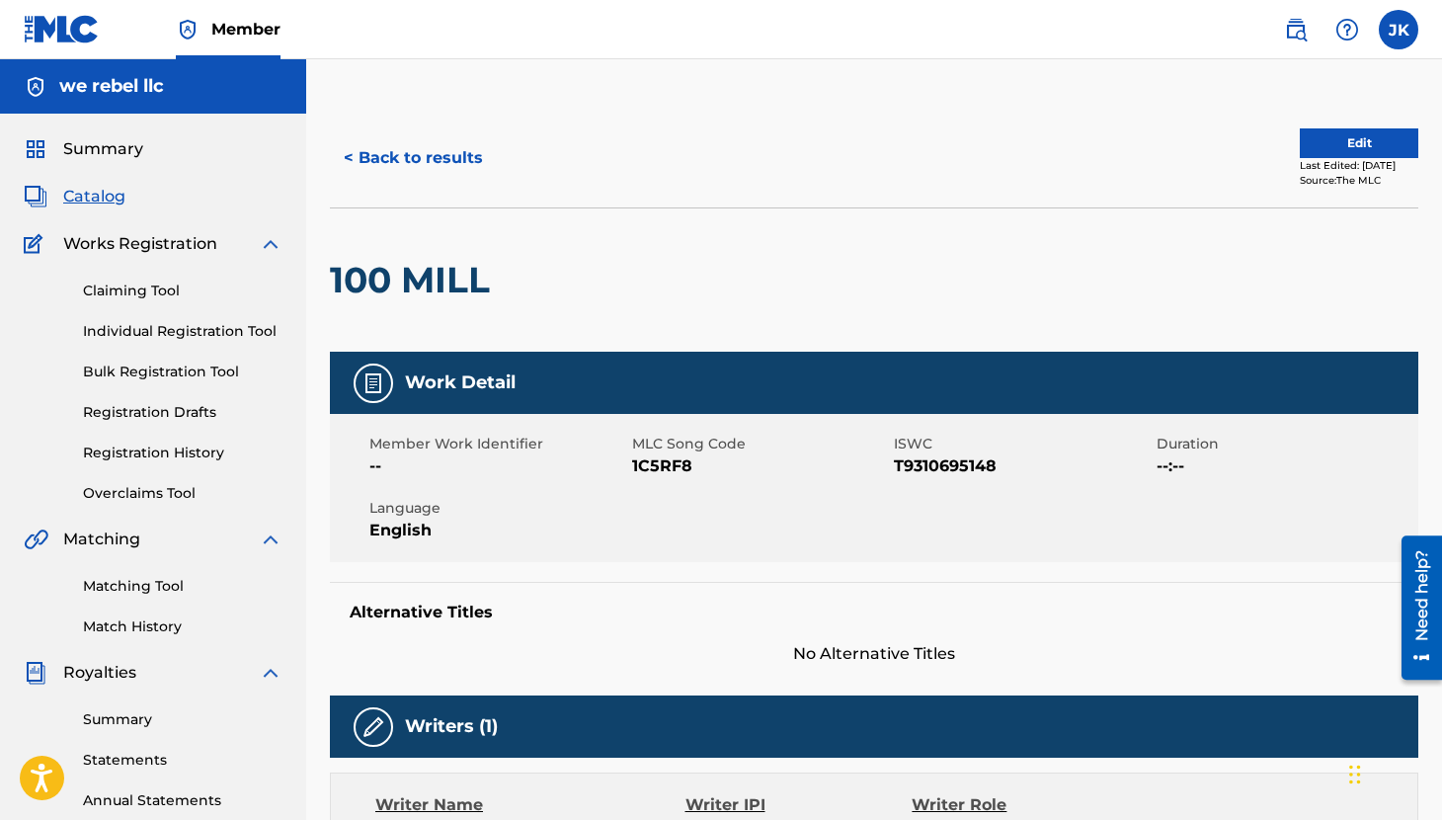
click at [396, 153] on button "< Back to results" at bounding box center [413, 157] width 167 height 49
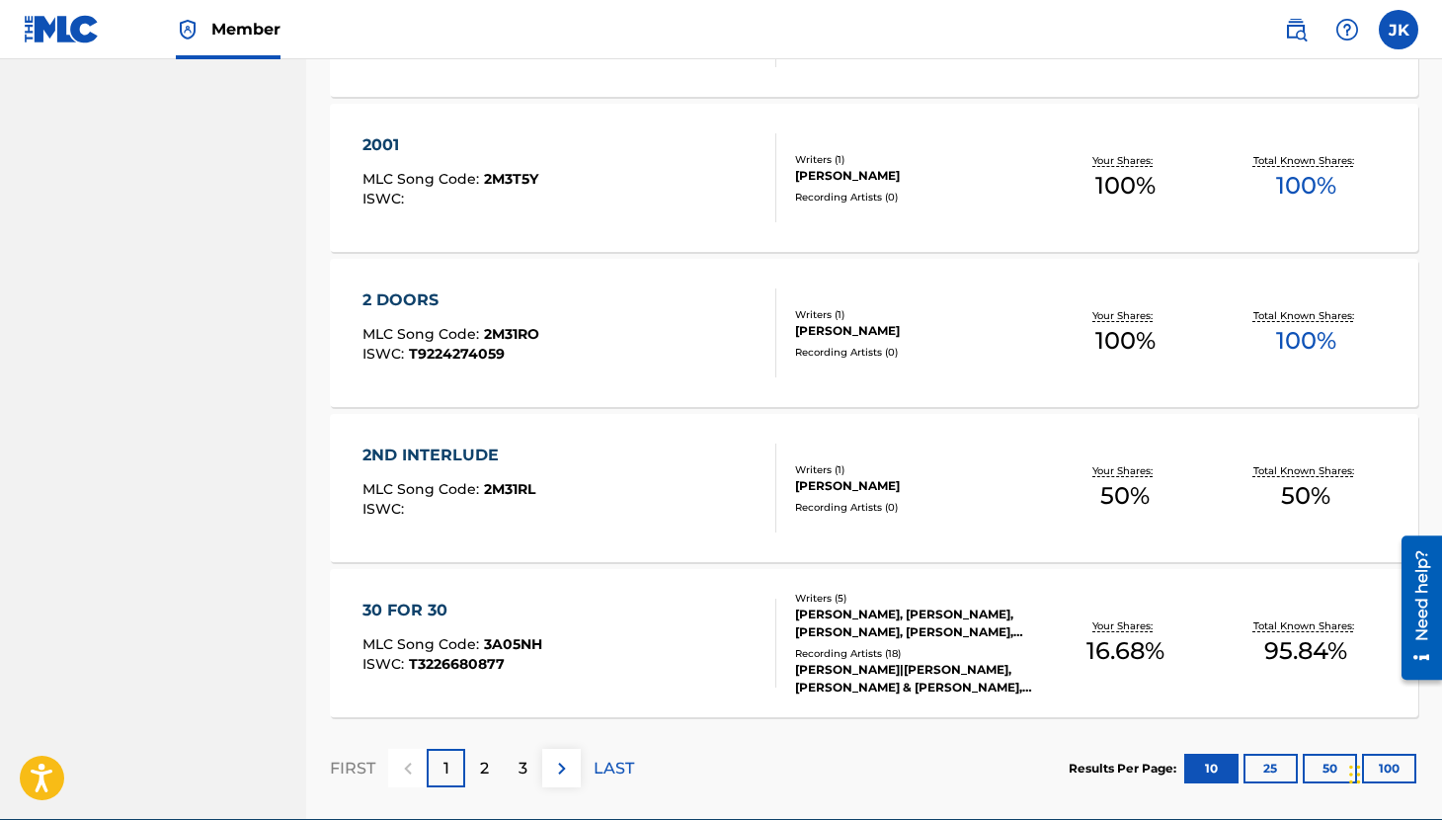
scroll to position [1350, 0]
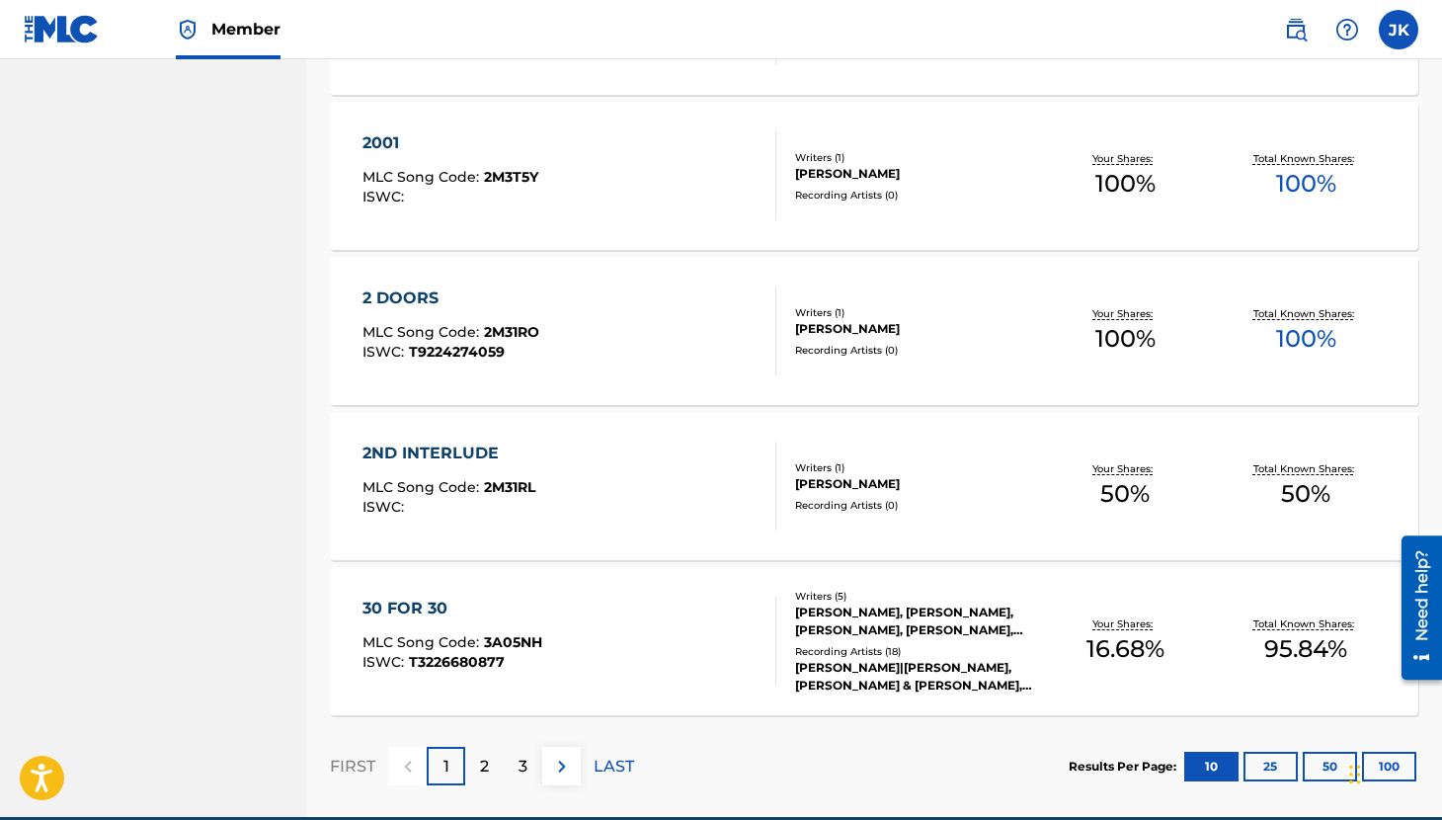
click at [420, 606] on div "30 FOR 30" at bounding box center [453, 609] width 180 height 24
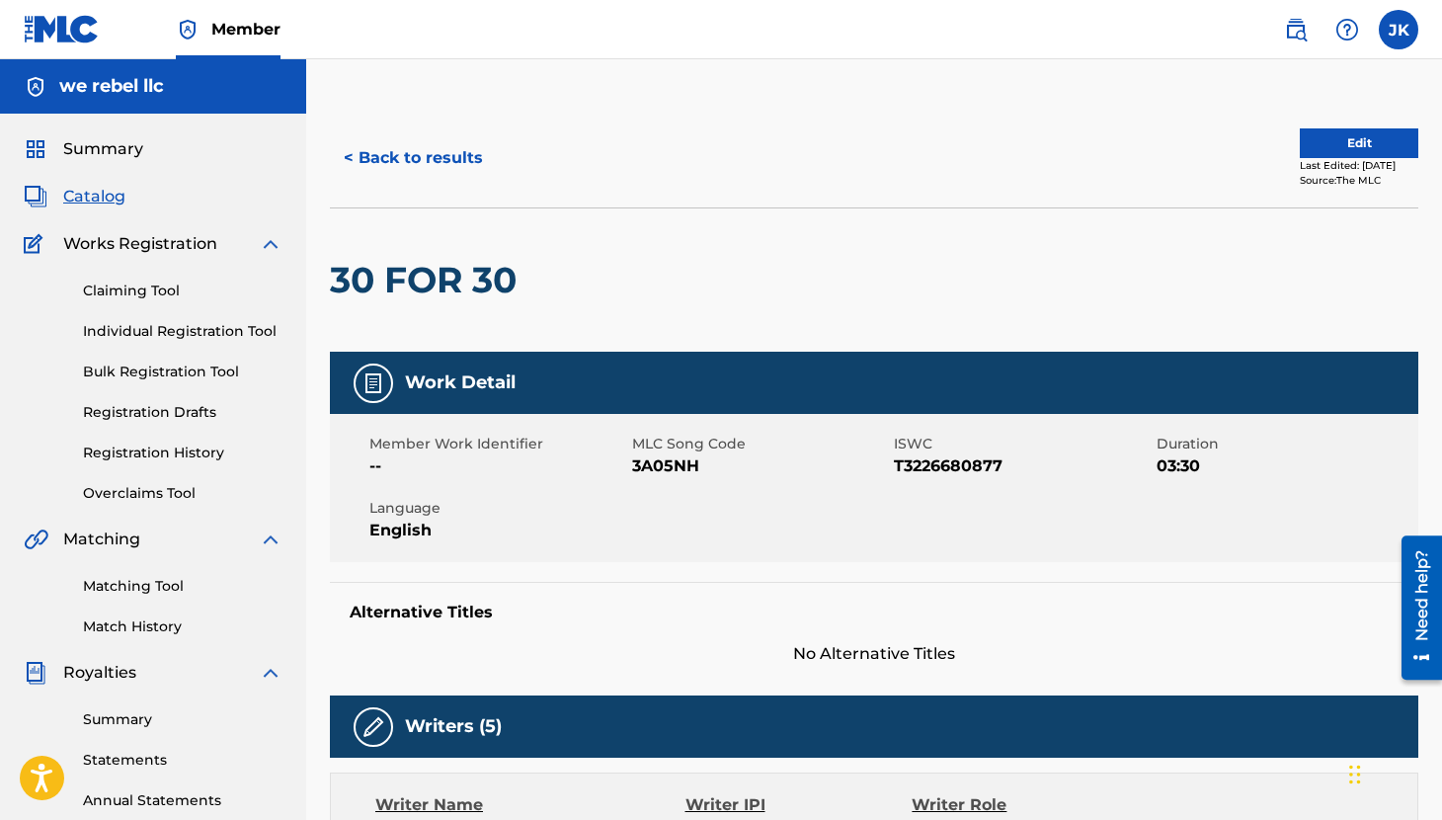
click at [352, 157] on button "< Back to results" at bounding box center [413, 157] width 167 height 49
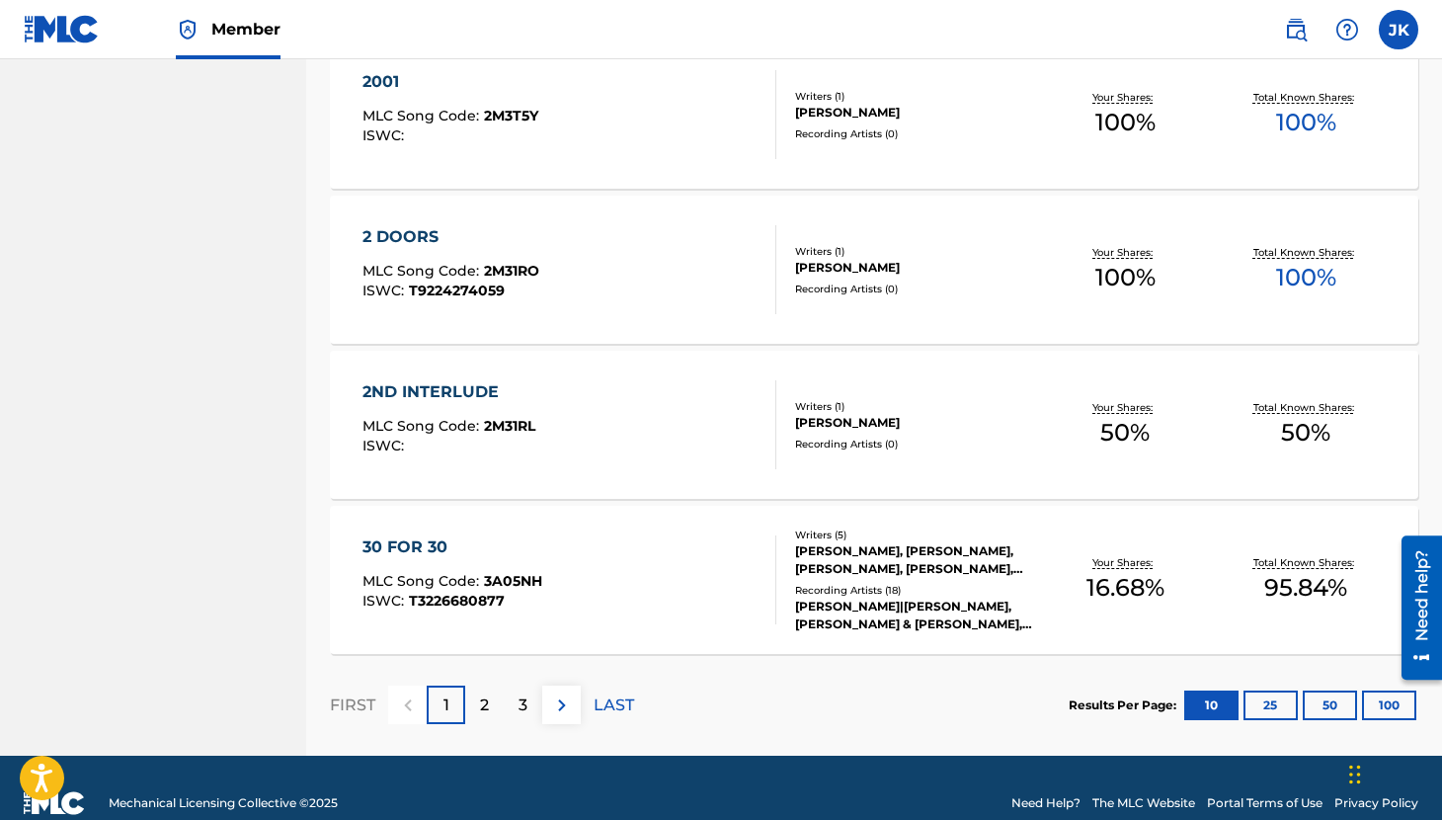
scroll to position [1441, 0]
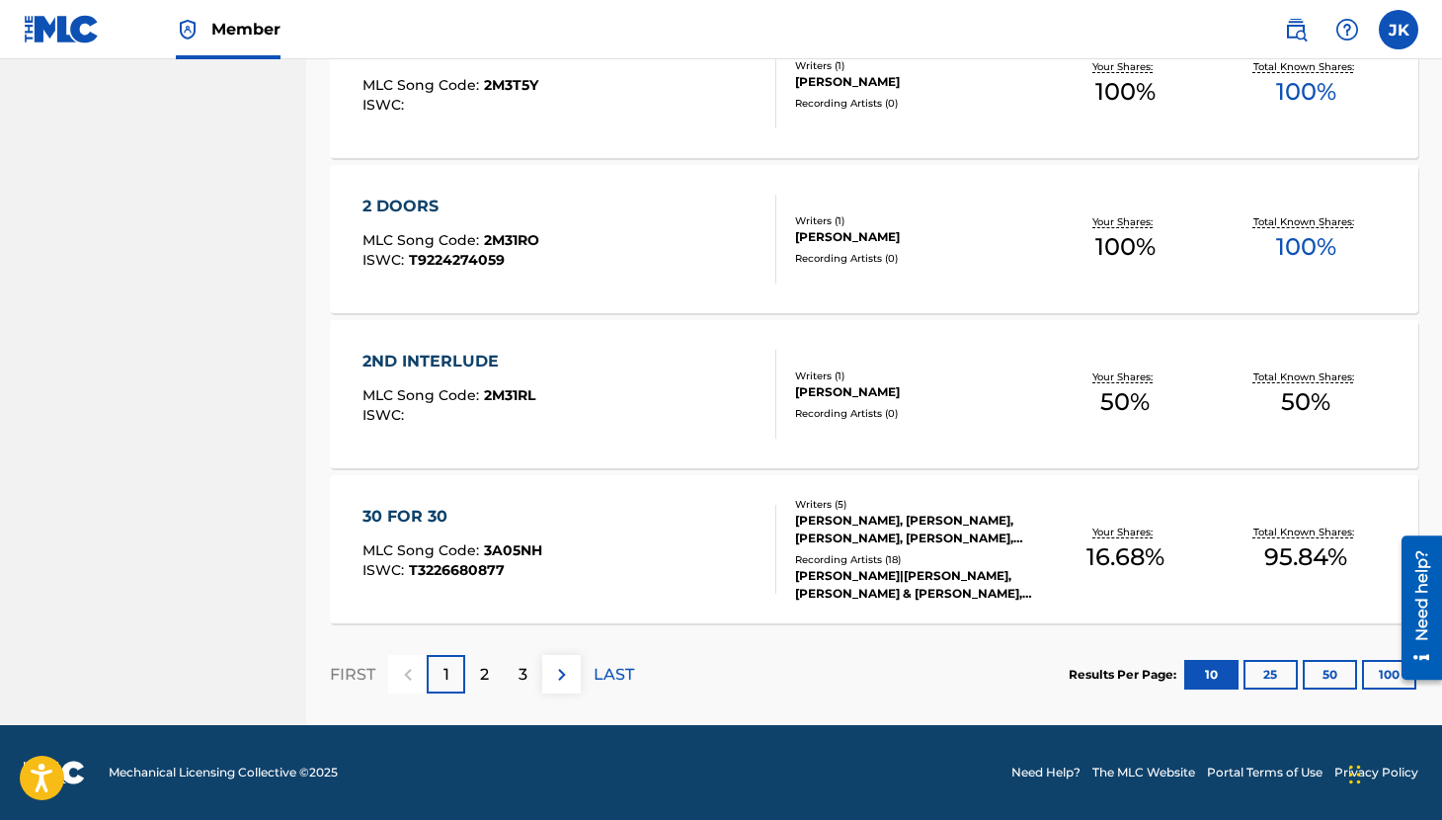
click at [1252, 674] on button "25" at bounding box center [1271, 675] width 54 height 30
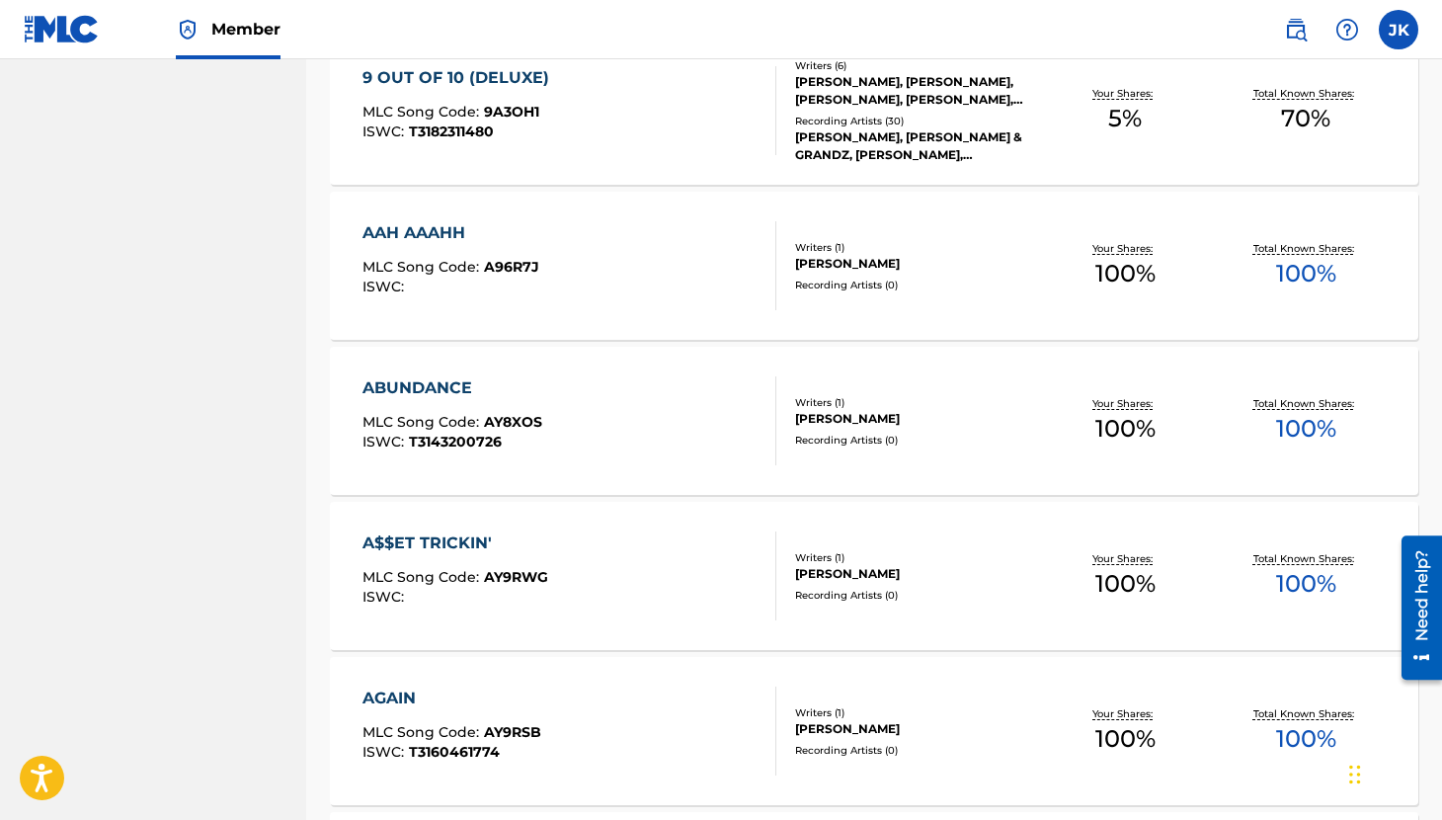
scroll to position [2968, 0]
